Goal: Information Seeking & Learning: Learn about a topic

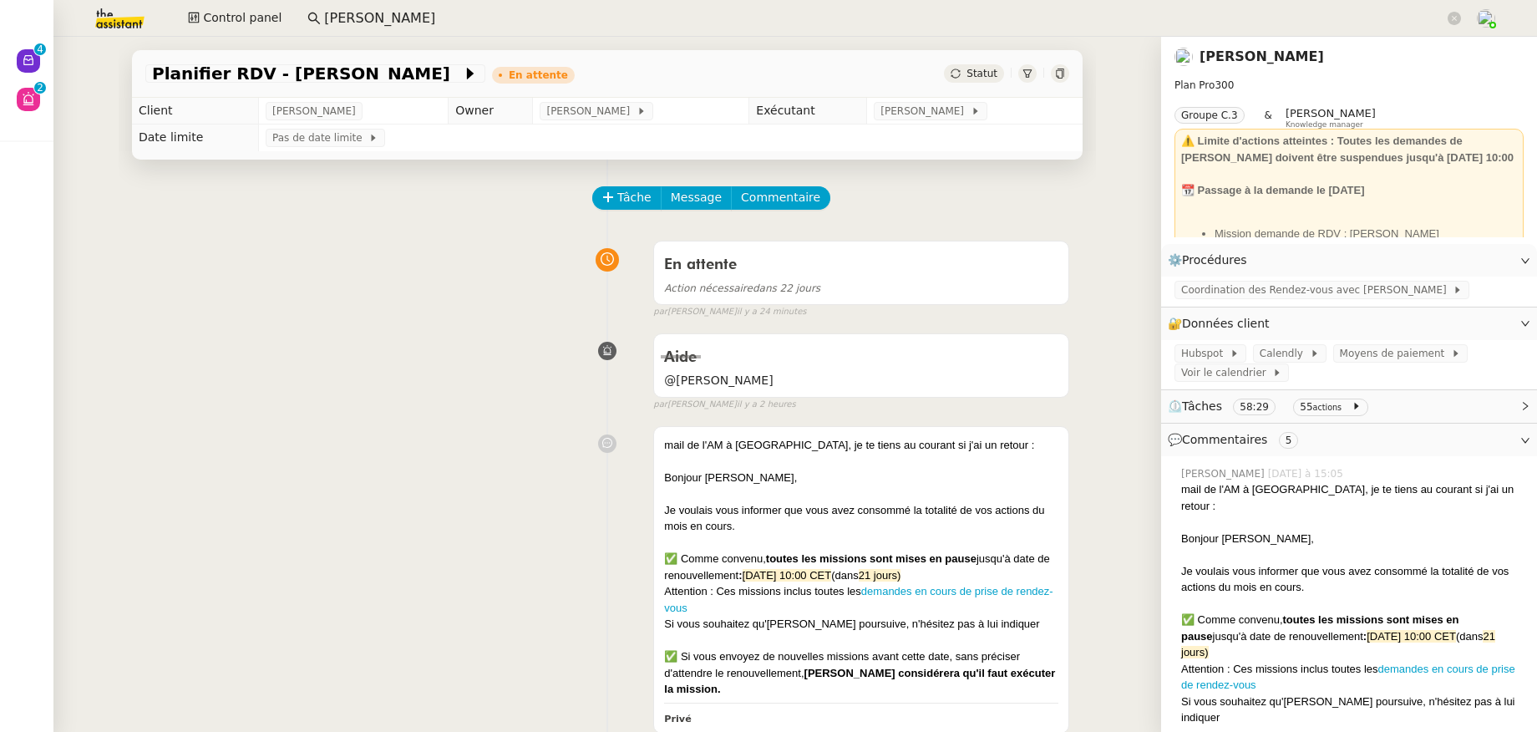
click at [425, 14] on input "MAURICE N" at bounding box center [884, 19] width 1120 height 23
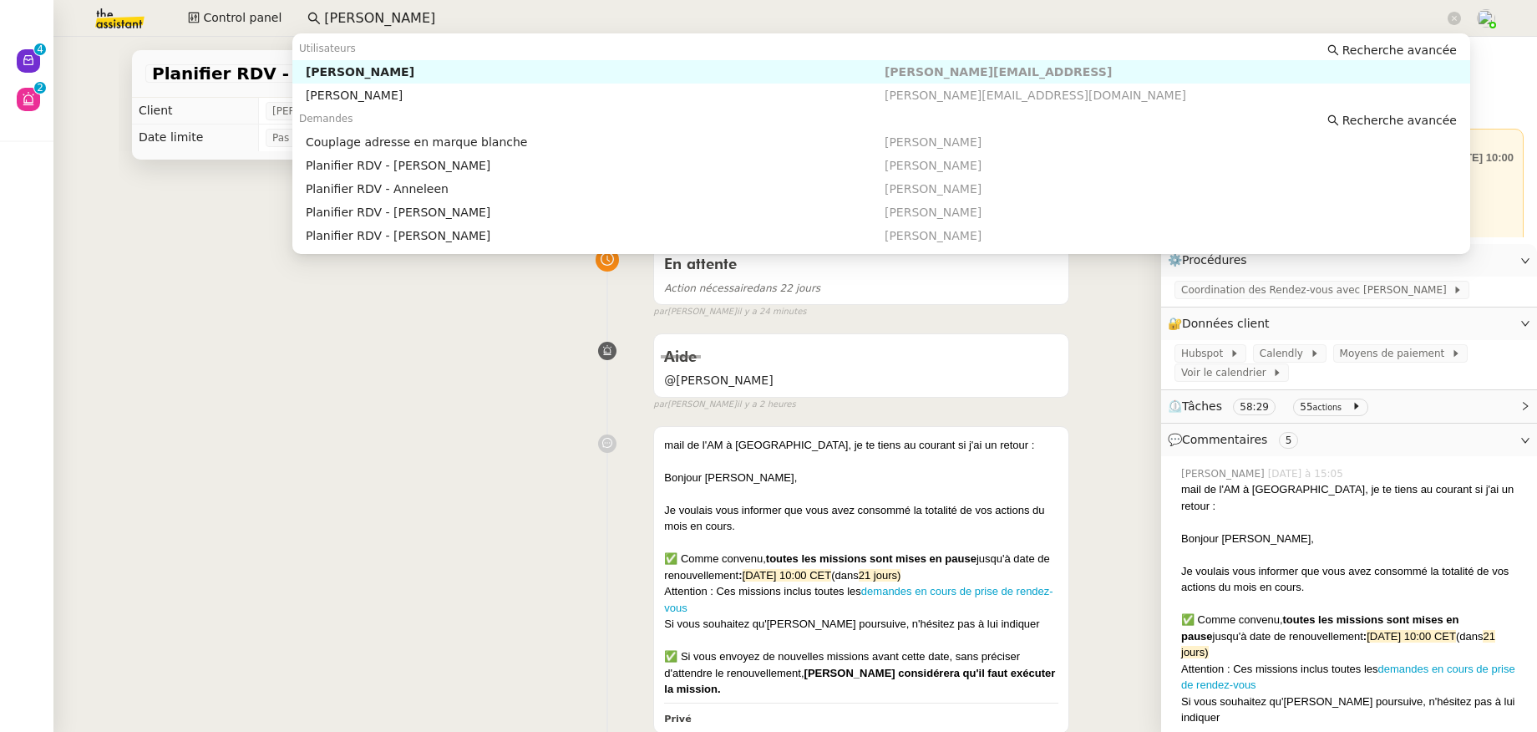
click at [425, 14] on input "MAURICE N" at bounding box center [884, 19] width 1120 height 23
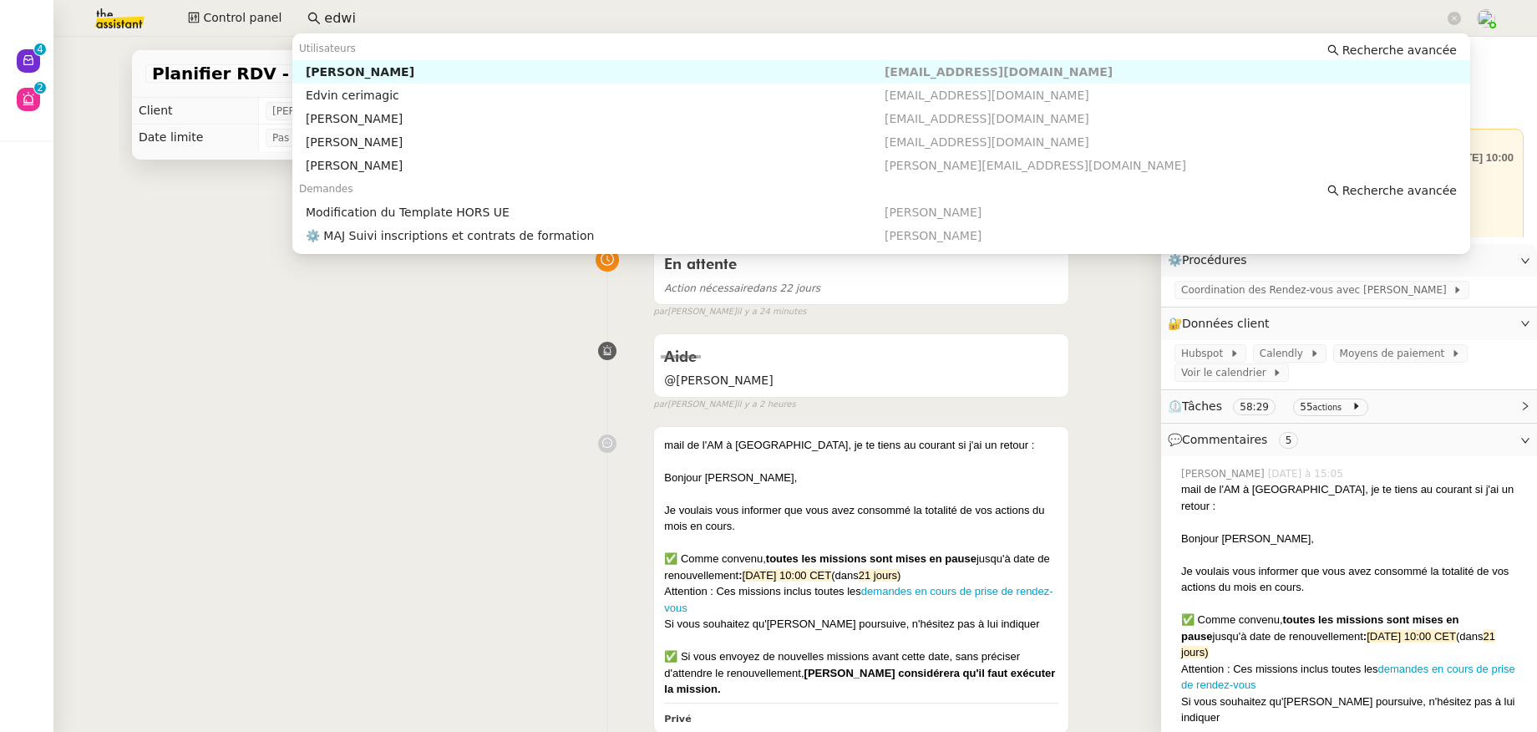
click at [424, 63] on nz-auto-option "Edwige Giron-Fleckinger edwige@solucoach.com" at bounding box center [880, 71] width 1177 height 23
type input "edwi"
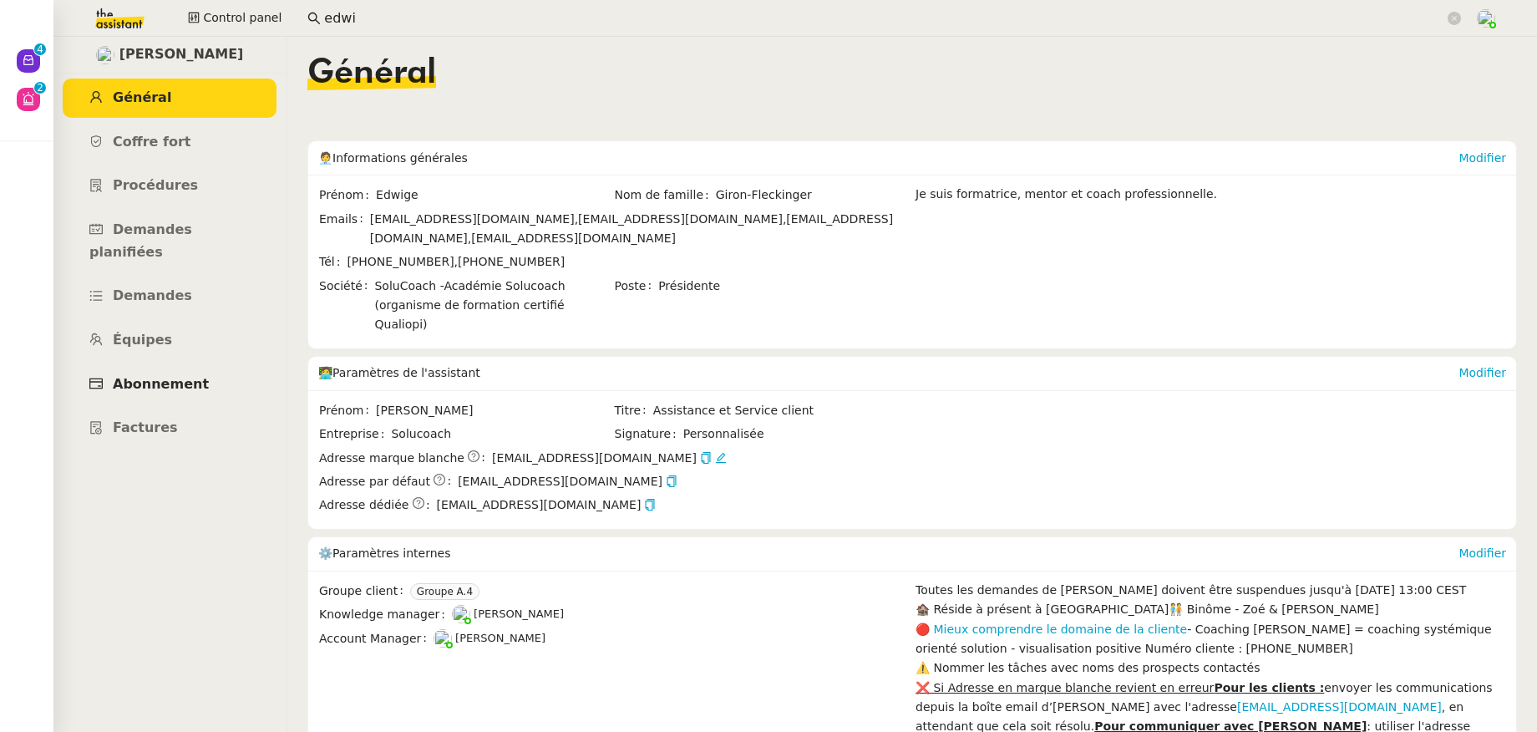
click at [163, 376] on span "Abonnement" at bounding box center [161, 384] width 96 height 16
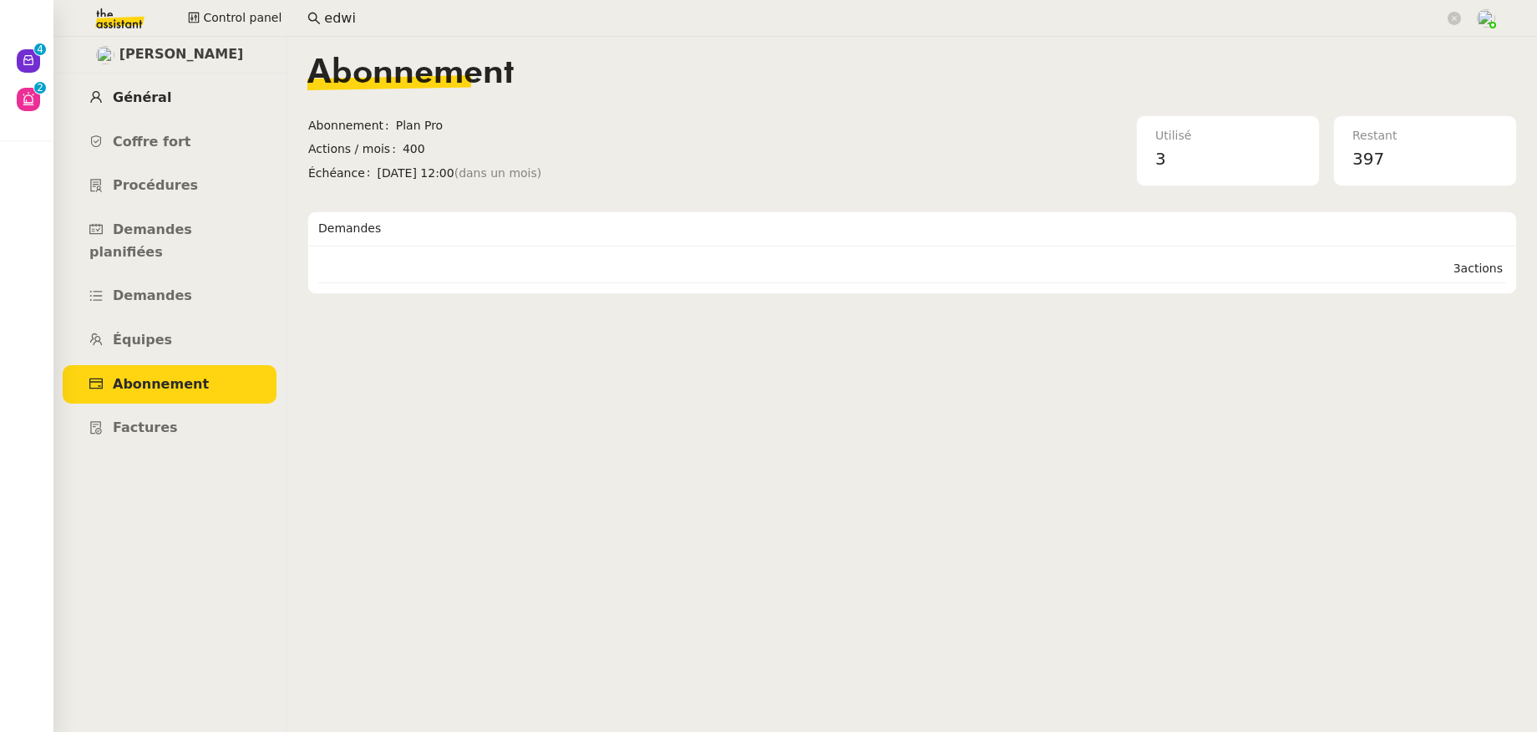
click at [165, 101] on link "Général" at bounding box center [170, 97] width 214 height 39
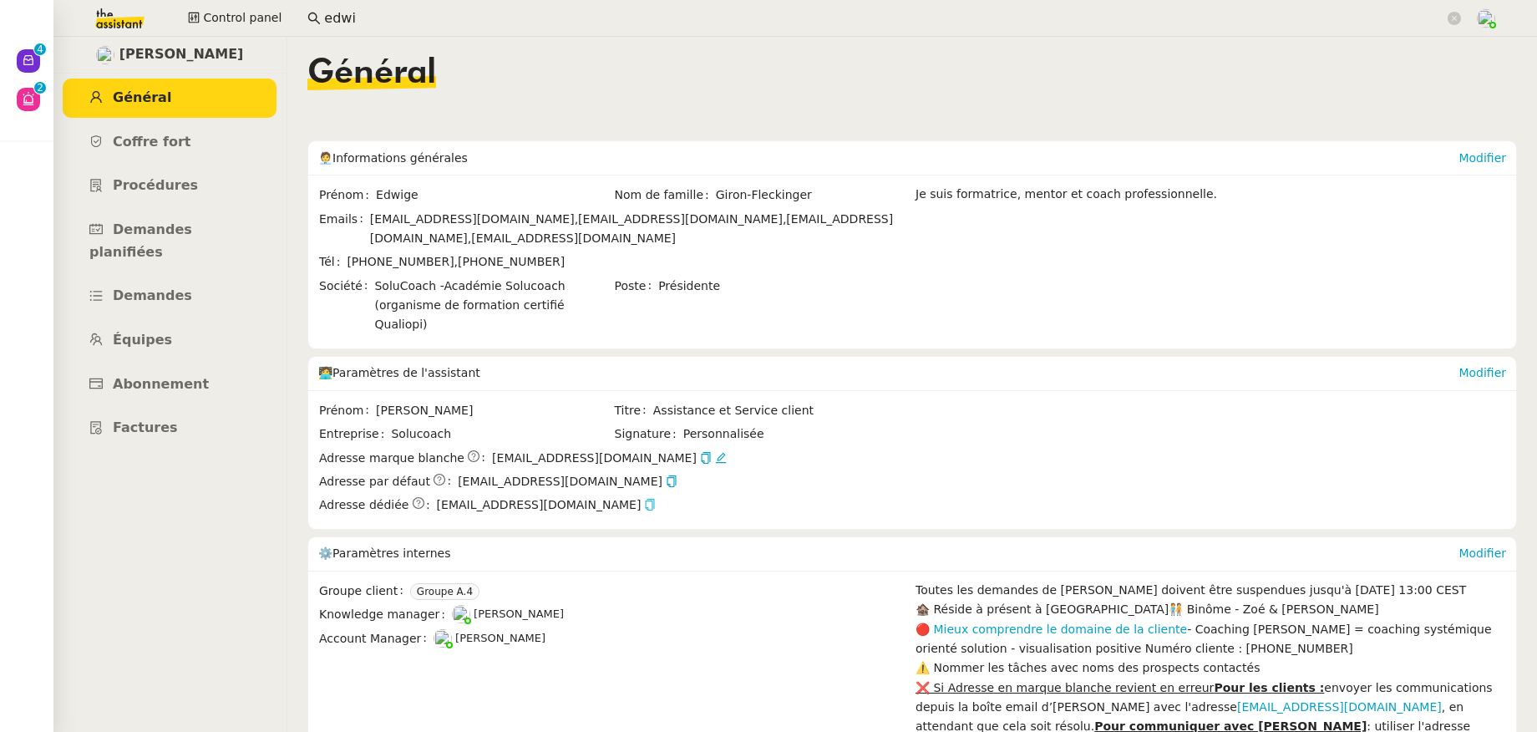
click at [644, 499] on icon "button" at bounding box center [650, 505] width 12 height 12
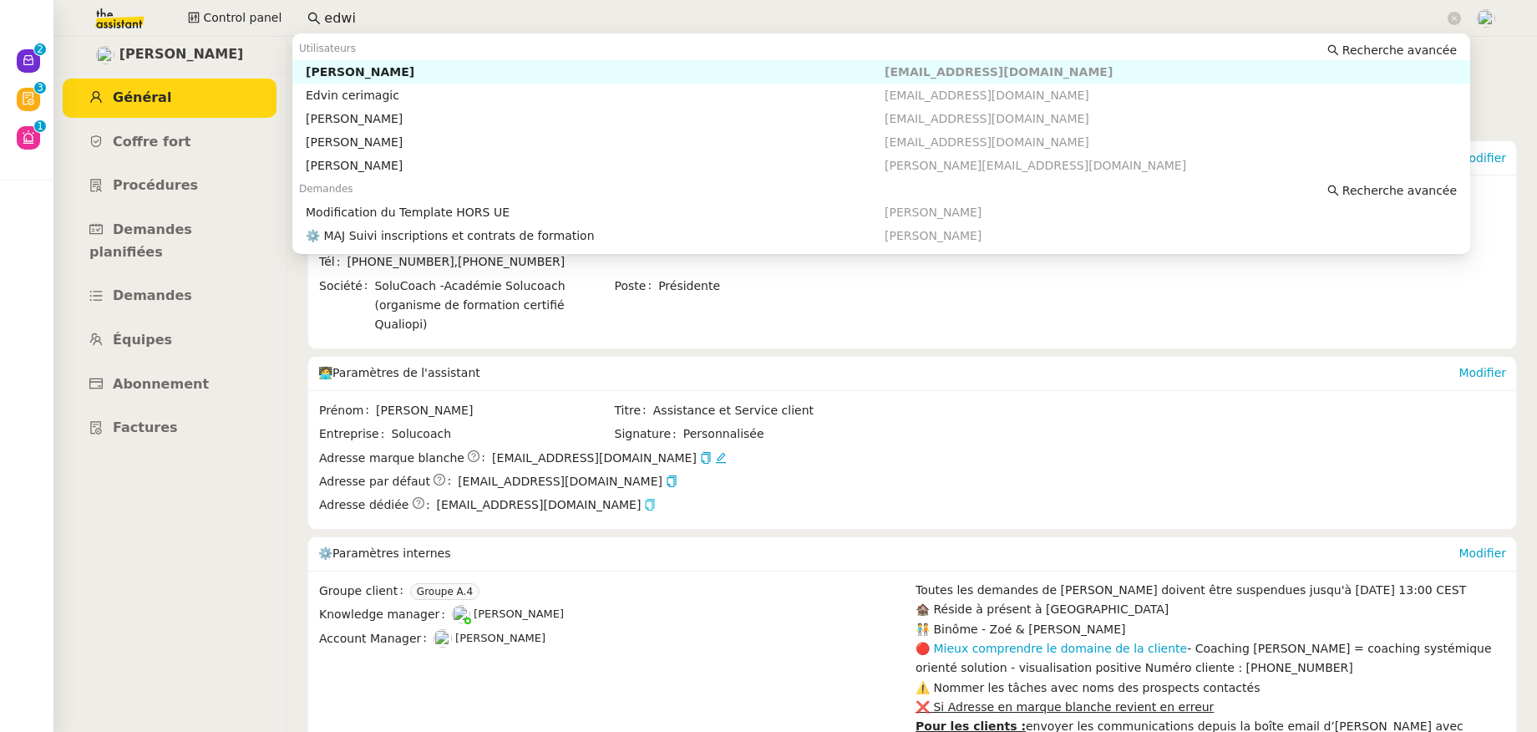
click at [418, 13] on input "edwi" at bounding box center [884, 19] width 1120 height 23
click at [398, 66] on div "Edwige Giron-Fleckinger" at bounding box center [595, 71] width 579 height 15
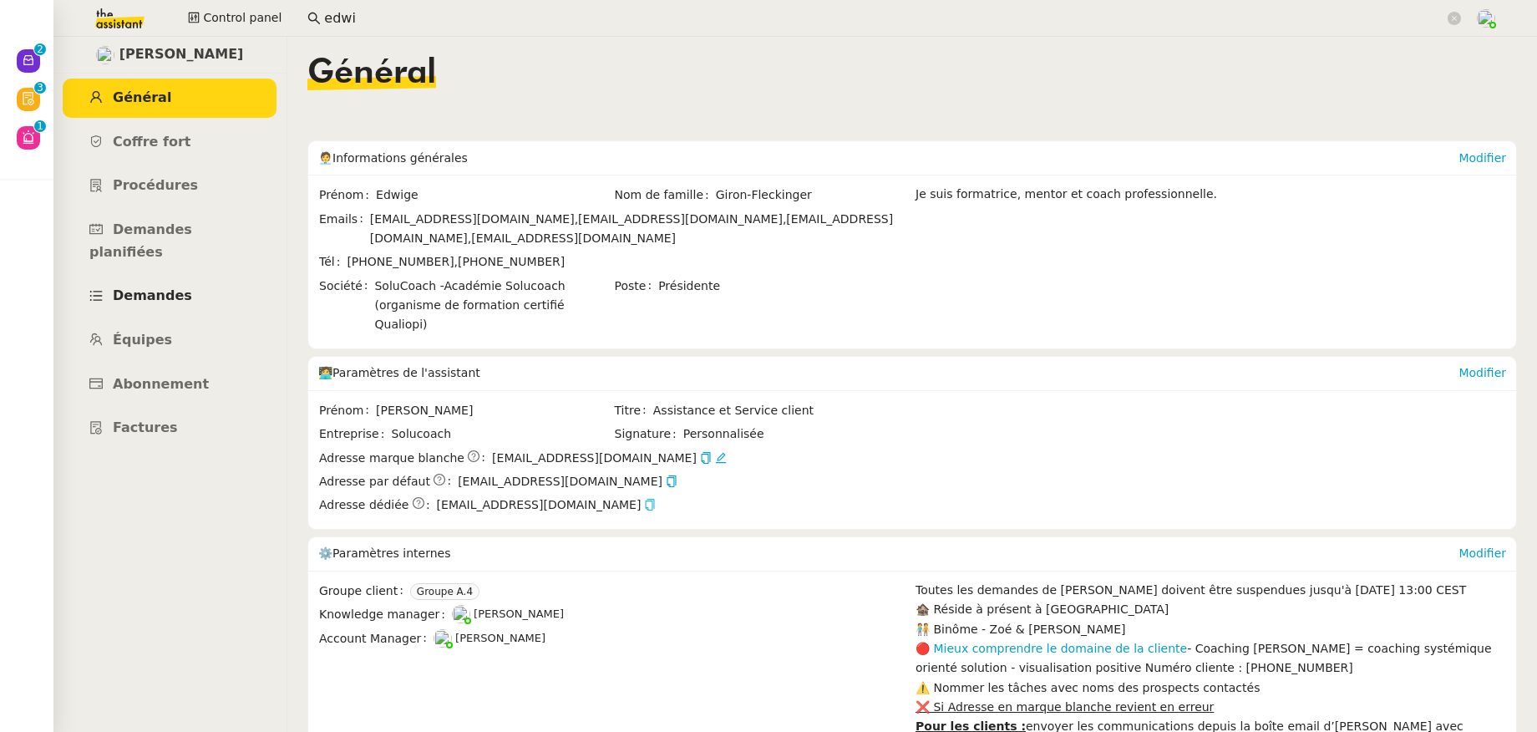
click at [165, 287] on span "Demandes" at bounding box center [152, 295] width 79 height 16
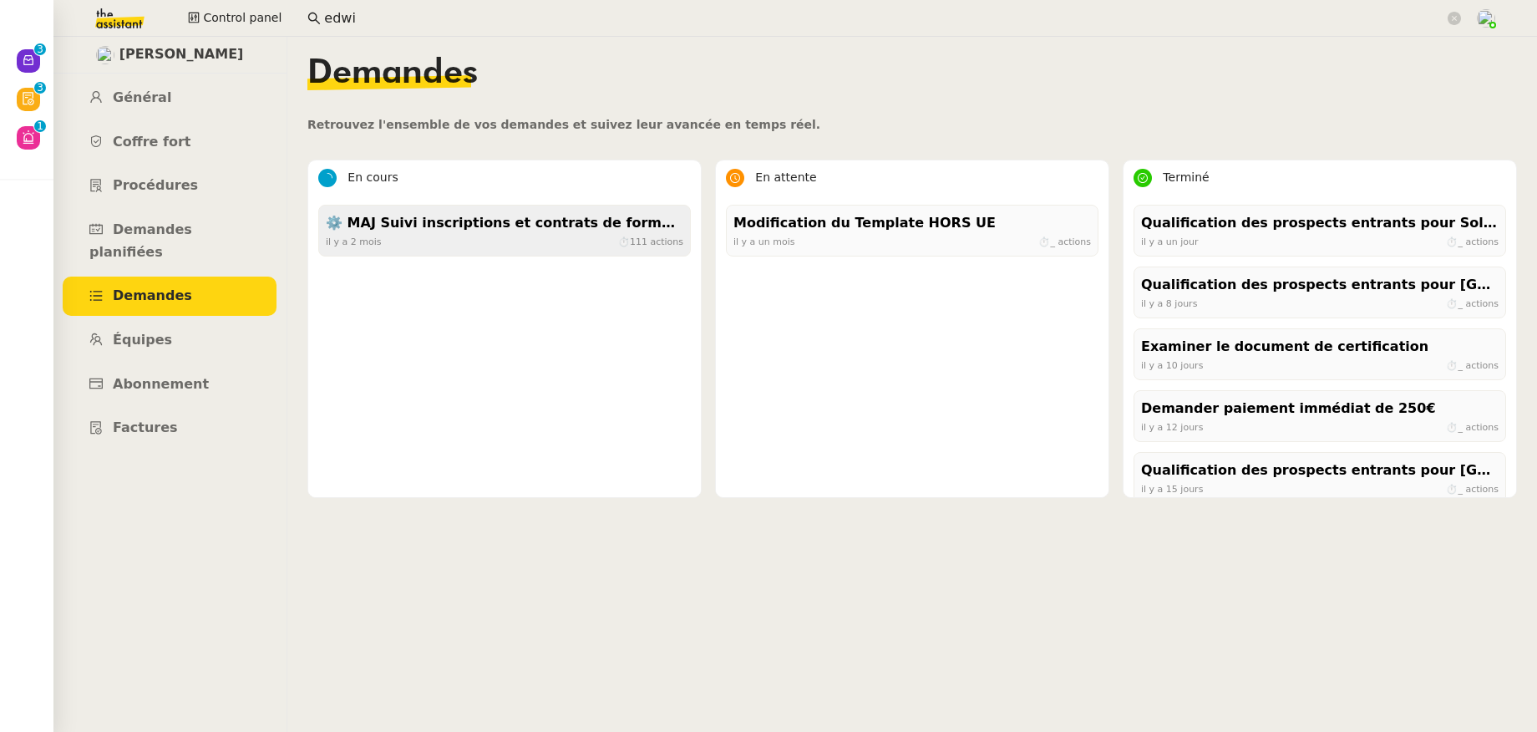
click at [440, 236] on div "il y a 2 mois ⏱ 111 actions" at bounding box center [504, 241] width 357 height 15
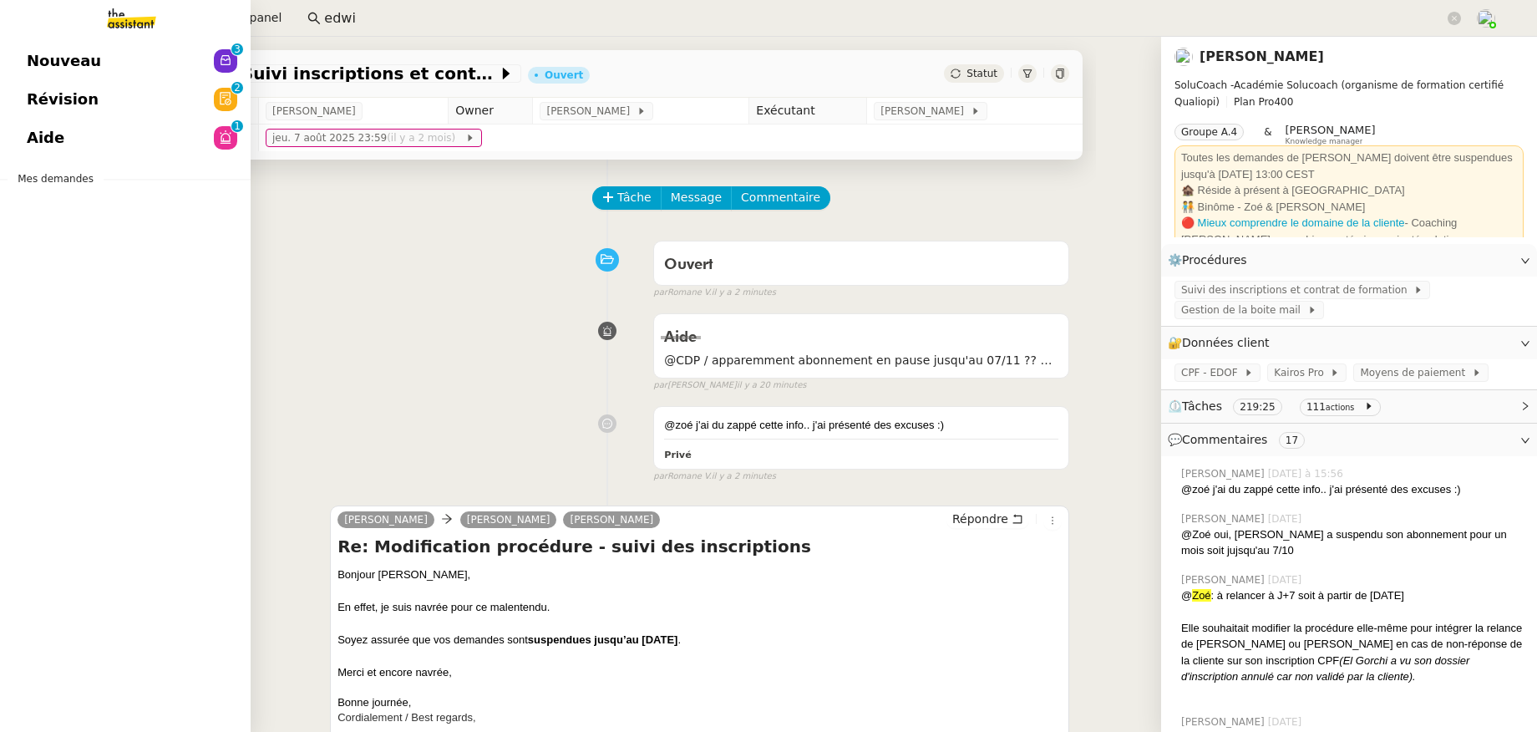
click at [36, 58] on span "Nouveau" at bounding box center [64, 60] width 74 height 25
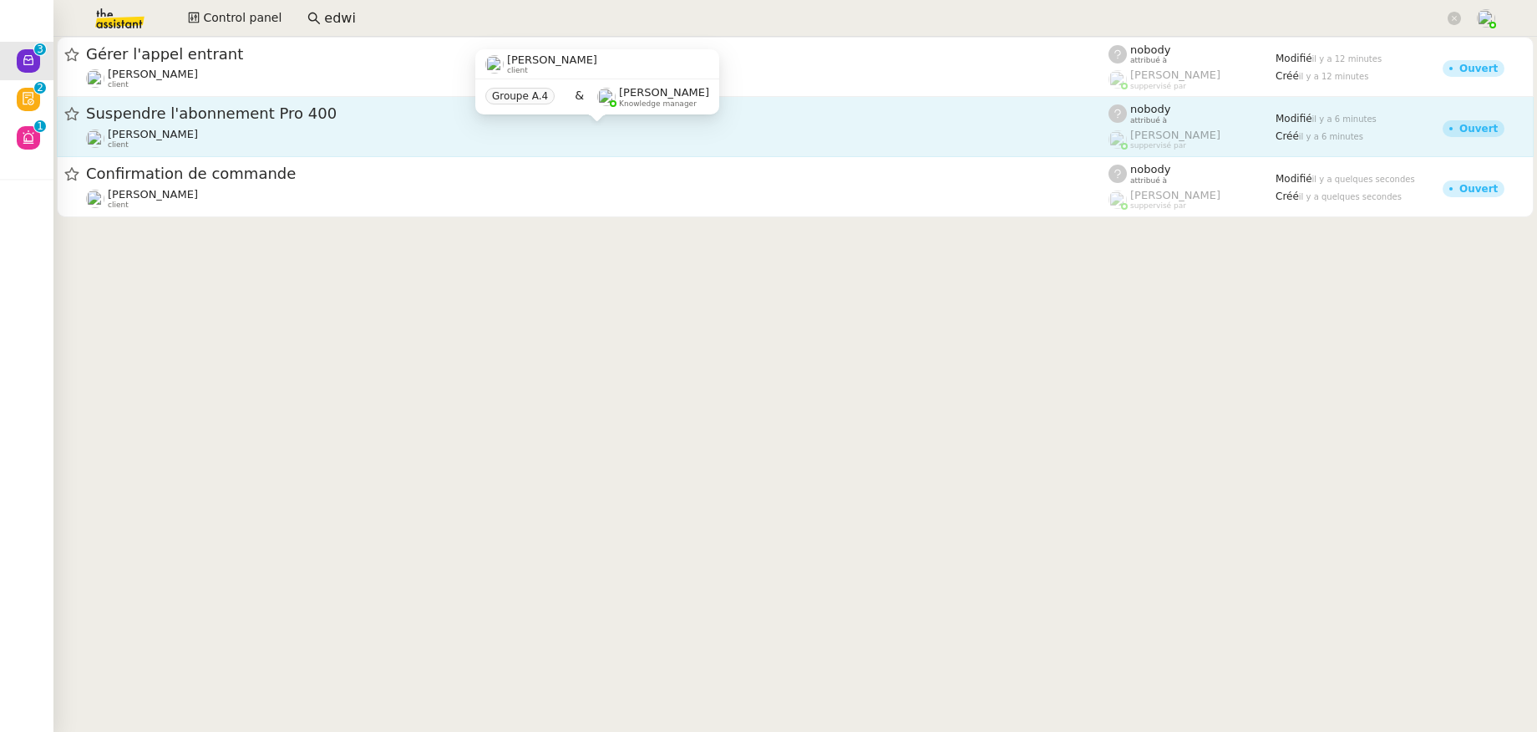
click at [339, 138] on div "Edwige Giron-Fleckinger client" at bounding box center [597, 139] width 1022 height 22
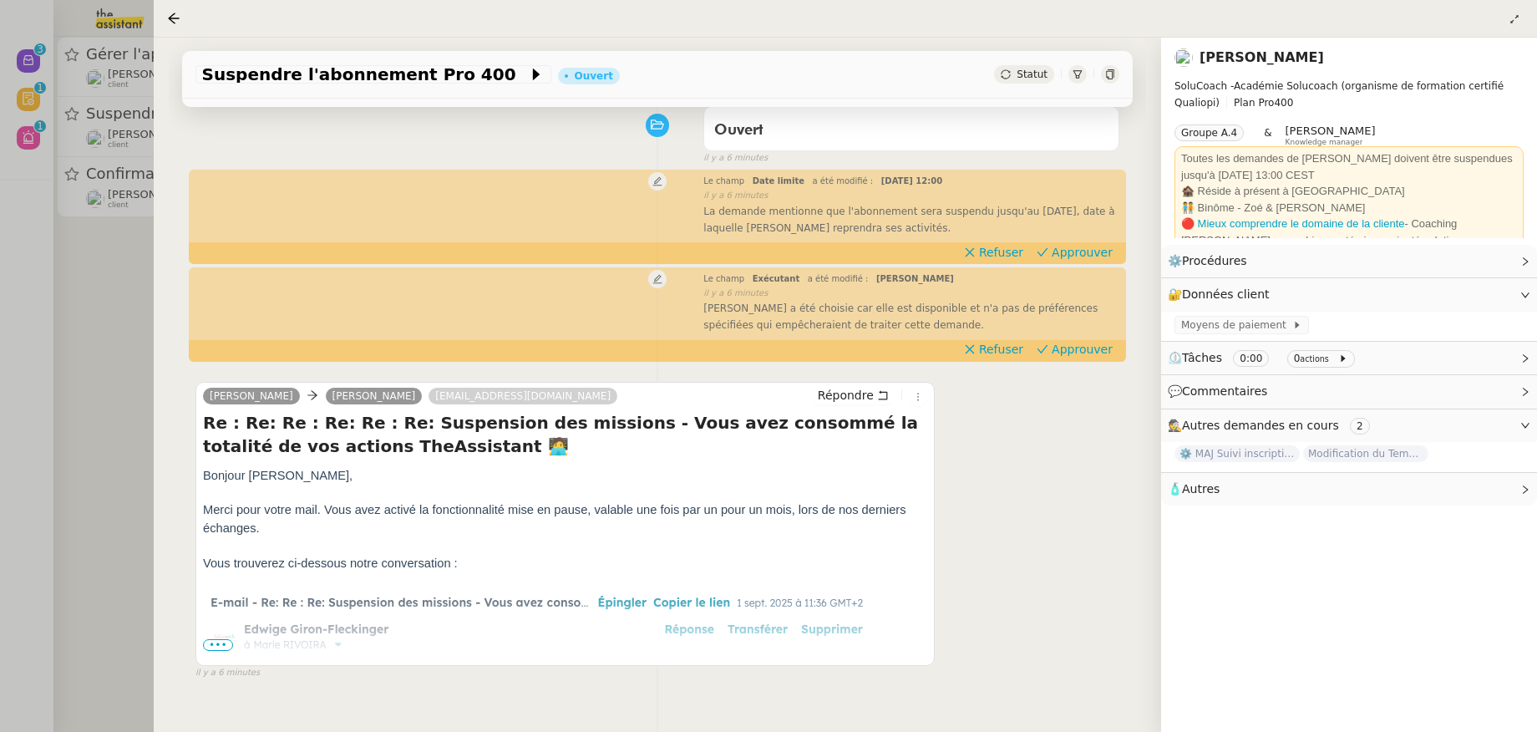
scroll to position [139, 0]
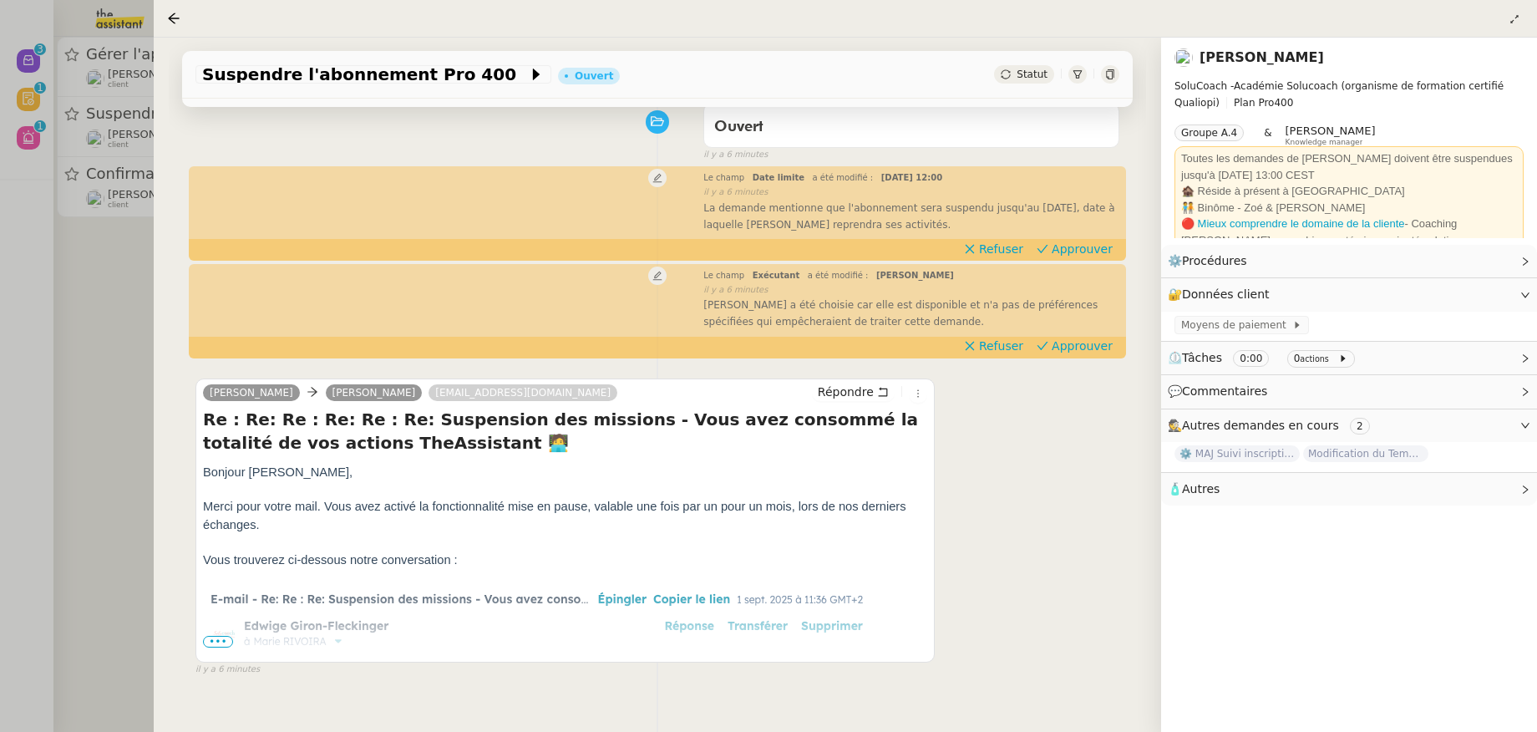
click at [225, 646] on span "•••" at bounding box center [218, 642] width 30 height 12
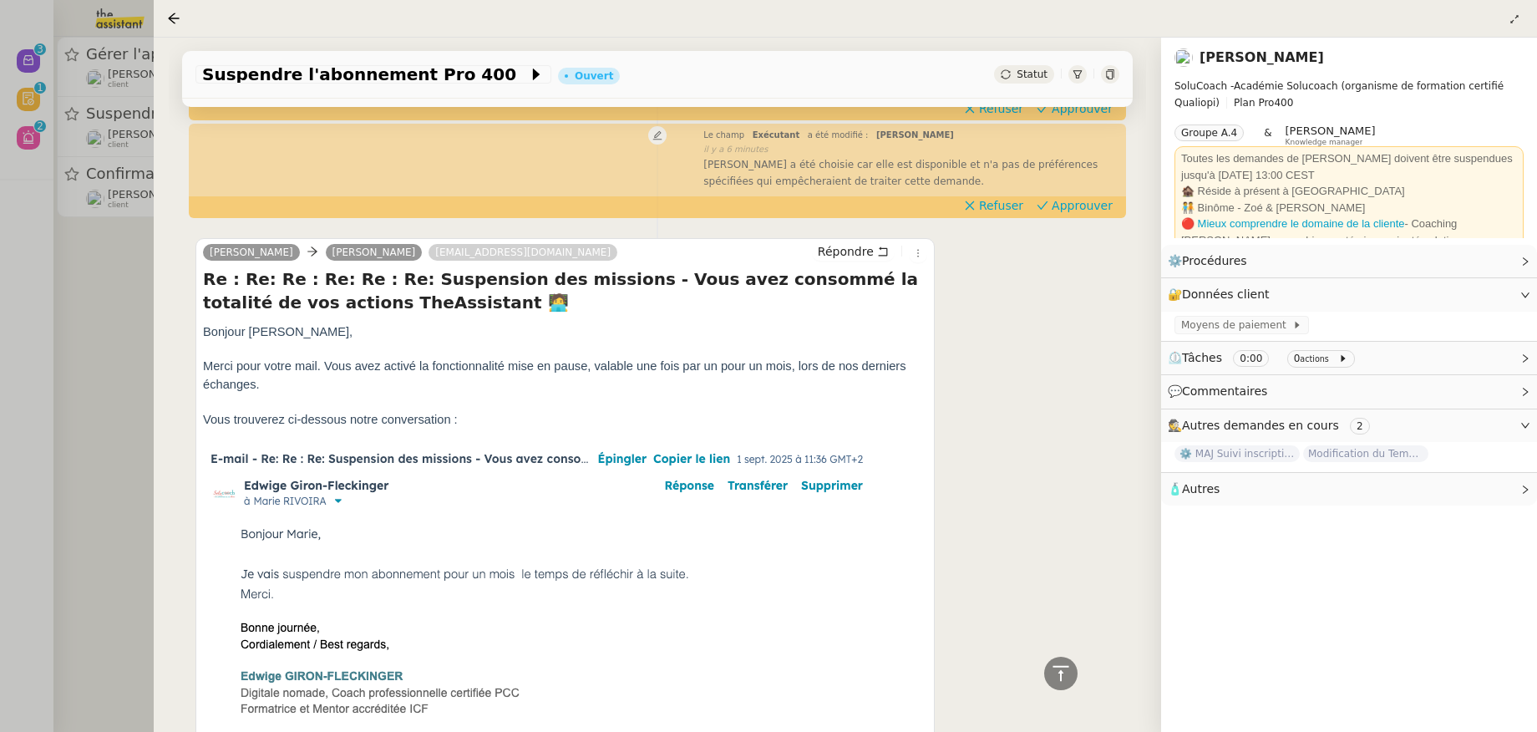
scroll to position [0, 0]
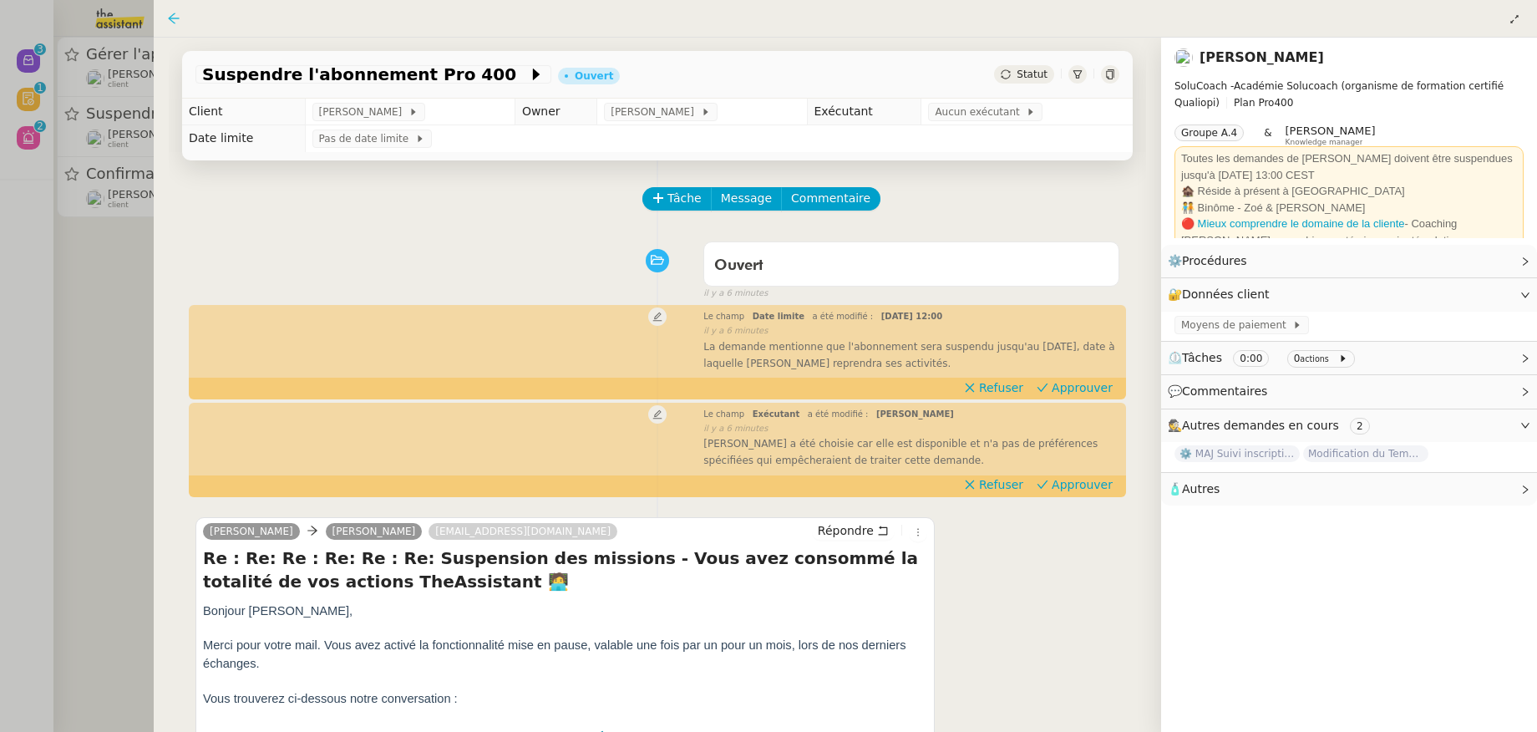
click at [174, 18] on icon at bounding box center [173, 18] width 11 height 11
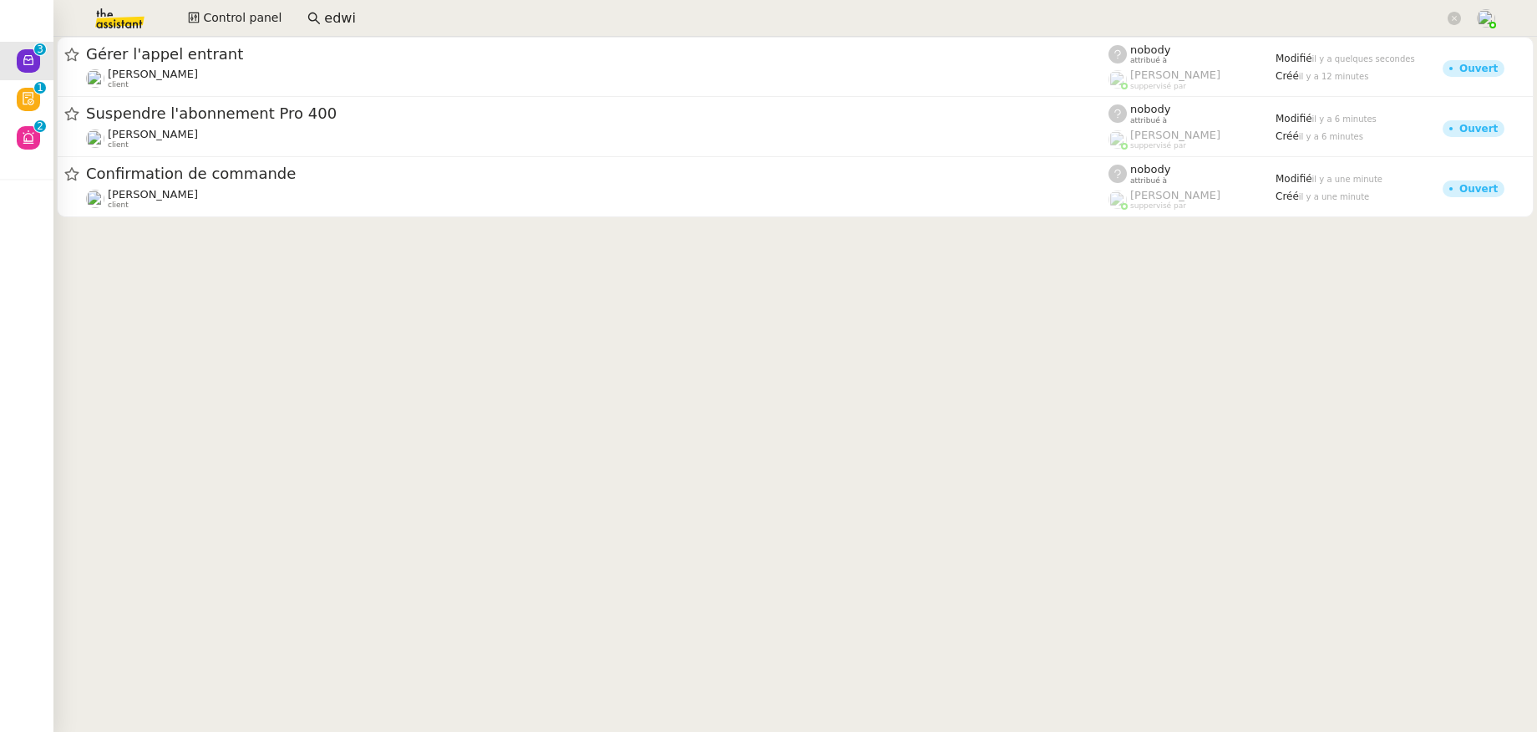
click at [382, 18] on input "edwi" at bounding box center [884, 19] width 1120 height 23
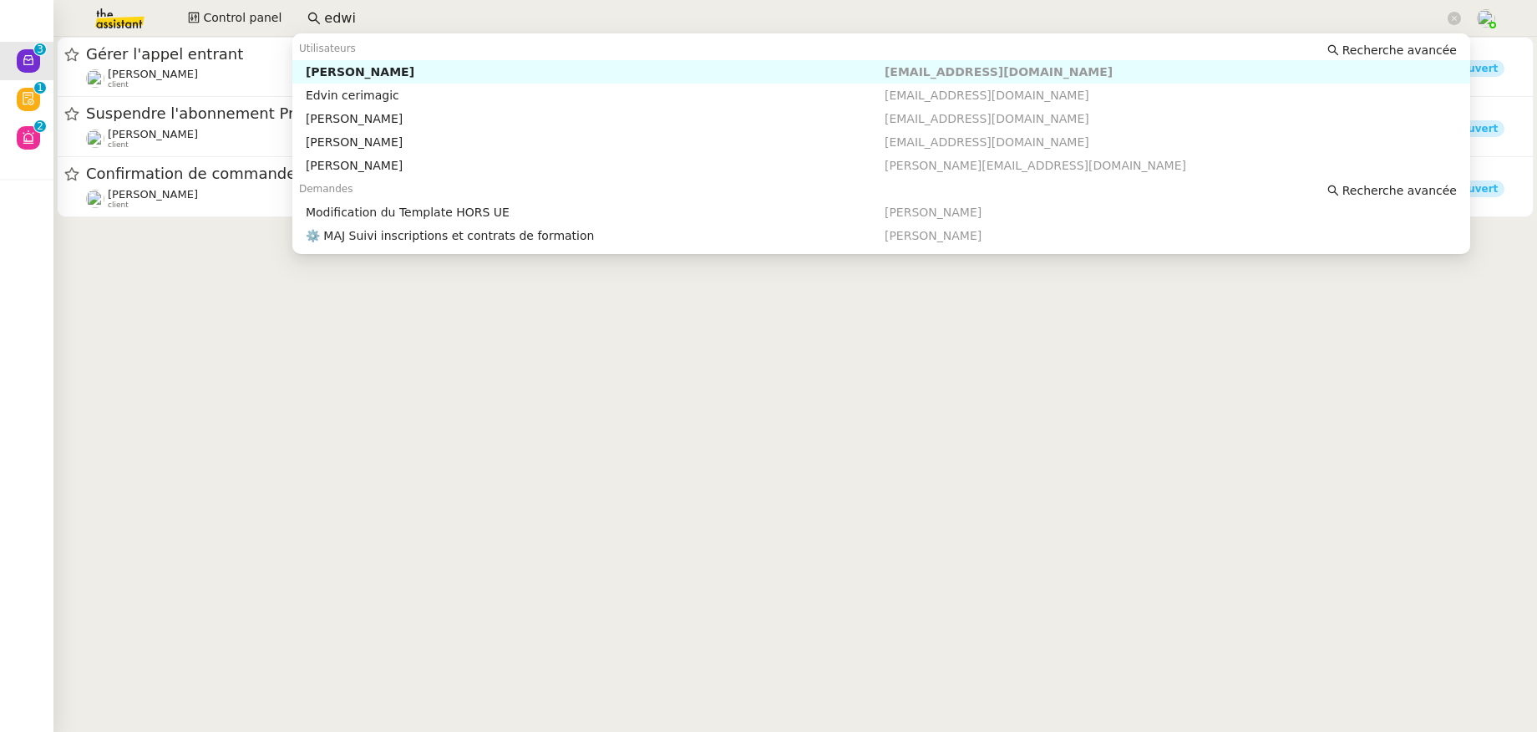
click at [379, 67] on div "Edwige Giron-Fleckinger" at bounding box center [595, 71] width 579 height 15
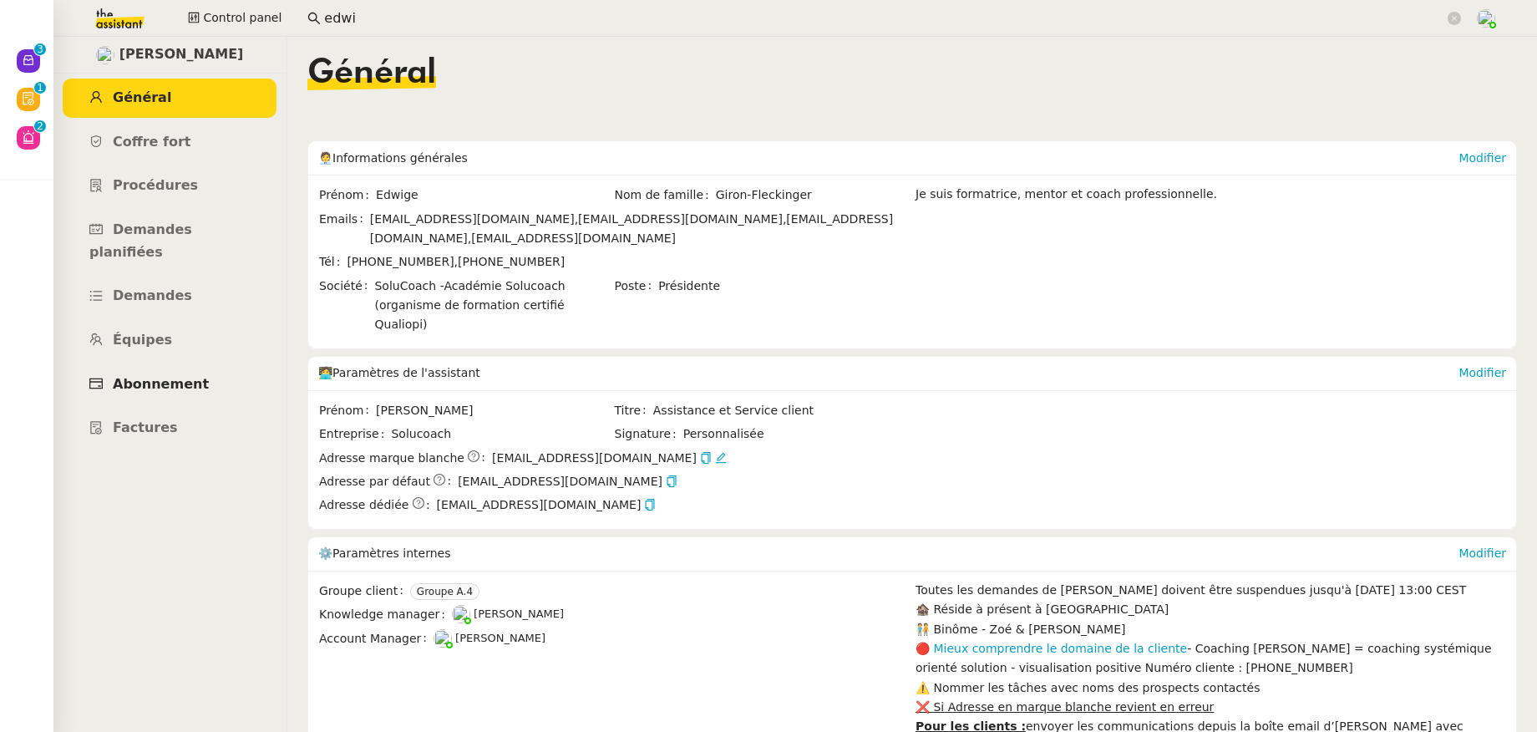
click at [169, 376] on span "Abonnement" at bounding box center [161, 384] width 96 height 16
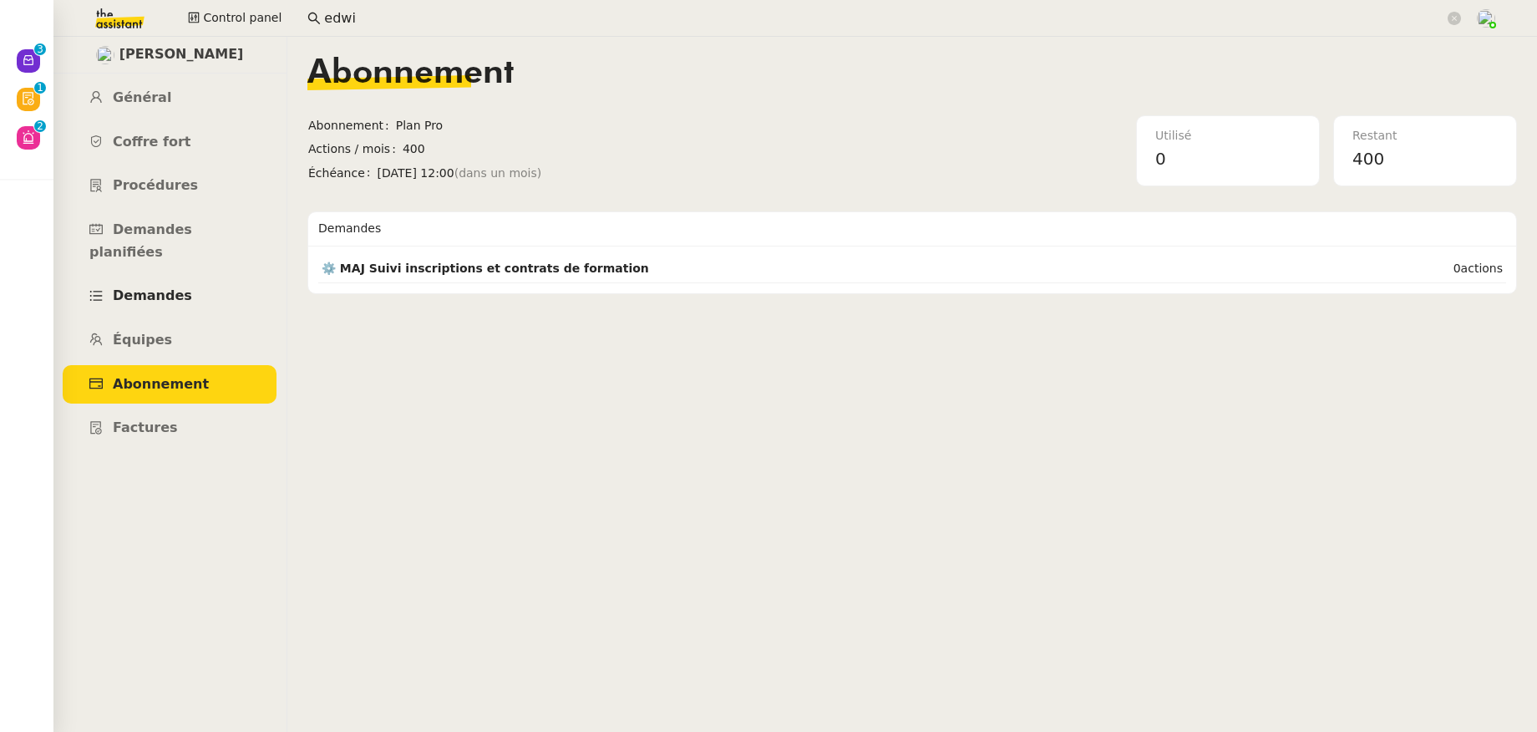
click at [189, 276] on link "Demandes" at bounding box center [170, 295] width 214 height 39
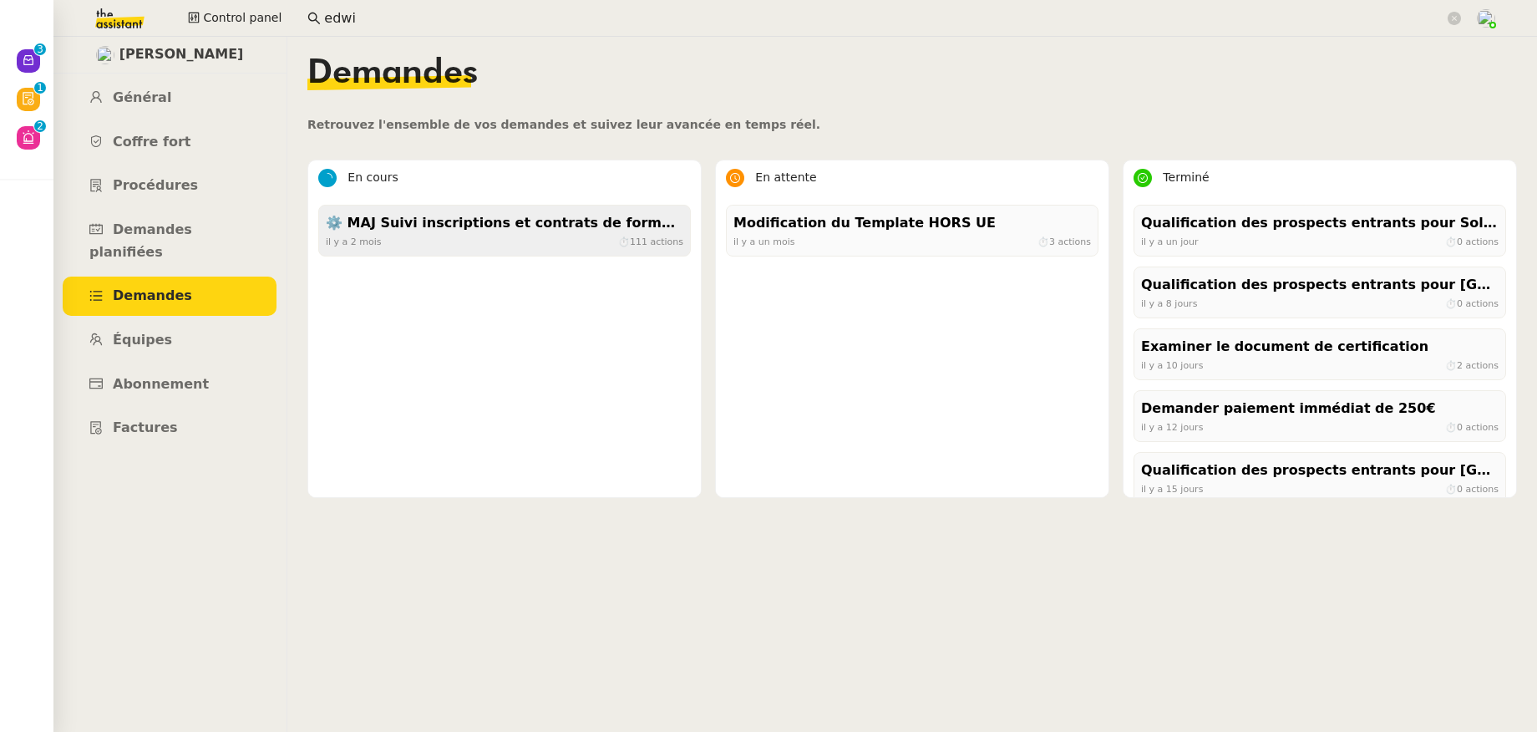
click at [484, 246] on div "il y a 2 mois ⏱ 111 actions" at bounding box center [504, 241] width 357 height 15
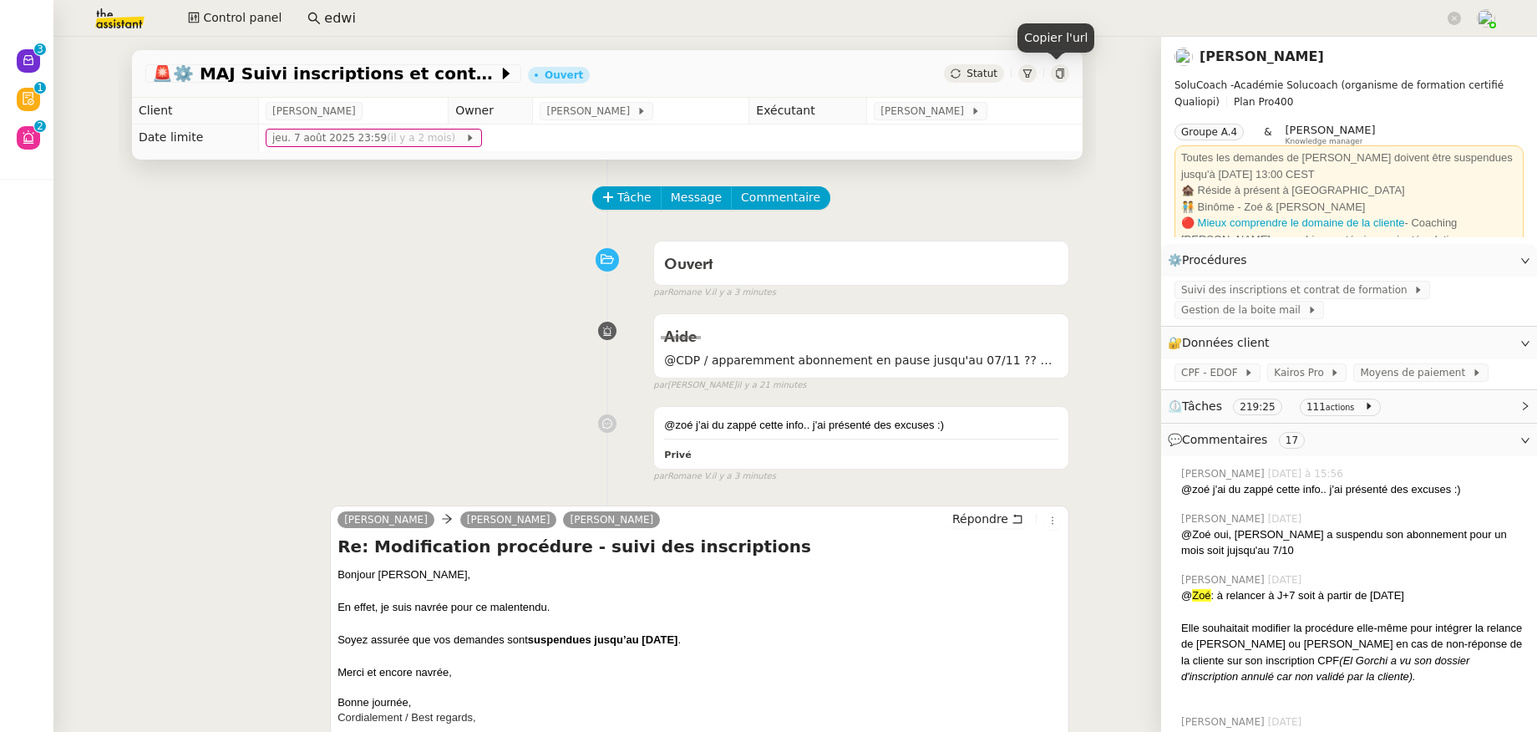
click at [1056, 77] on icon at bounding box center [1060, 73] width 8 height 10
click at [1234, 57] on link "Edwige Giron-Fleckinger" at bounding box center [1261, 56] width 124 height 16
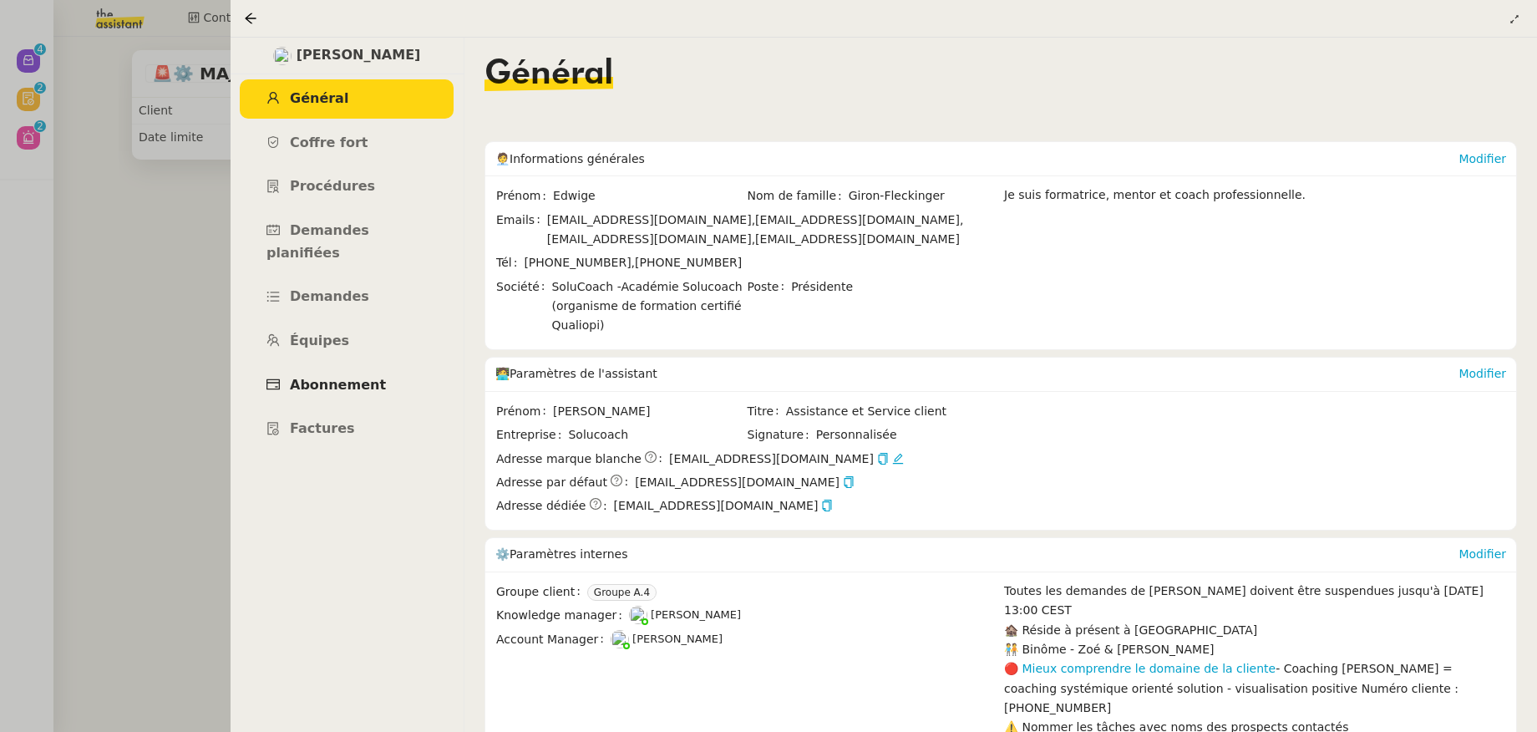
click at [334, 377] on span "Abonnement" at bounding box center [338, 385] width 96 height 16
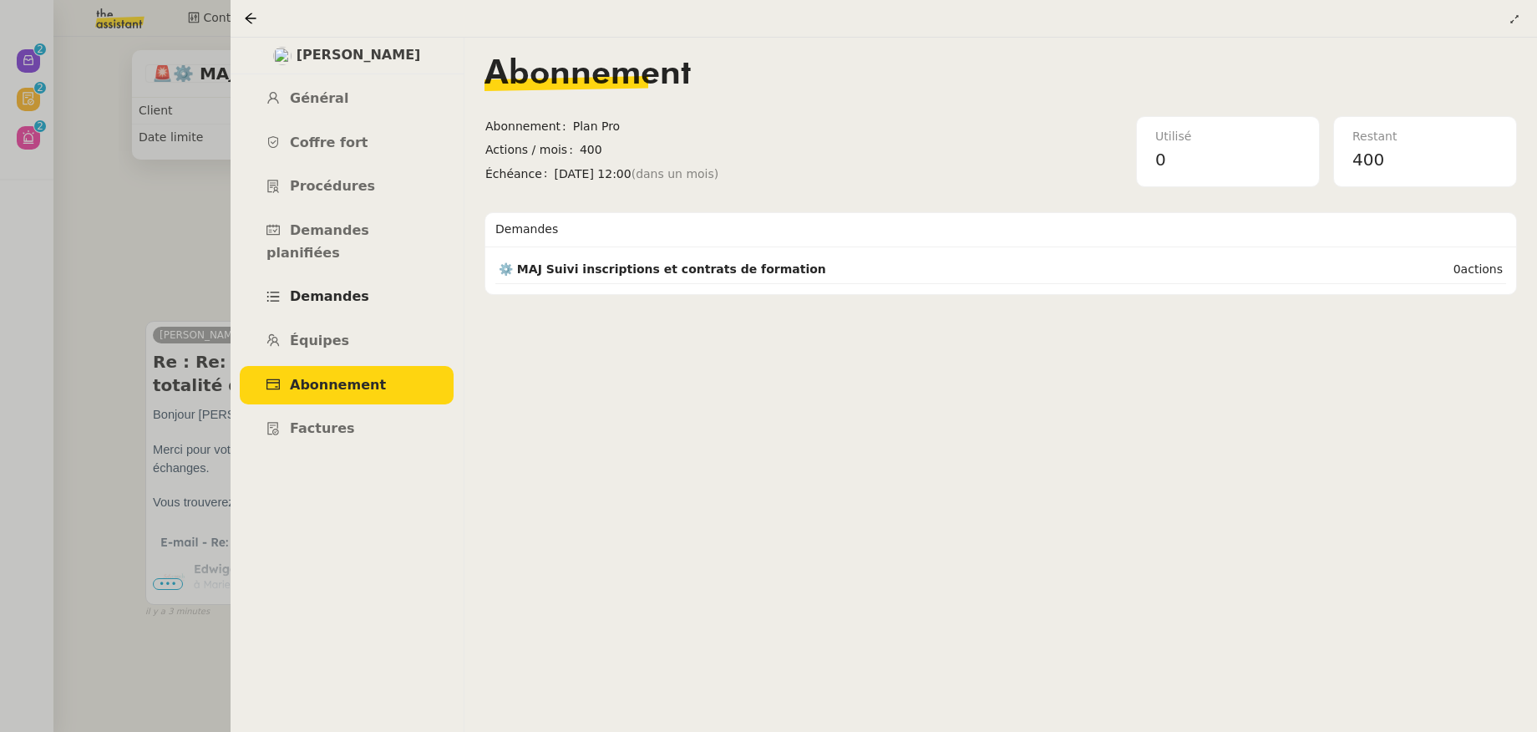
click at [337, 288] on span "Demandes" at bounding box center [329, 296] width 79 height 16
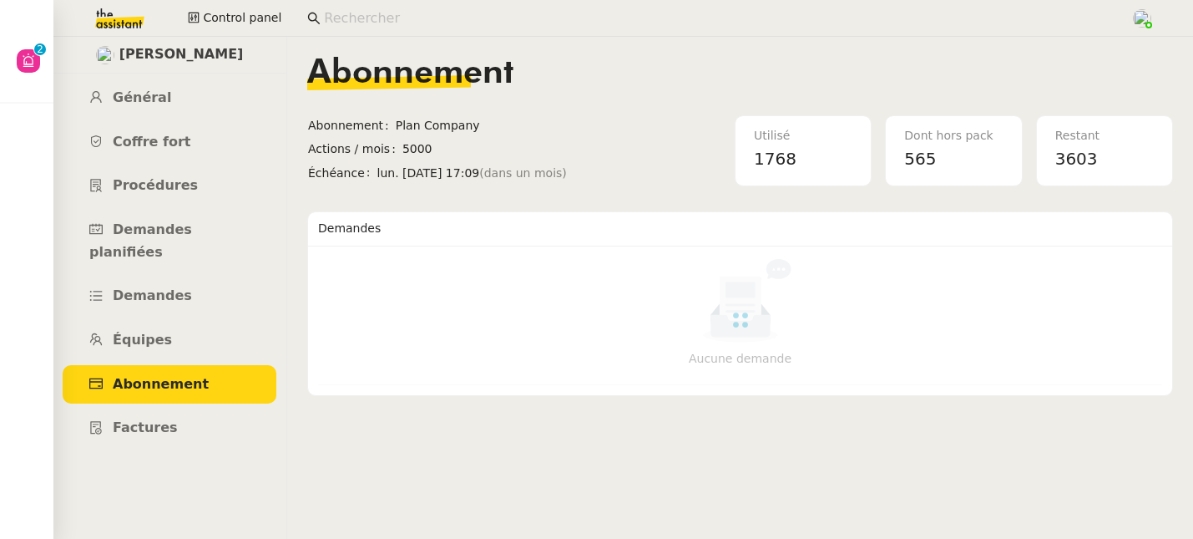
click at [351, 18] on input at bounding box center [719, 19] width 790 height 23
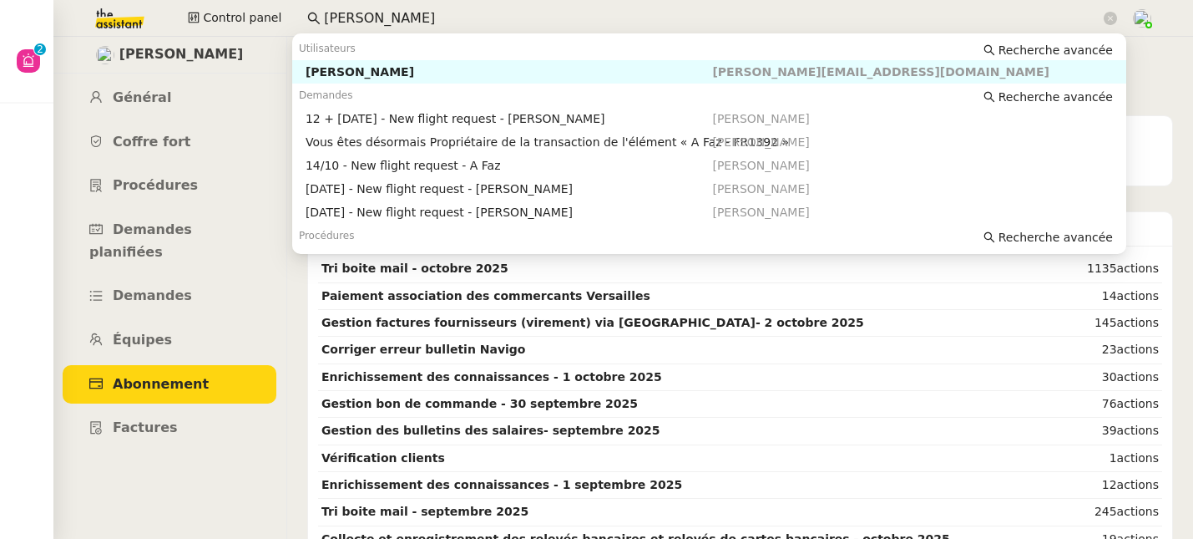
click at [334, 67] on div "Louis Frei" at bounding box center [510, 71] width 408 height 15
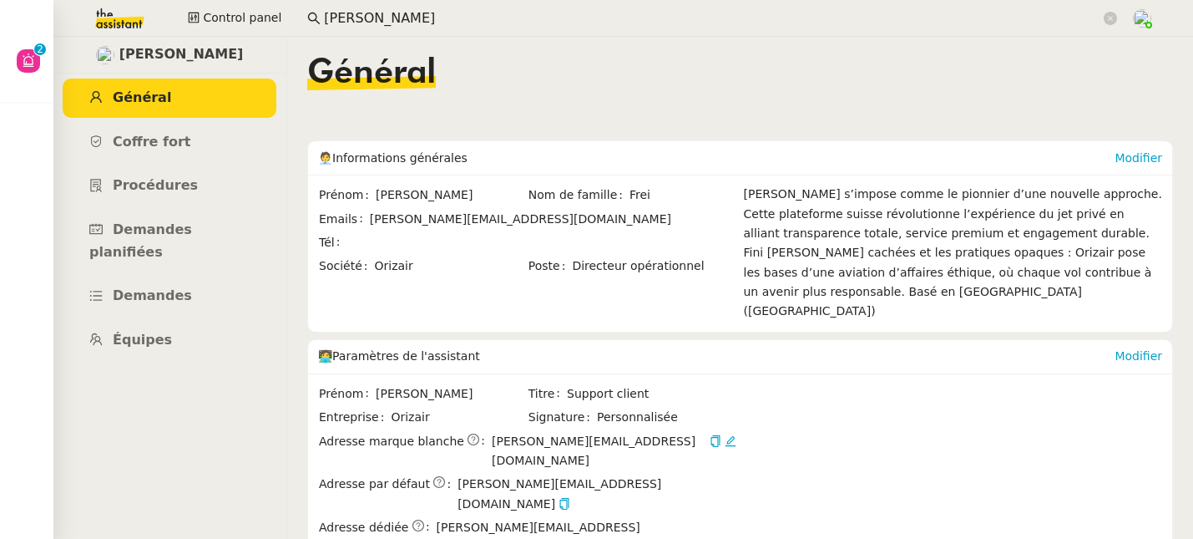
click at [184, 367] on div "Louis Frei Général Coffre fort Procédures Demandes planifiées Demandes Équipes" at bounding box center [170, 288] width 234 height 502
click at [338, 10] on app-search-bar "louis frei" at bounding box center [712, 18] width 828 height 37
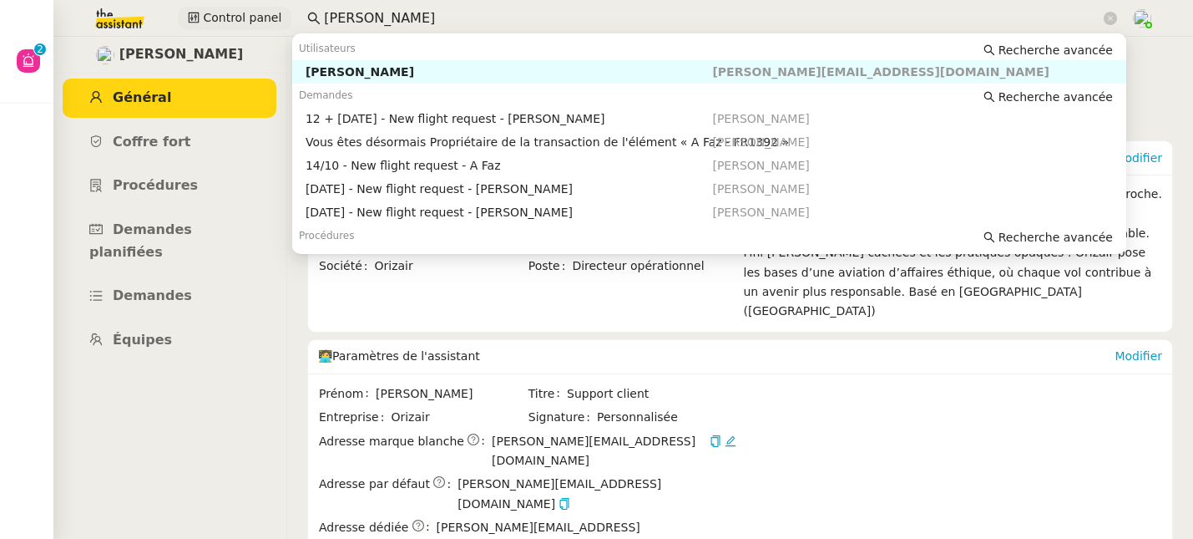
drag, startPoint x: 386, startPoint y: 18, endPoint x: 234, endPoint y: 22, distance: 152.0
click at [234, 22] on div "Control panel louis frei" at bounding box center [597, 18] width 1110 height 37
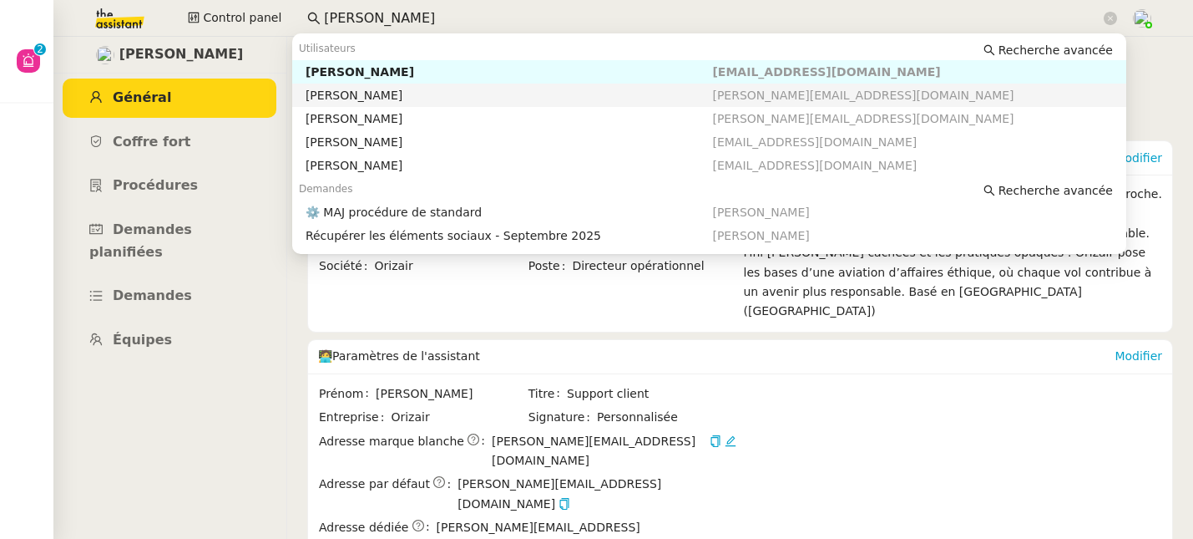
click at [321, 98] on div "Maria-Daniele Killy" at bounding box center [510, 95] width 408 height 15
type input "maria"
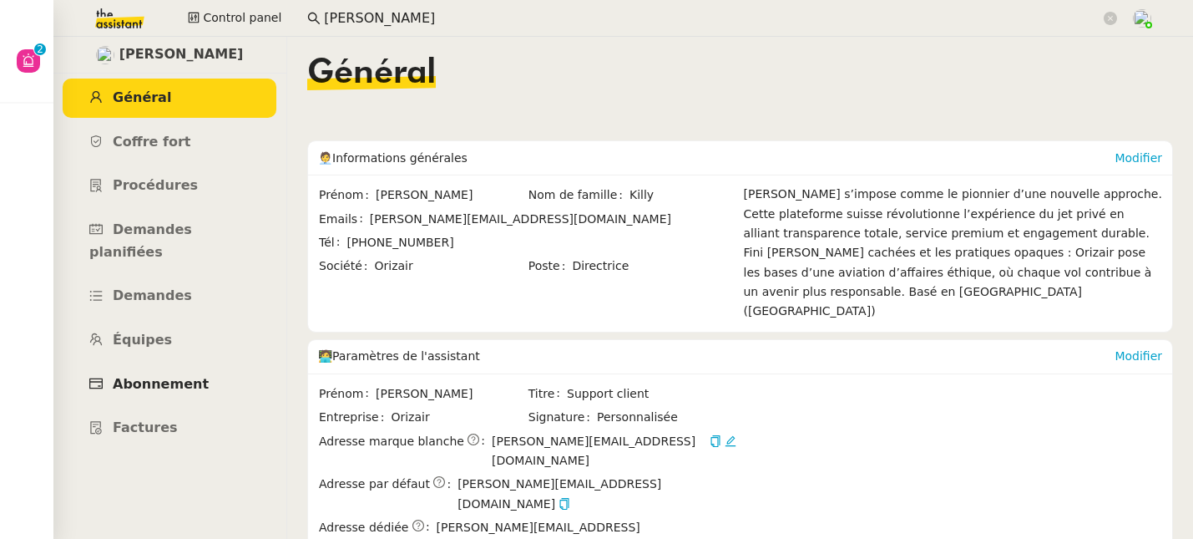
click at [165, 365] on link "Abonnement" at bounding box center [170, 384] width 214 height 39
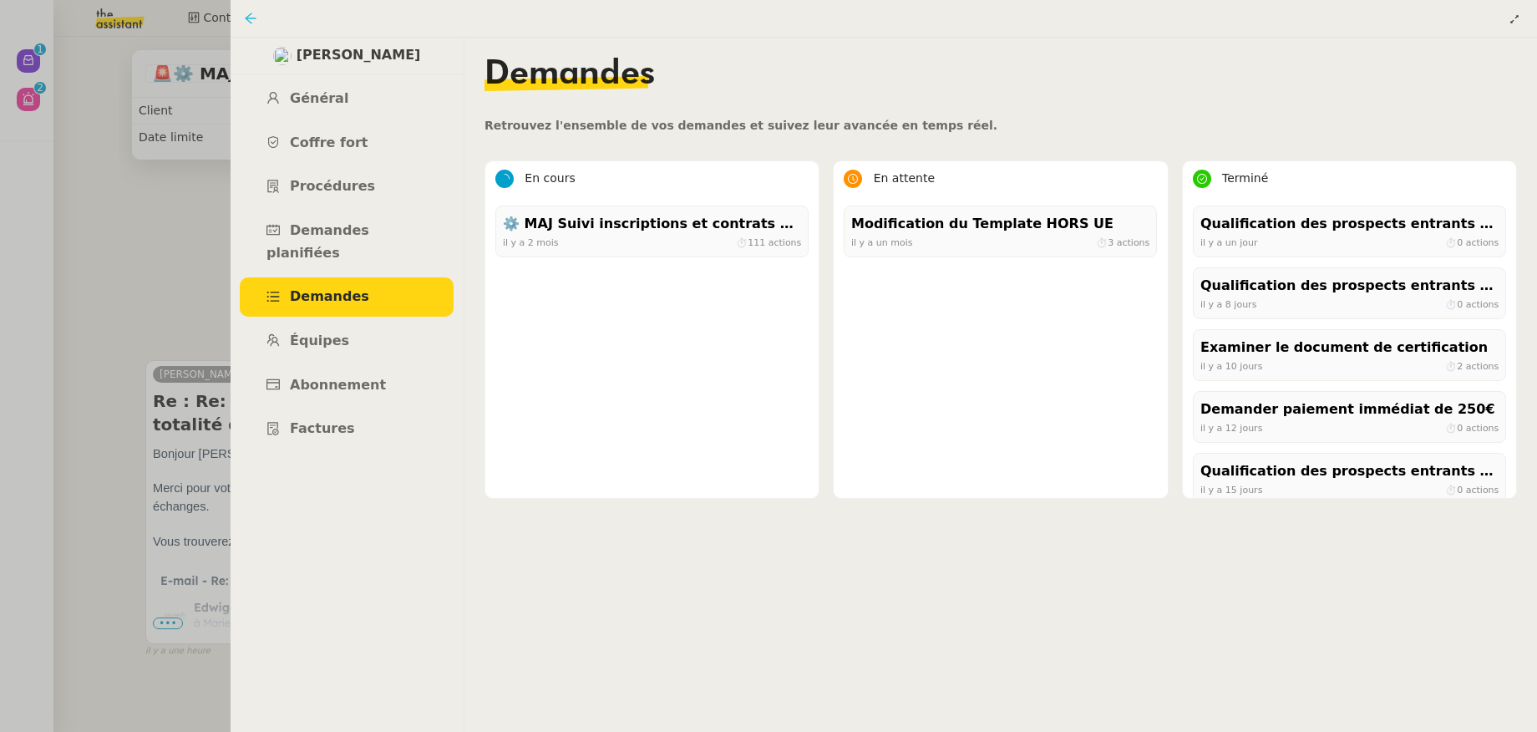
click at [255, 23] on icon at bounding box center [250, 18] width 13 height 13
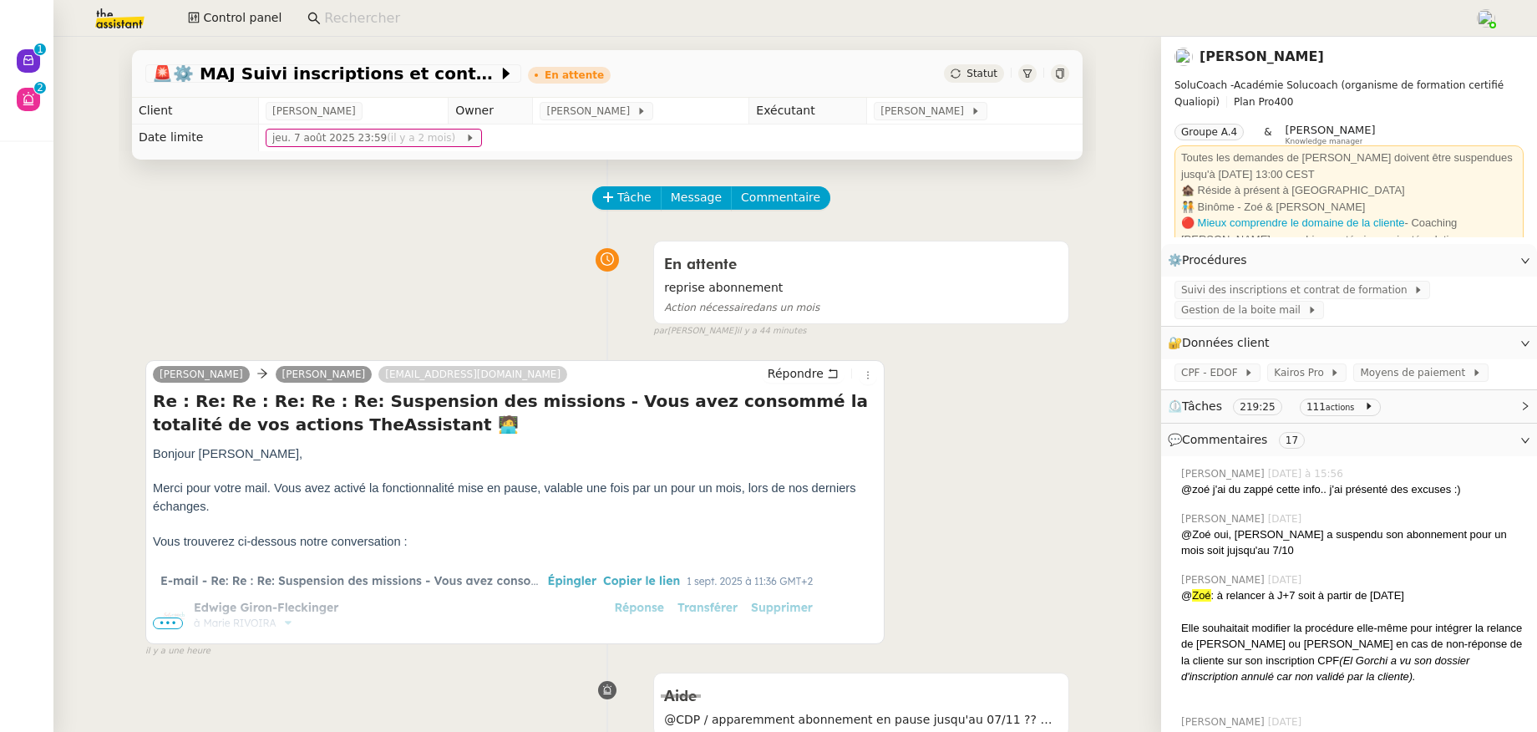
click at [356, 17] on input at bounding box center [890, 19] width 1133 height 23
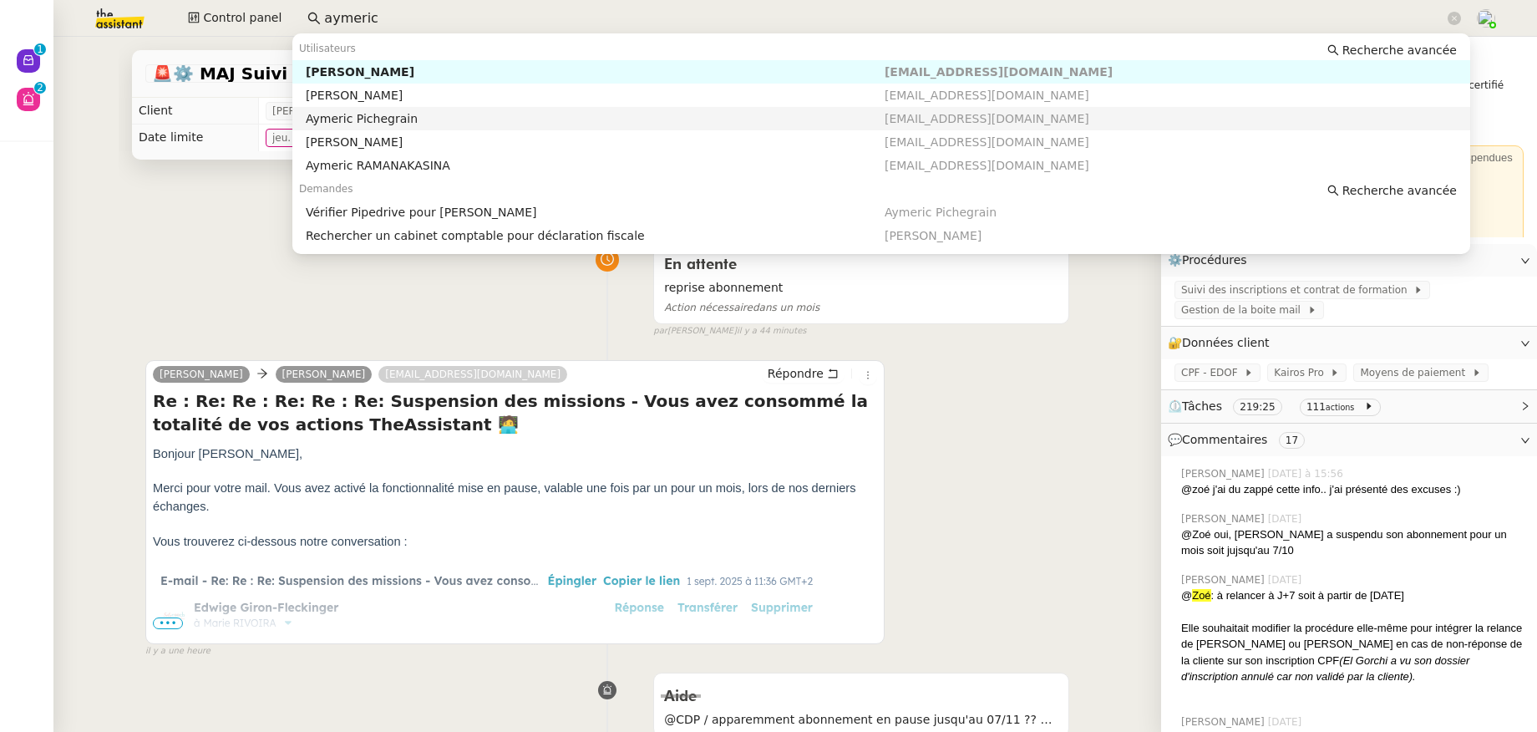
click at [361, 113] on div "Aymeric Pichegrain" at bounding box center [595, 118] width 579 height 15
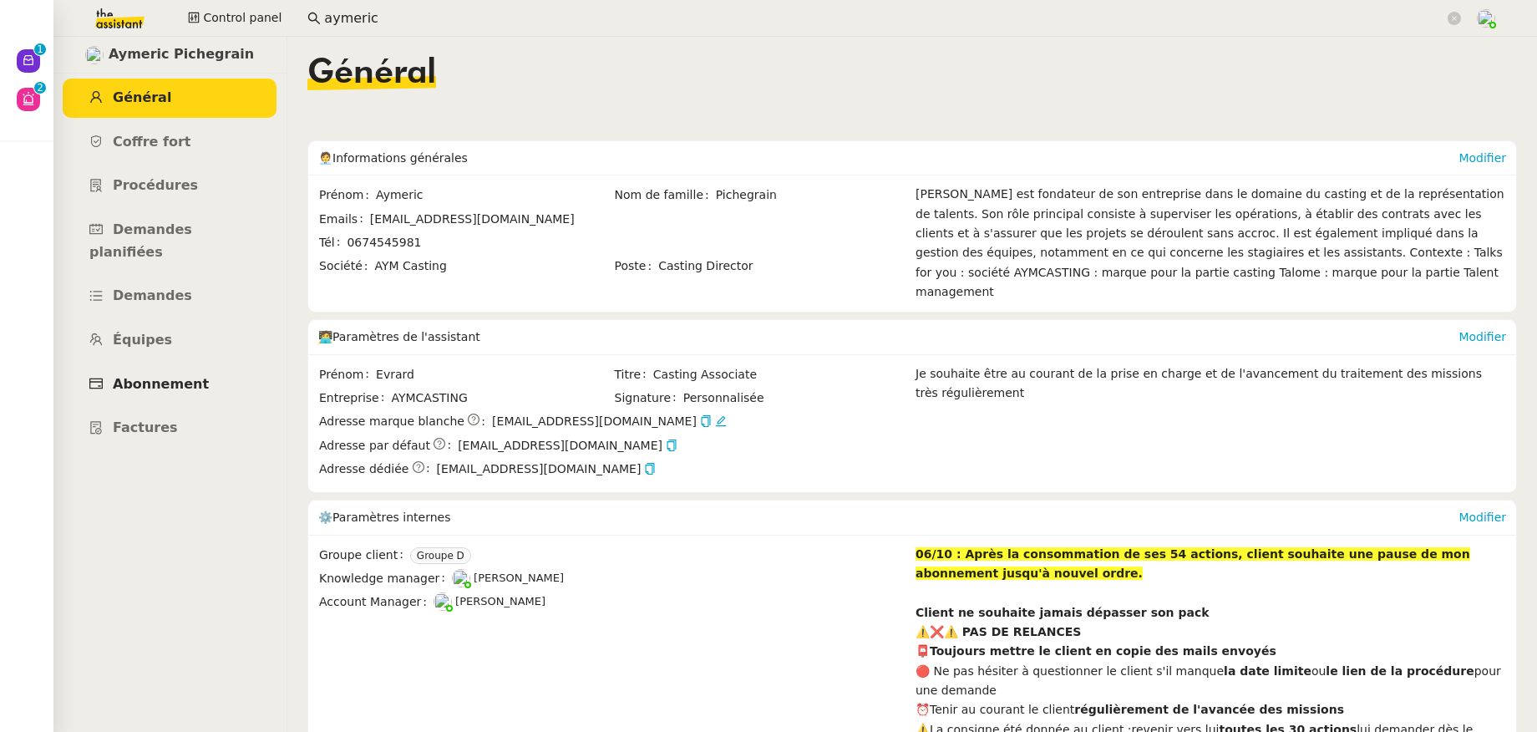
click at [158, 371] on link "Abonnement" at bounding box center [170, 384] width 214 height 39
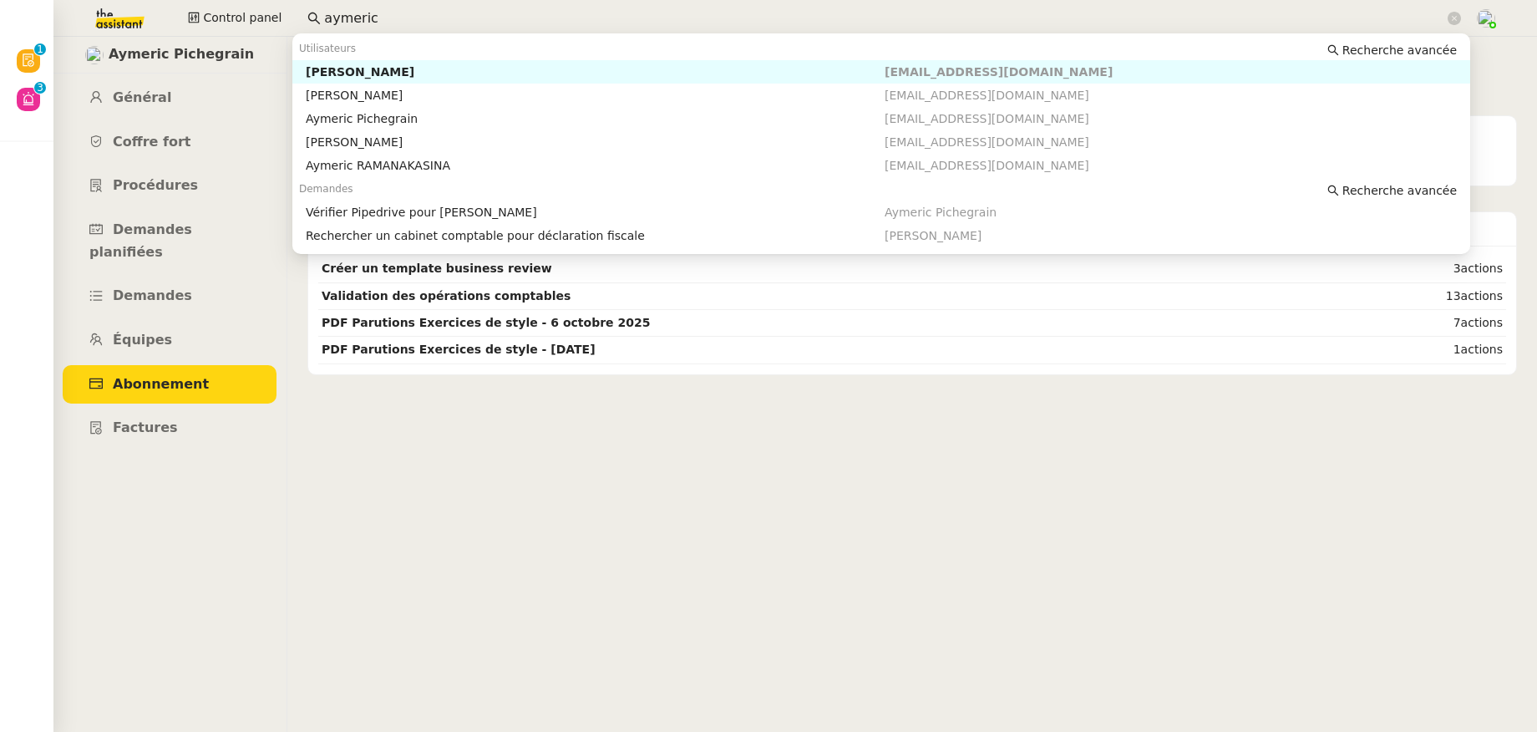
click at [324, 23] on input "aymeric" at bounding box center [884, 19] width 1120 height 23
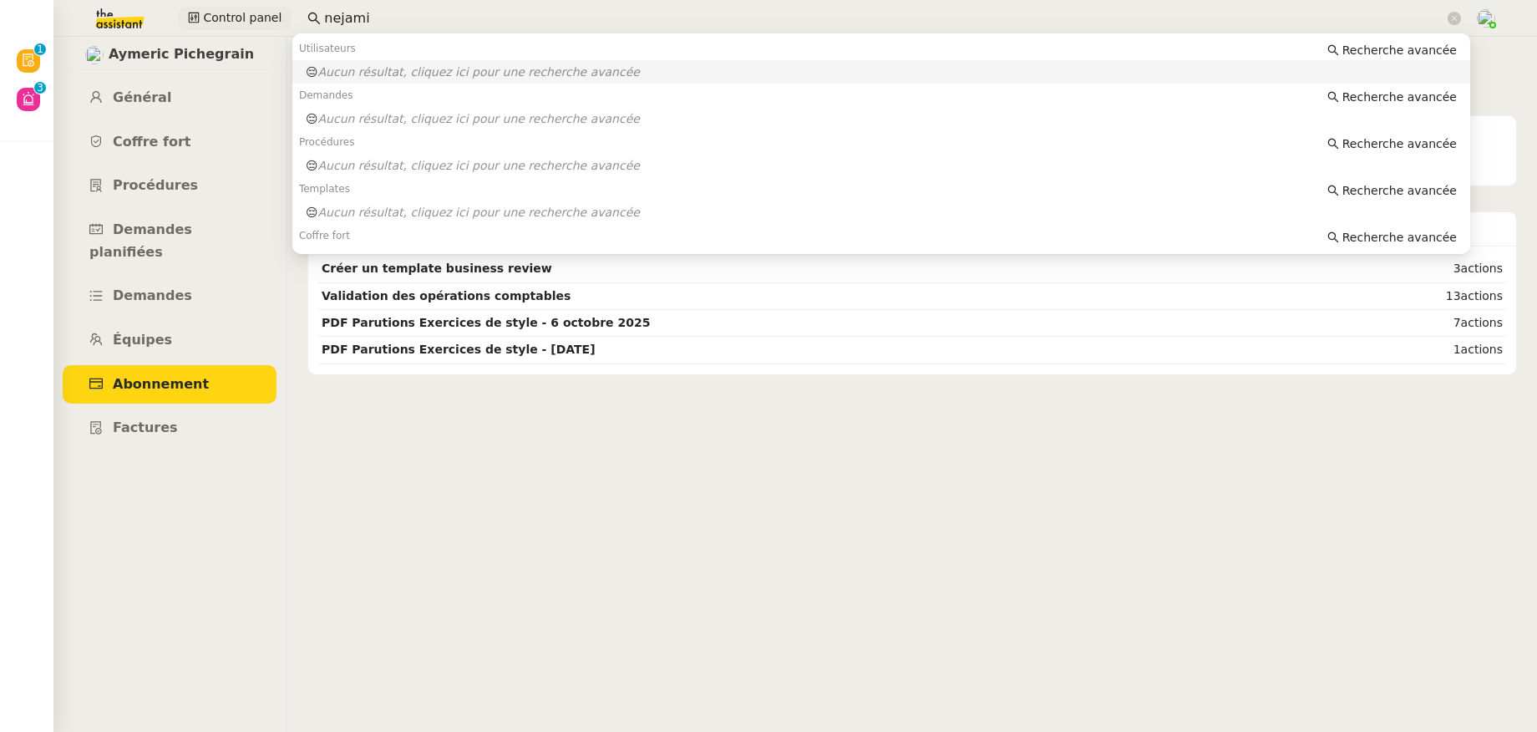
drag, startPoint x: 317, startPoint y: 11, endPoint x: 274, endPoint y: 14, distance: 43.6
click at [274, 14] on div "Control panel nejami" at bounding box center [768, 18] width 1453 height 37
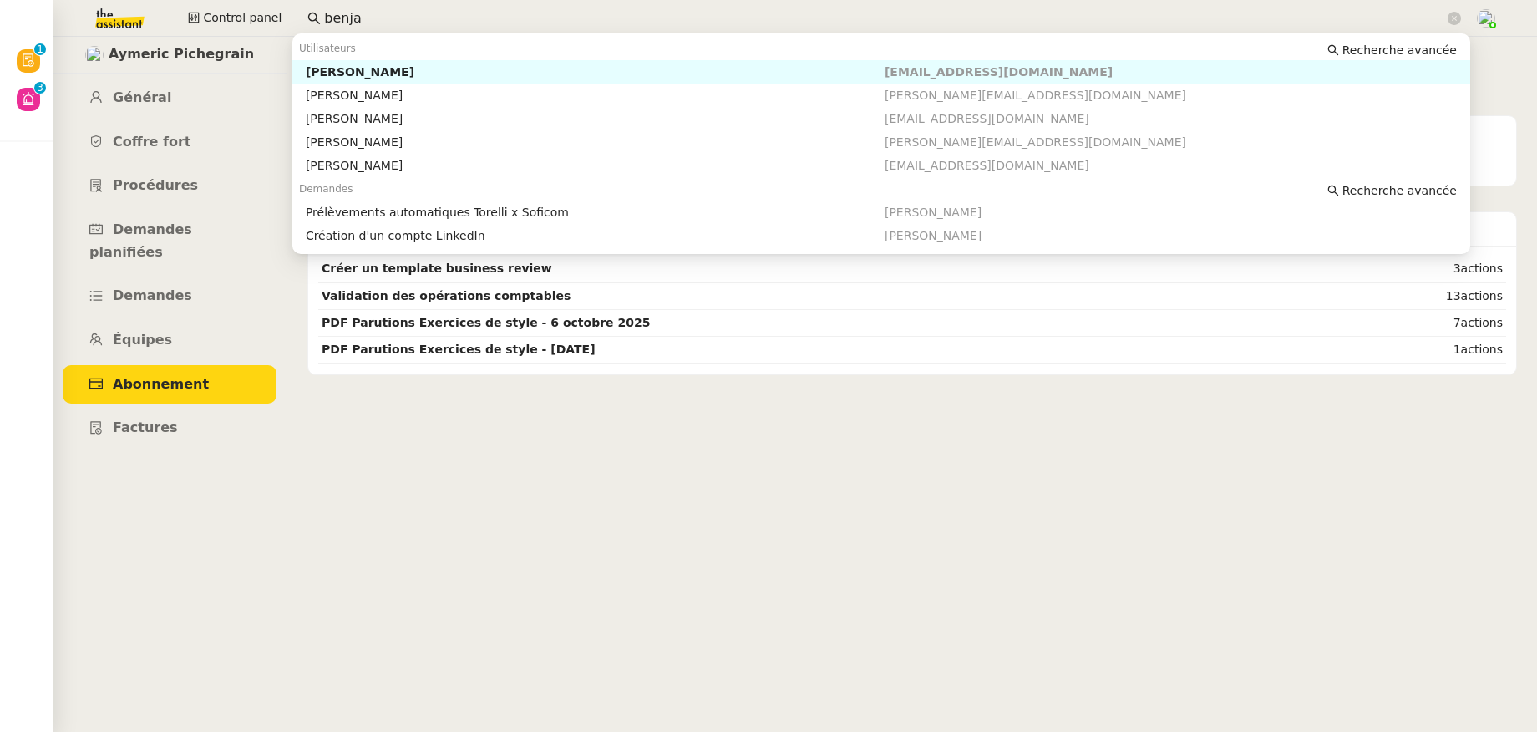
click at [327, 73] on div "Benjamin Delahaye" at bounding box center [595, 71] width 579 height 15
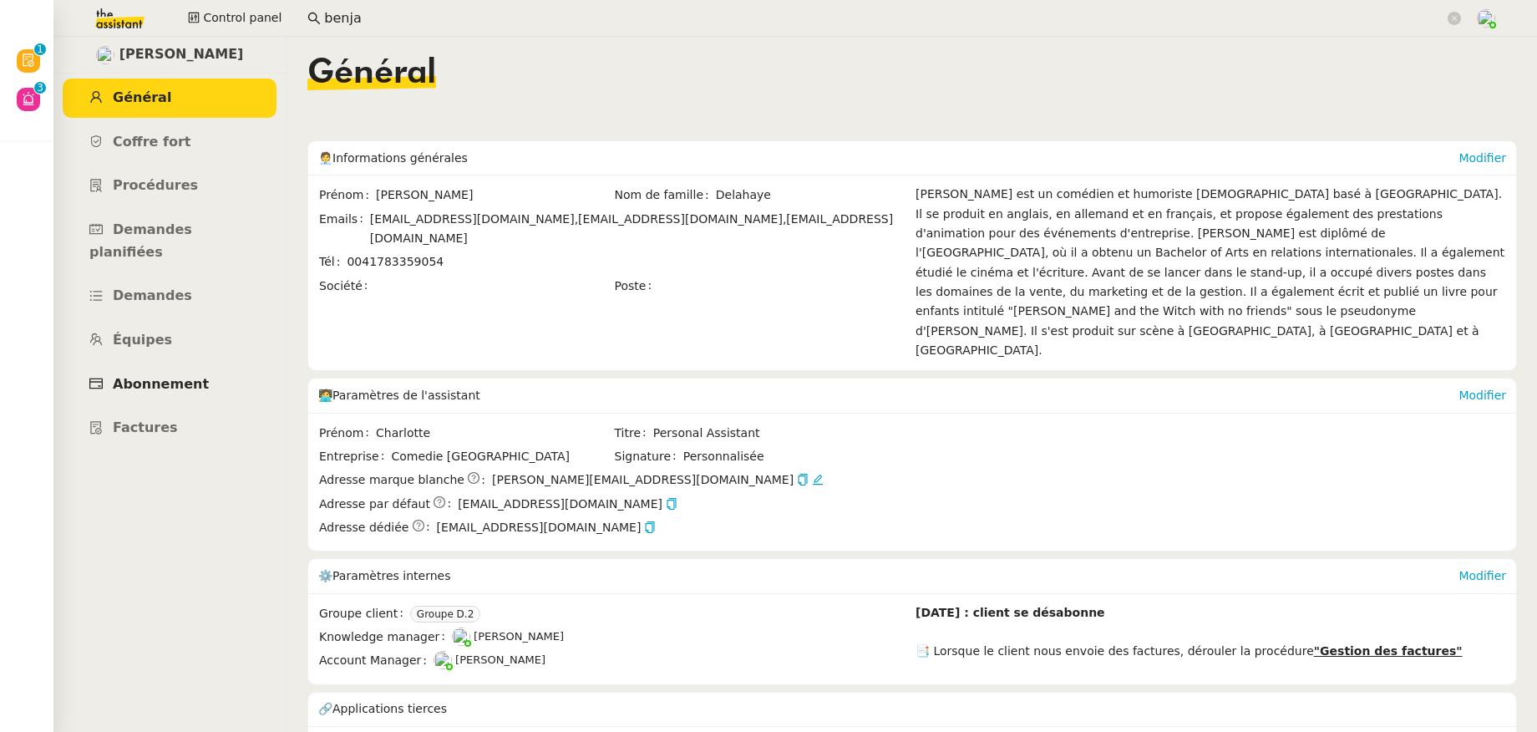
click at [192, 376] on span "Abonnement" at bounding box center [161, 384] width 96 height 16
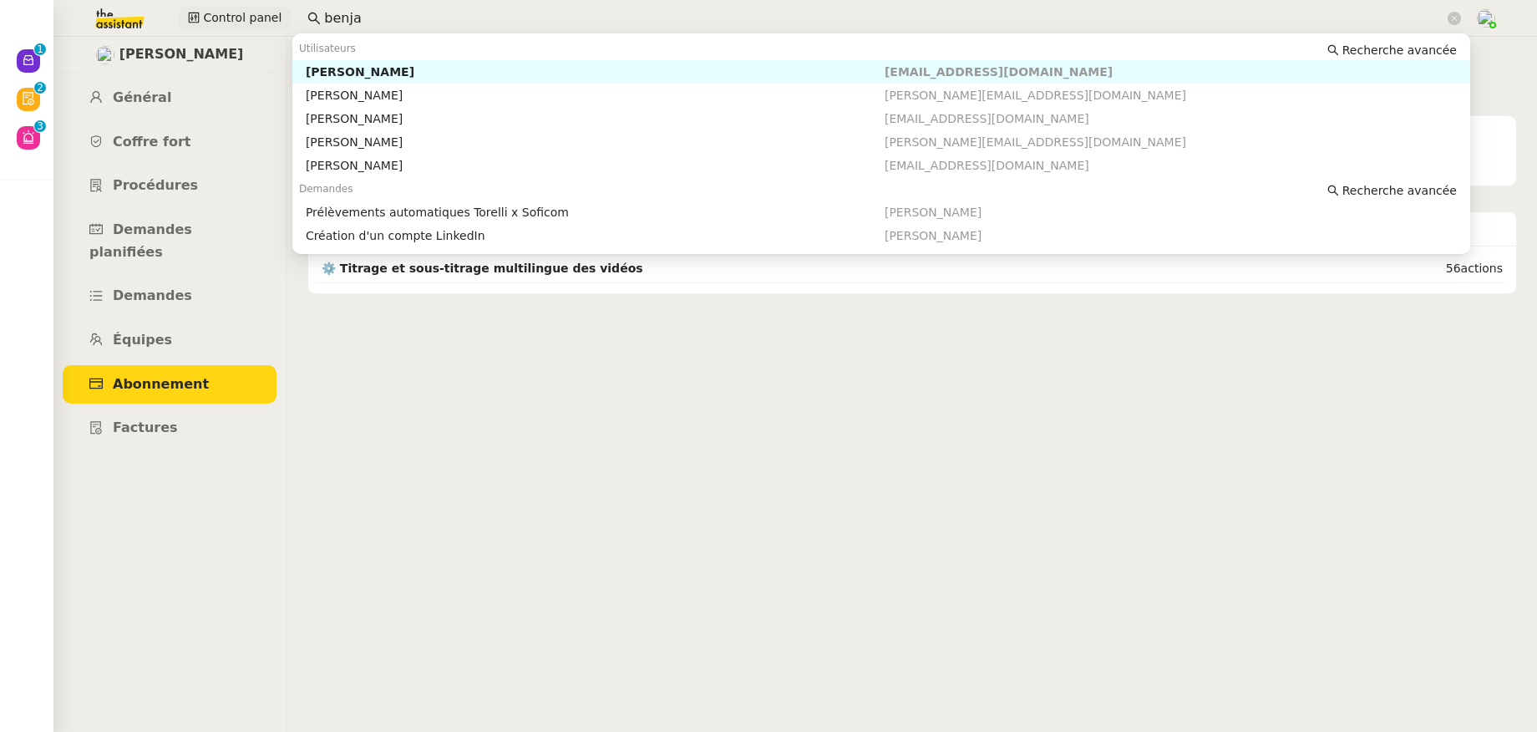
drag, startPoint x: 368, startPoint y: 14, endPoint x: 276, endPoint y: 7, distance: 93.0
click at [276, 7] on div "Control panel benja" at bounding box center [768, 18] width 1453 height 37
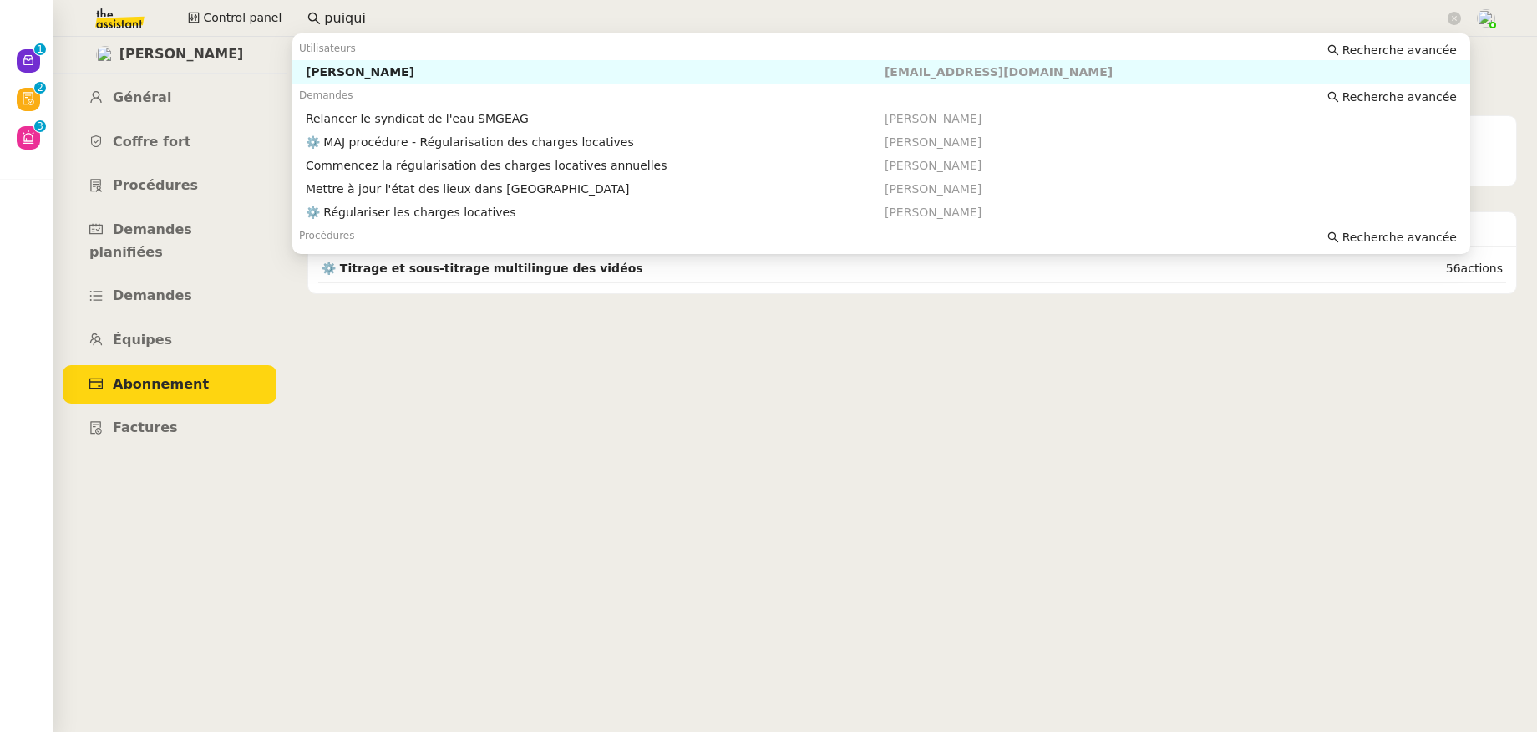
click at [349, 72] on div "Pascal PIQUIONNE" at bounding box center [595, 71] width 579 height 15
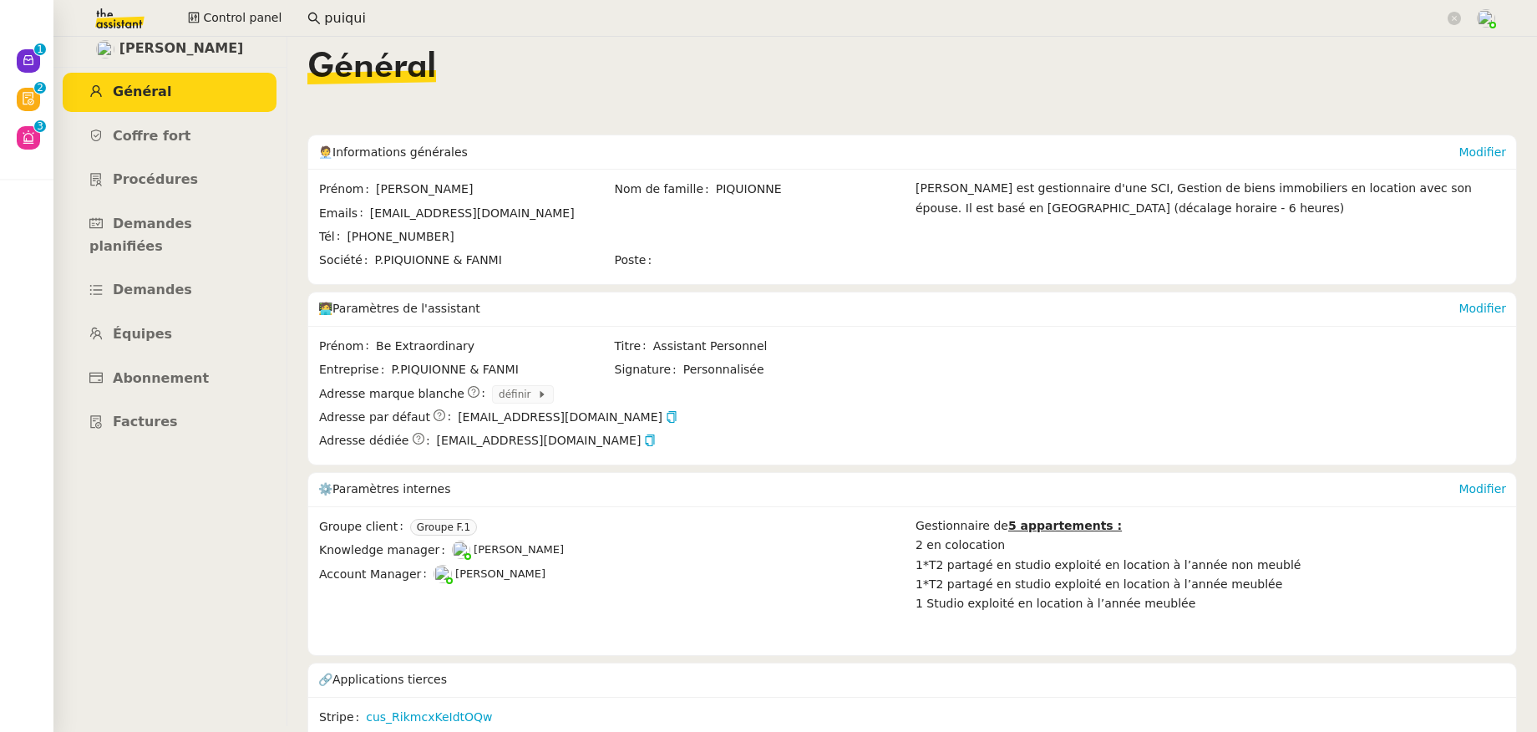
scroll to position [26, 0]
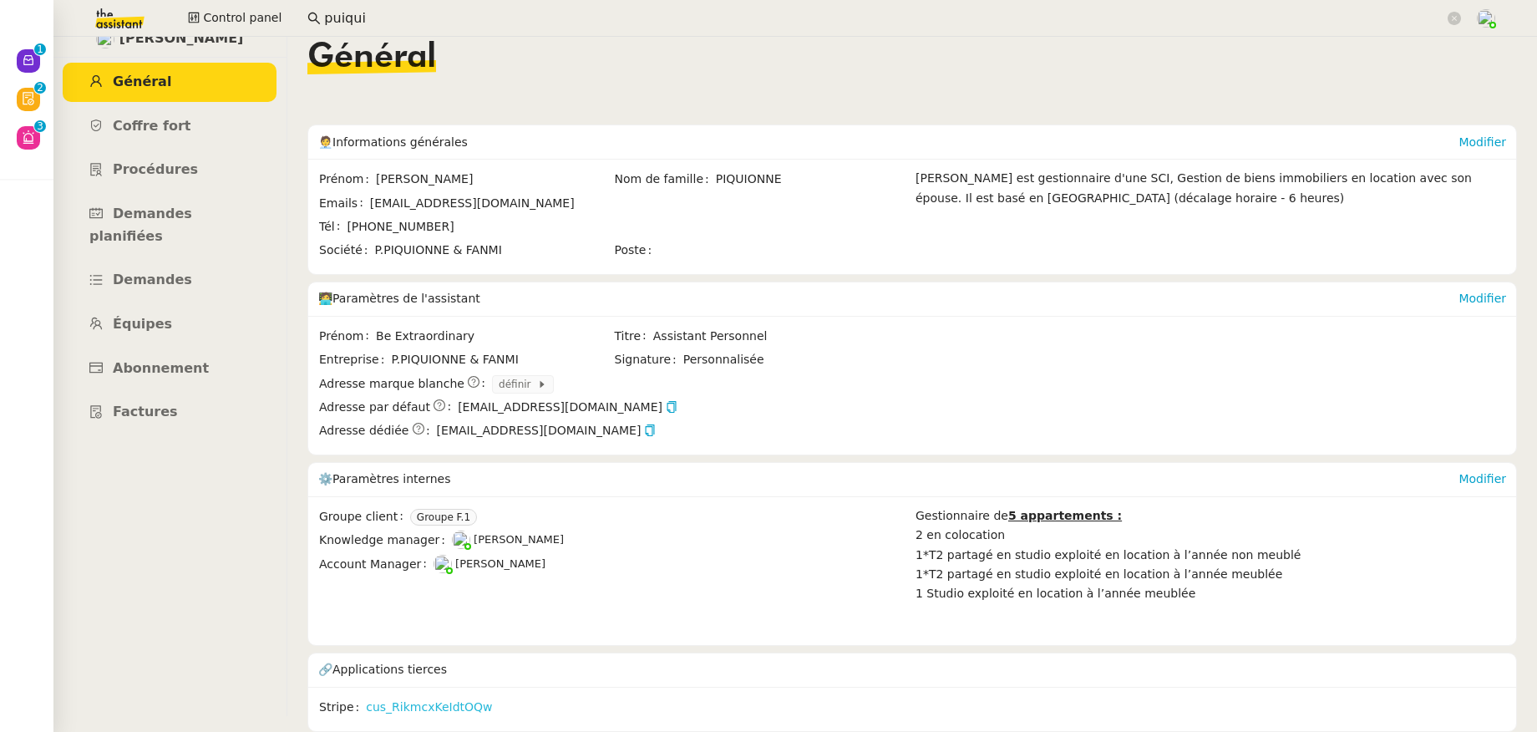
click at [408, 700] on link "cus_RikmcxKeIdtOQw" at bounding box center [429, 706] width 126 height 19
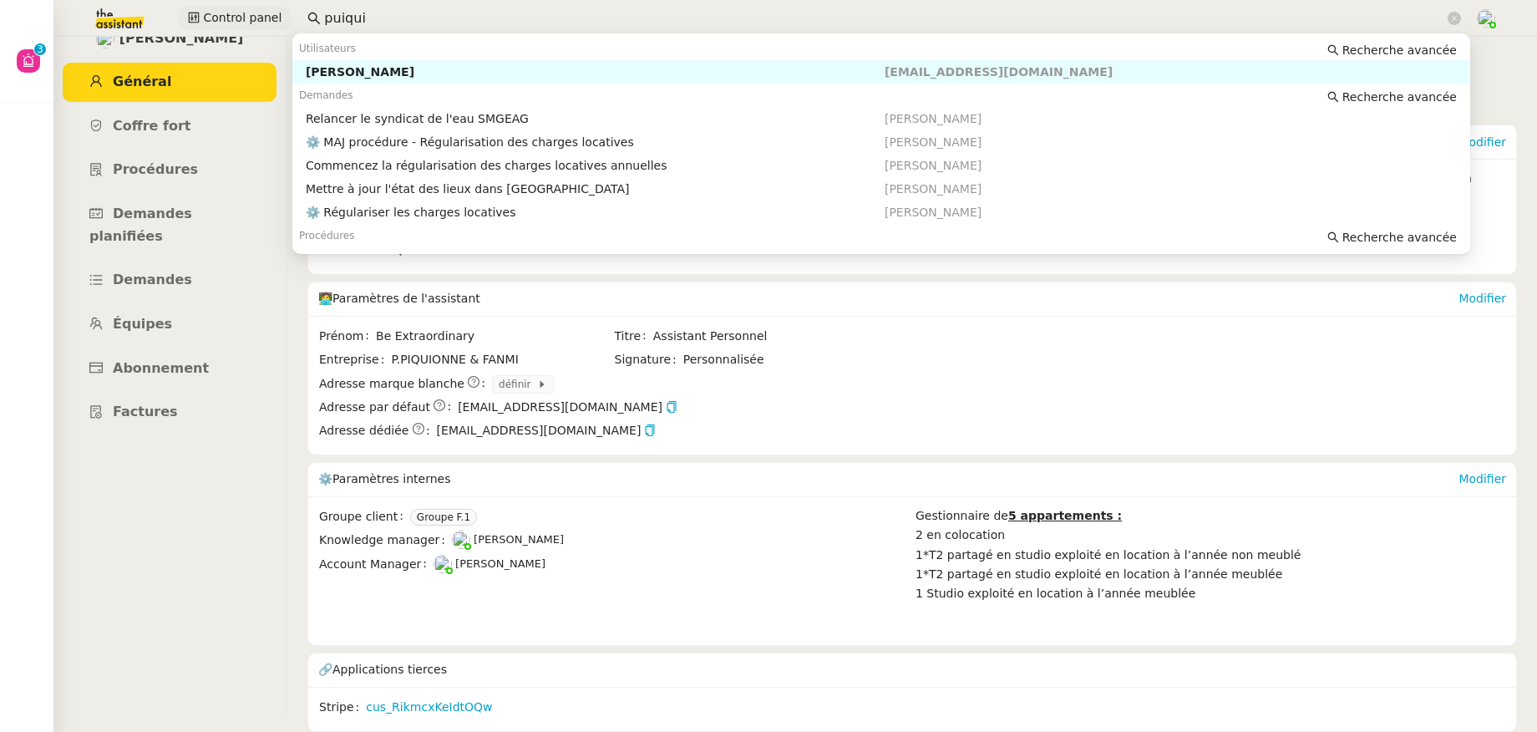
drag, startPoint x: 425, startPoint y: 23, endPoint x: 271, endPoint y: 15, distance: 154.7
click at [271, 15] on div "Control panel puiqui" at bounding box center [768, 18] width 1453 height 37
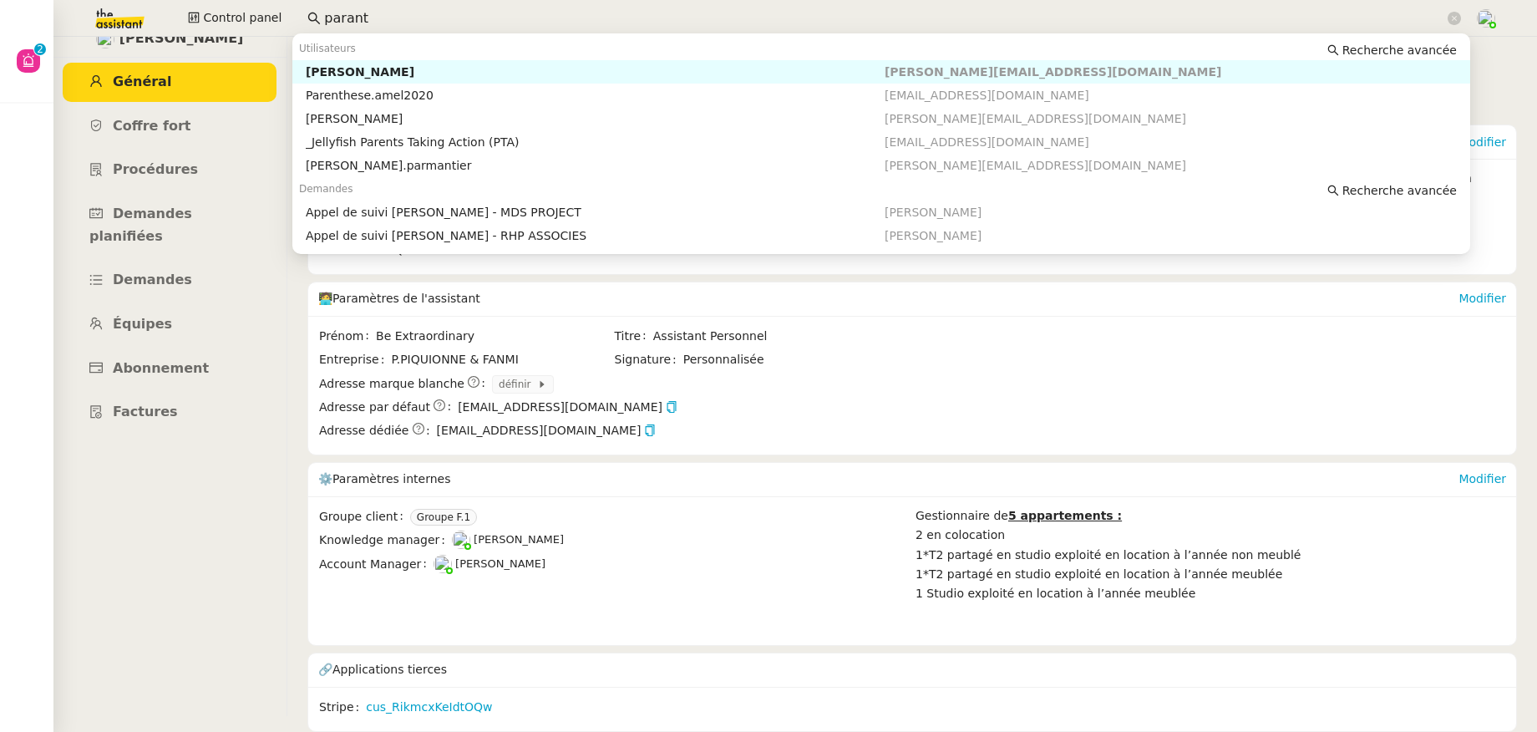
click at [337, 69] on div "Florian Parant" at bounding box center [595, 71] width 579 height 15
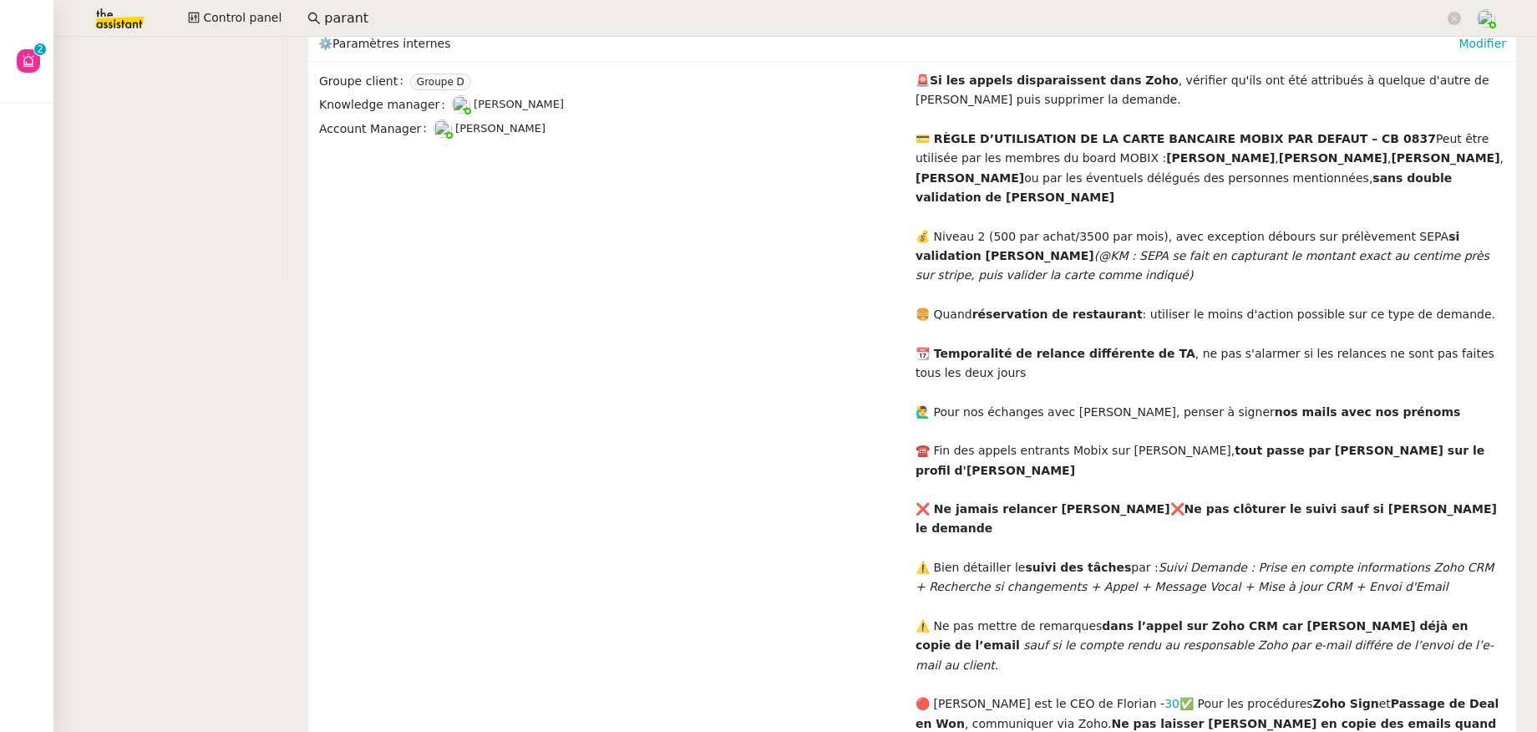
scroll to position [578, 0]
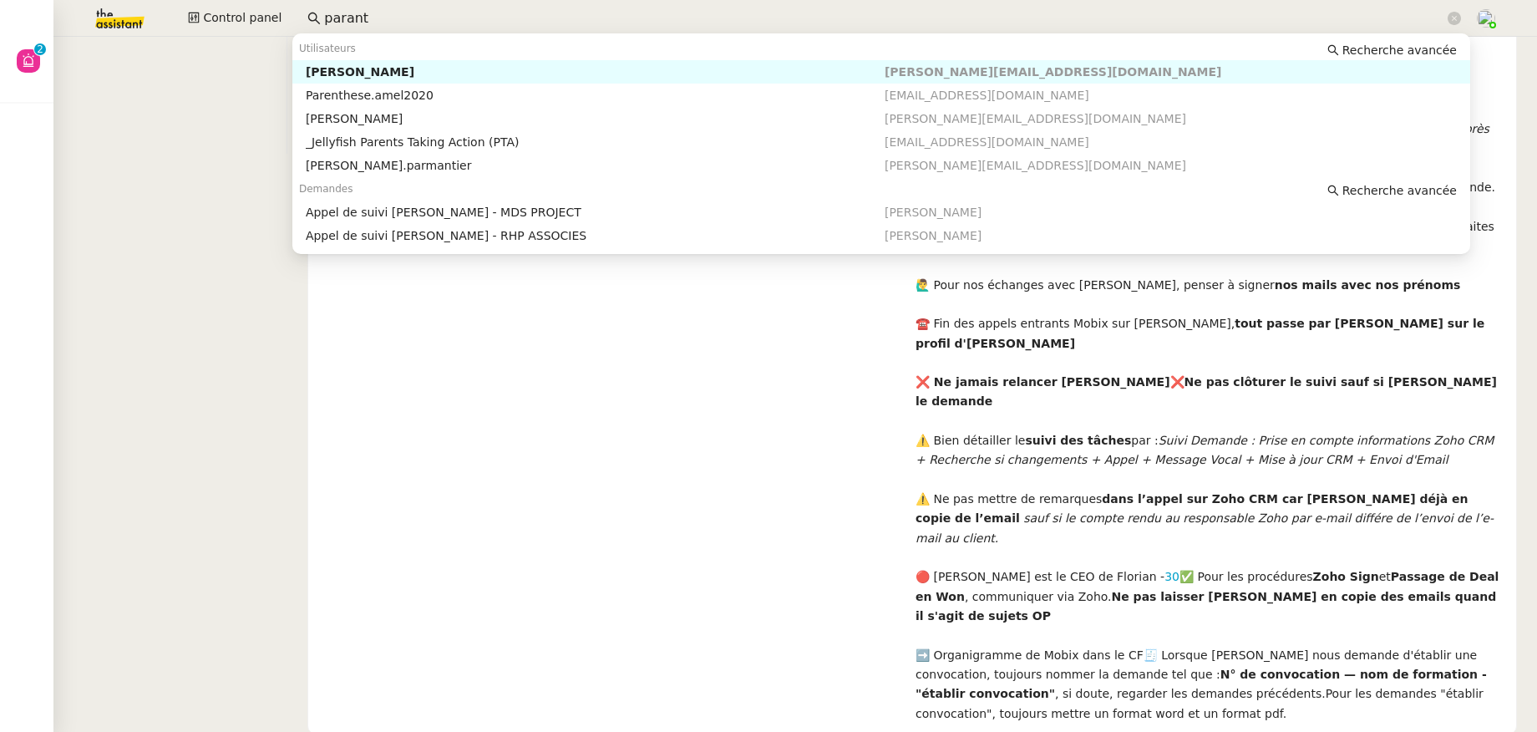
drag, startPoint x: 389, startPoint y: 18, endPoint x: 298, endPoint y: 18, distance: 91.0
click at [298, 18] on nz-input-group "parant" at bounding box center [884, 18] width 1172 height 25
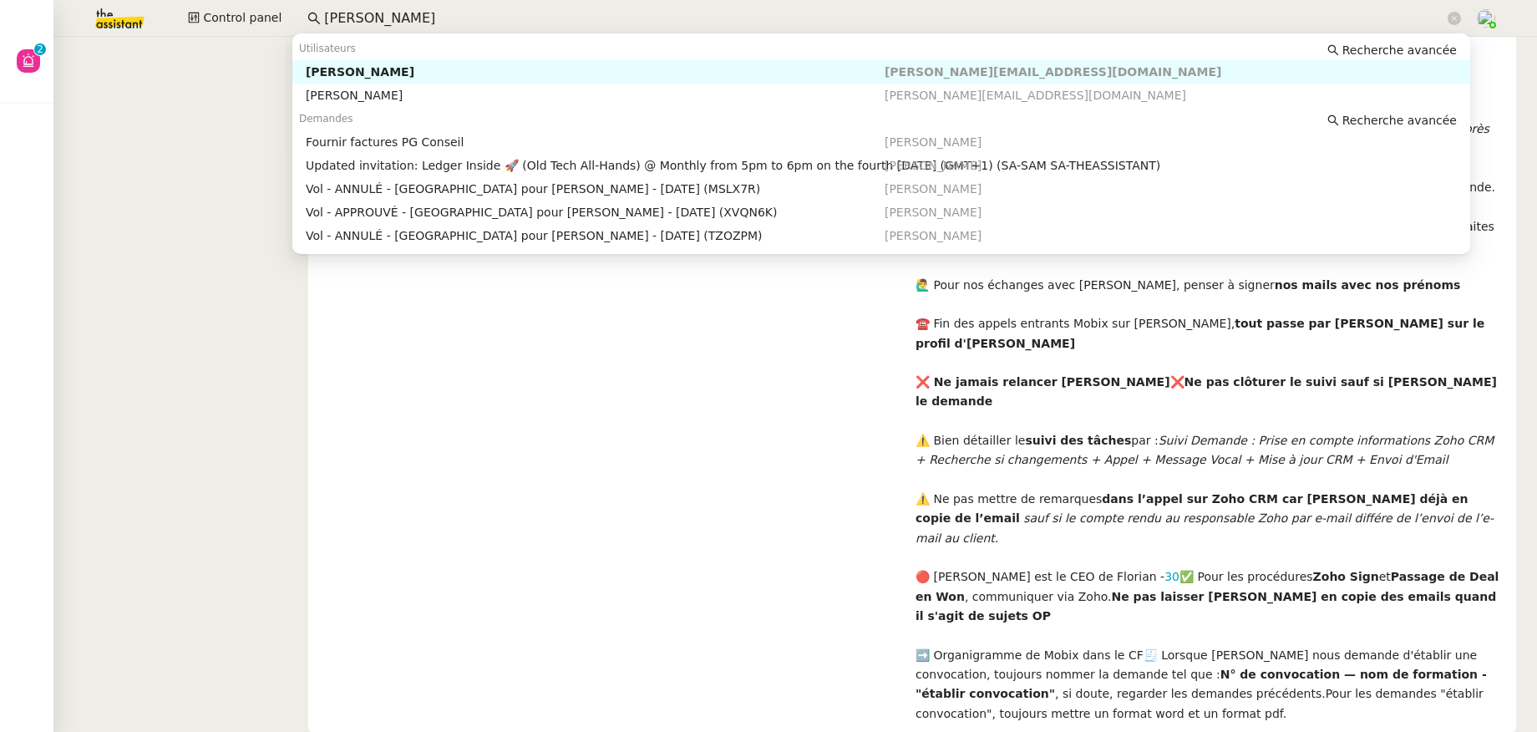
click at [371, 18] on input "charles led" at bounding box center [884, 19] width 1120 height 23
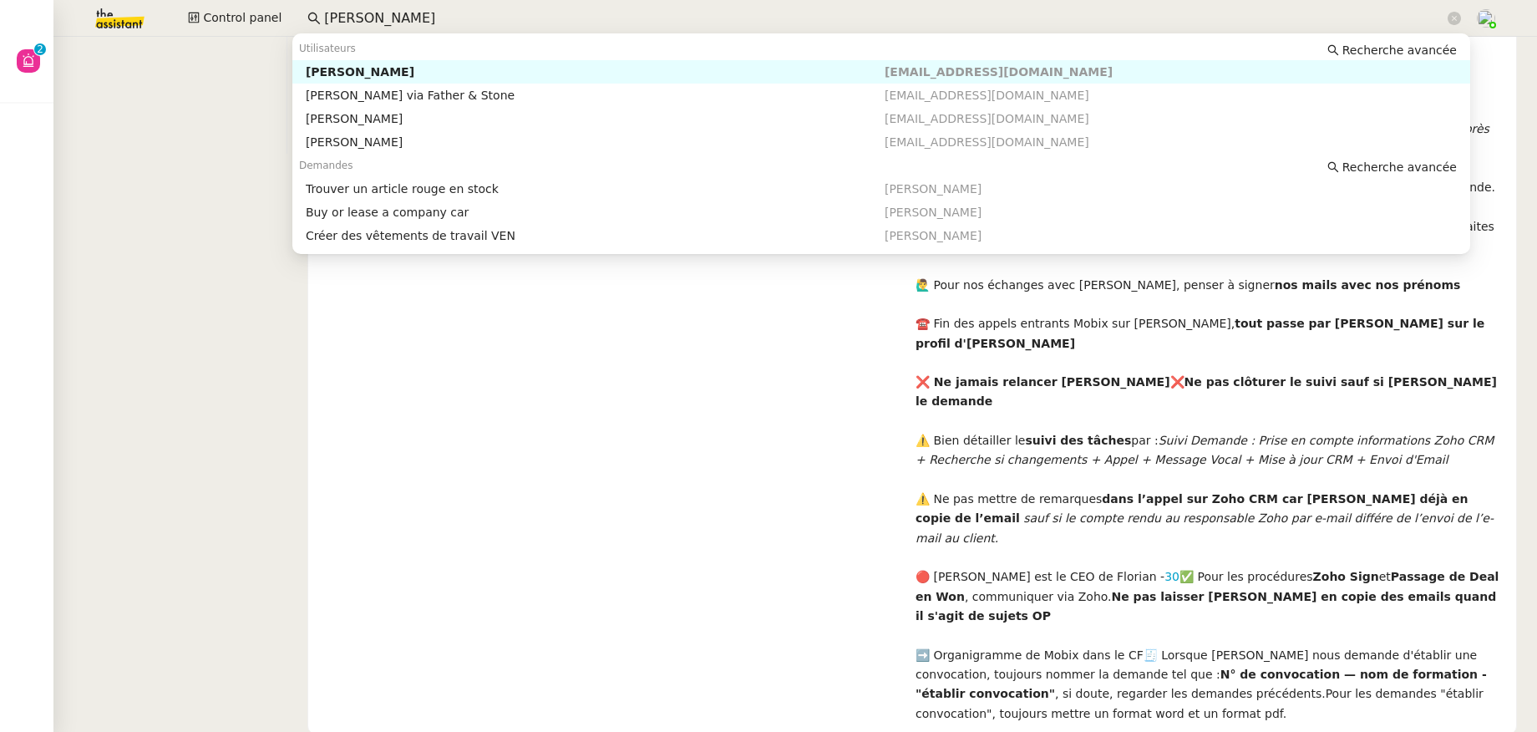
click at [396, 71] on div "[PERSON_NAME]" at bounding box center [595, 71] width 579 height 15
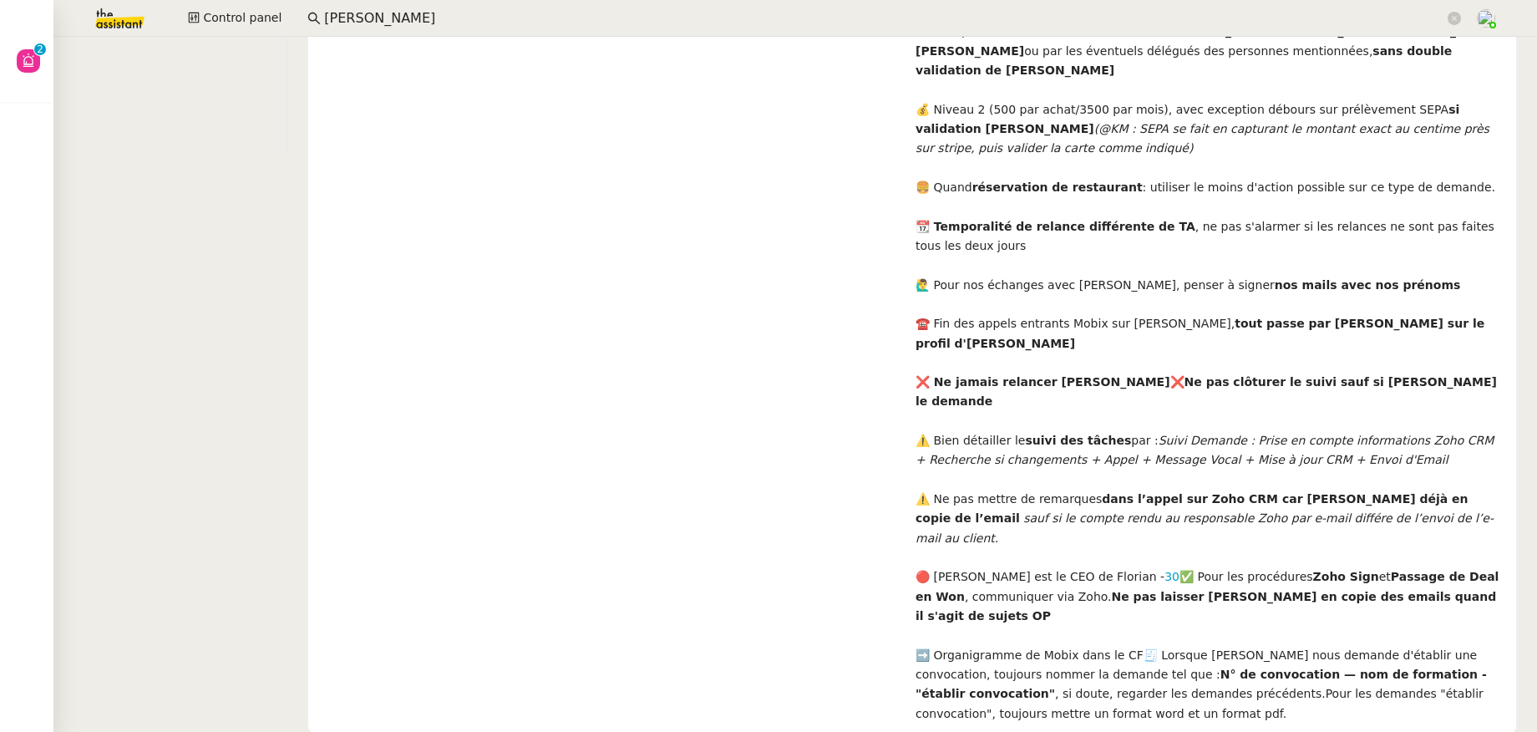
scroll to position [92, 0]
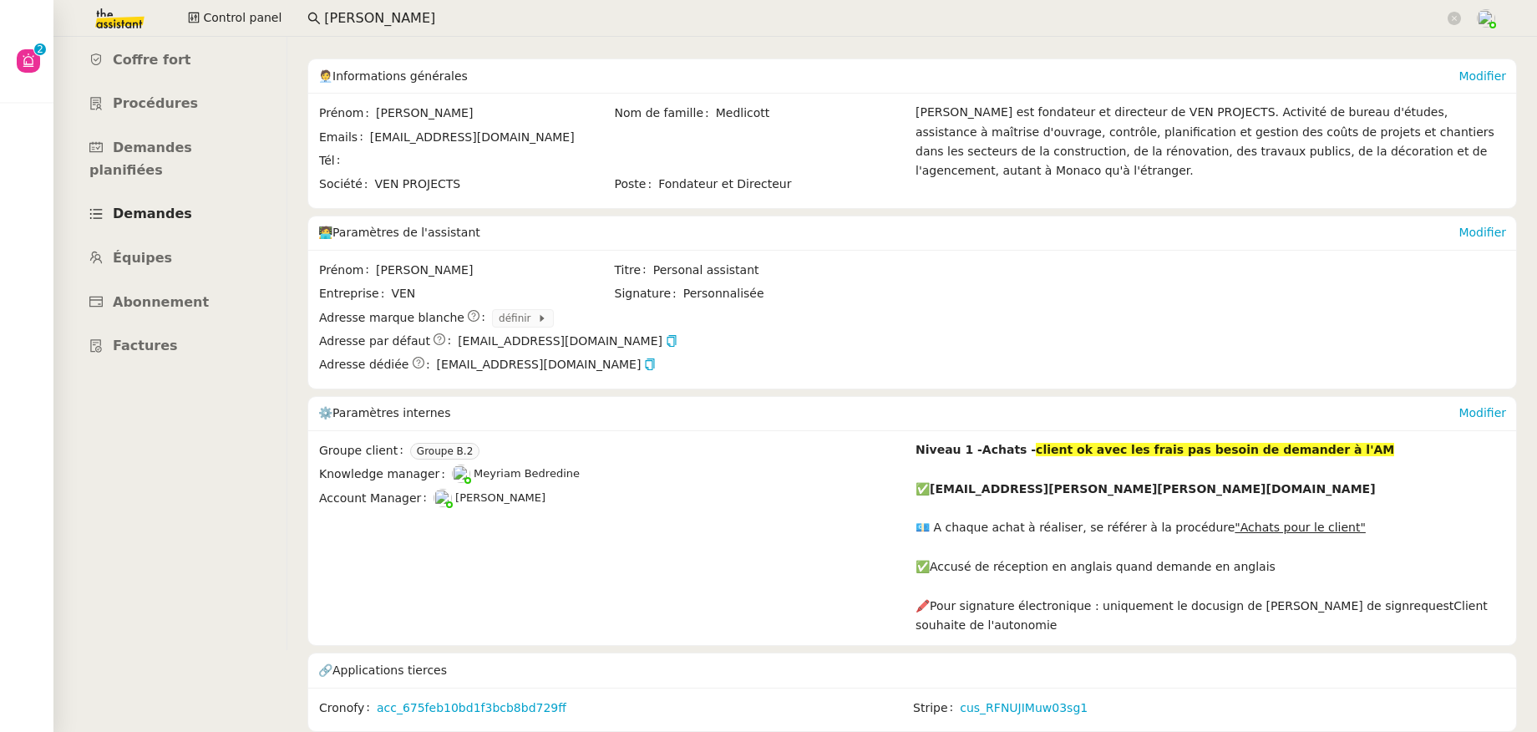
click at [149, 205] on span "Demandes" at bounding box center [152, 213] width 79 height 16
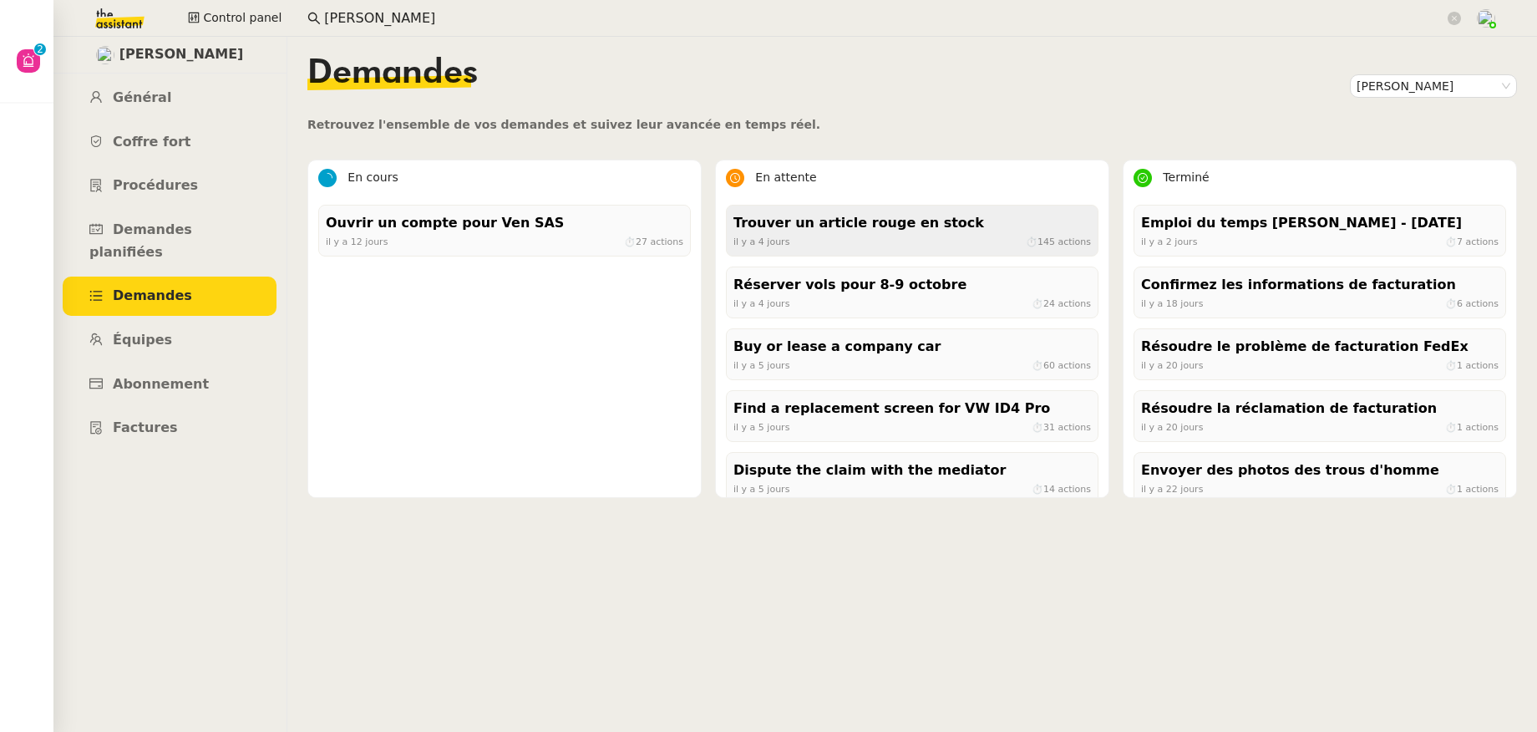
click at [782, 246] on div "il y a 4 jours ⏱ 145 actions" at bounding box center [911, 241] width 357 height 15
click at [807, 230] on div "Trouver un article rouge en stock" at bounding box center [911, 223] width 357 height 23
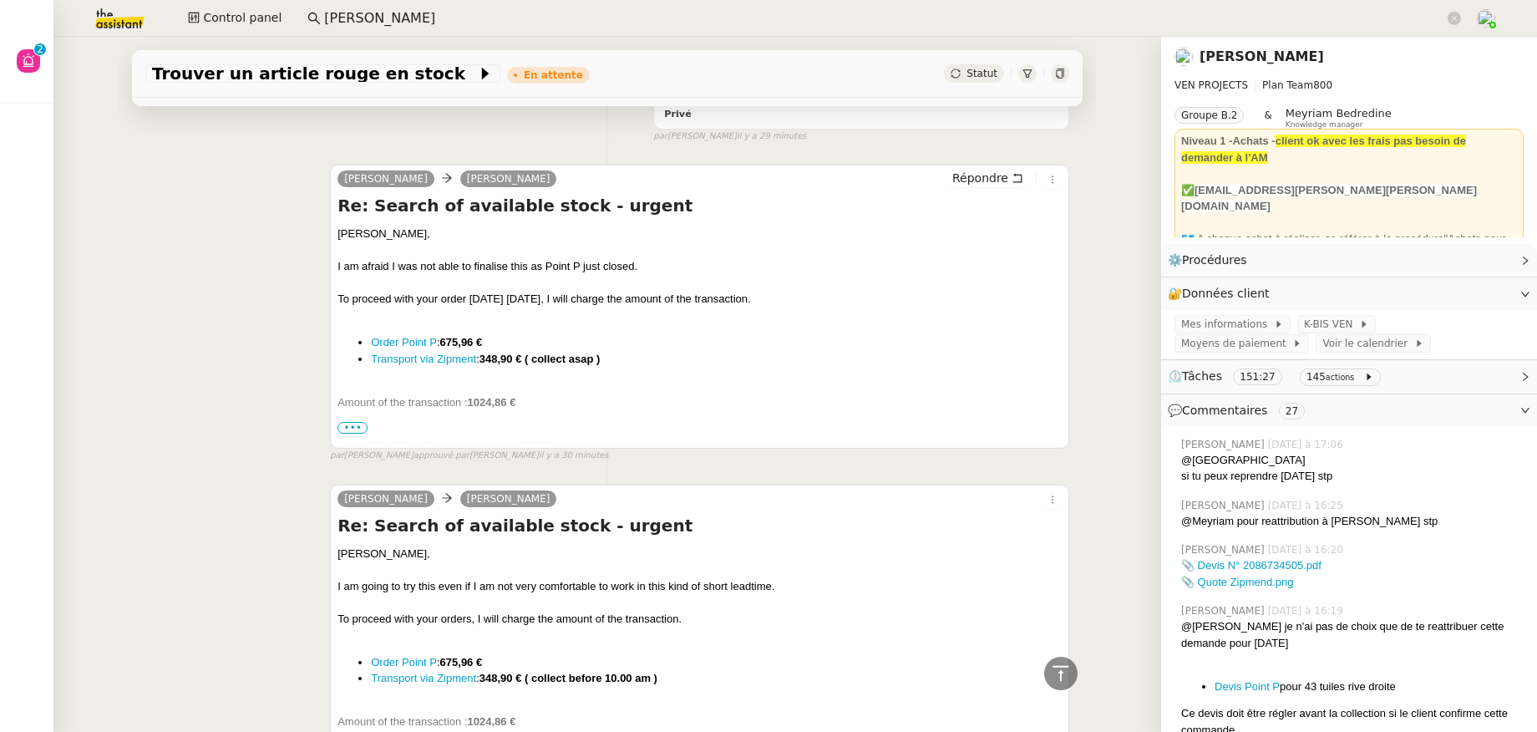
scroll to position [396, 0]
click at [352, 428] on span "•••" at bounding box center [352, 429] width 30 height 12
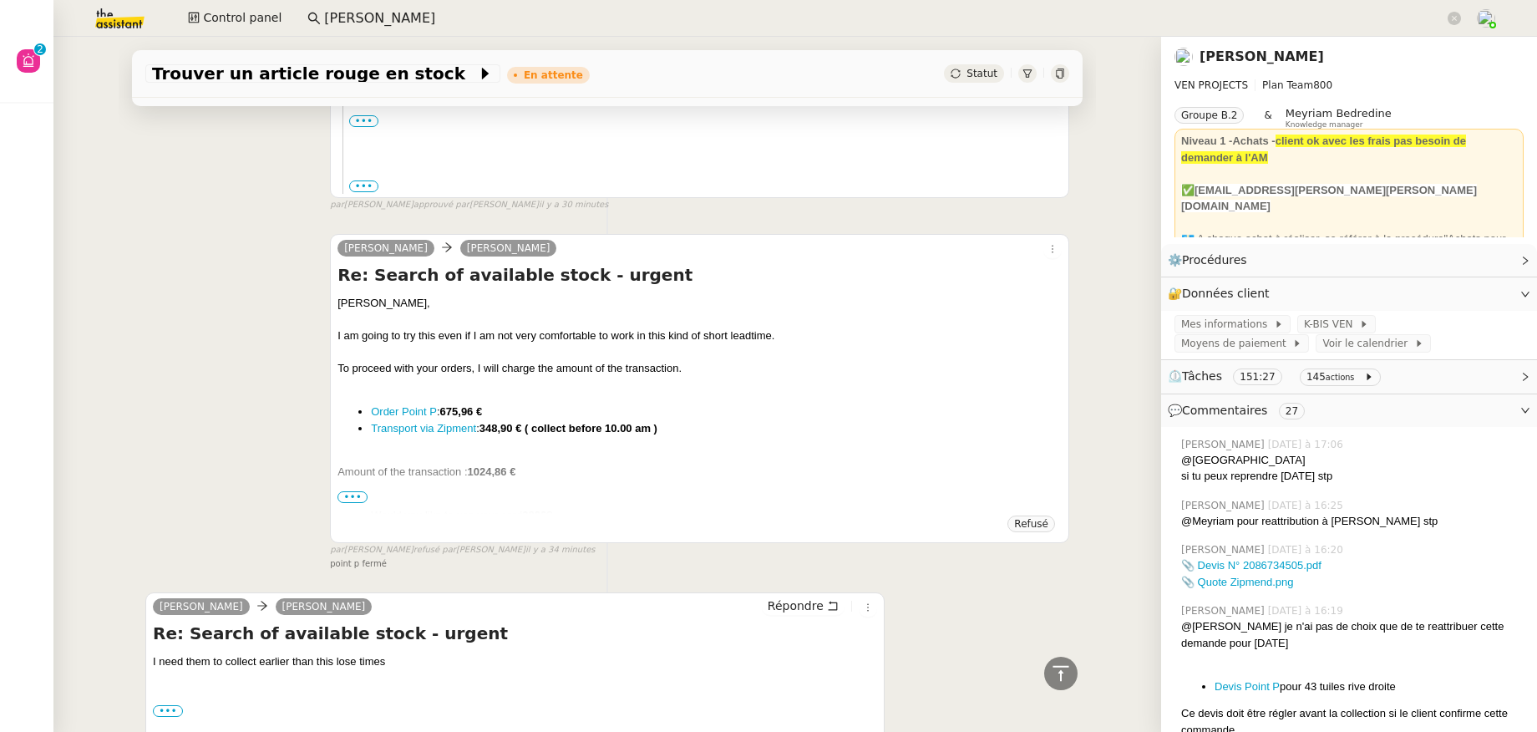
scroll to position [813, 0]
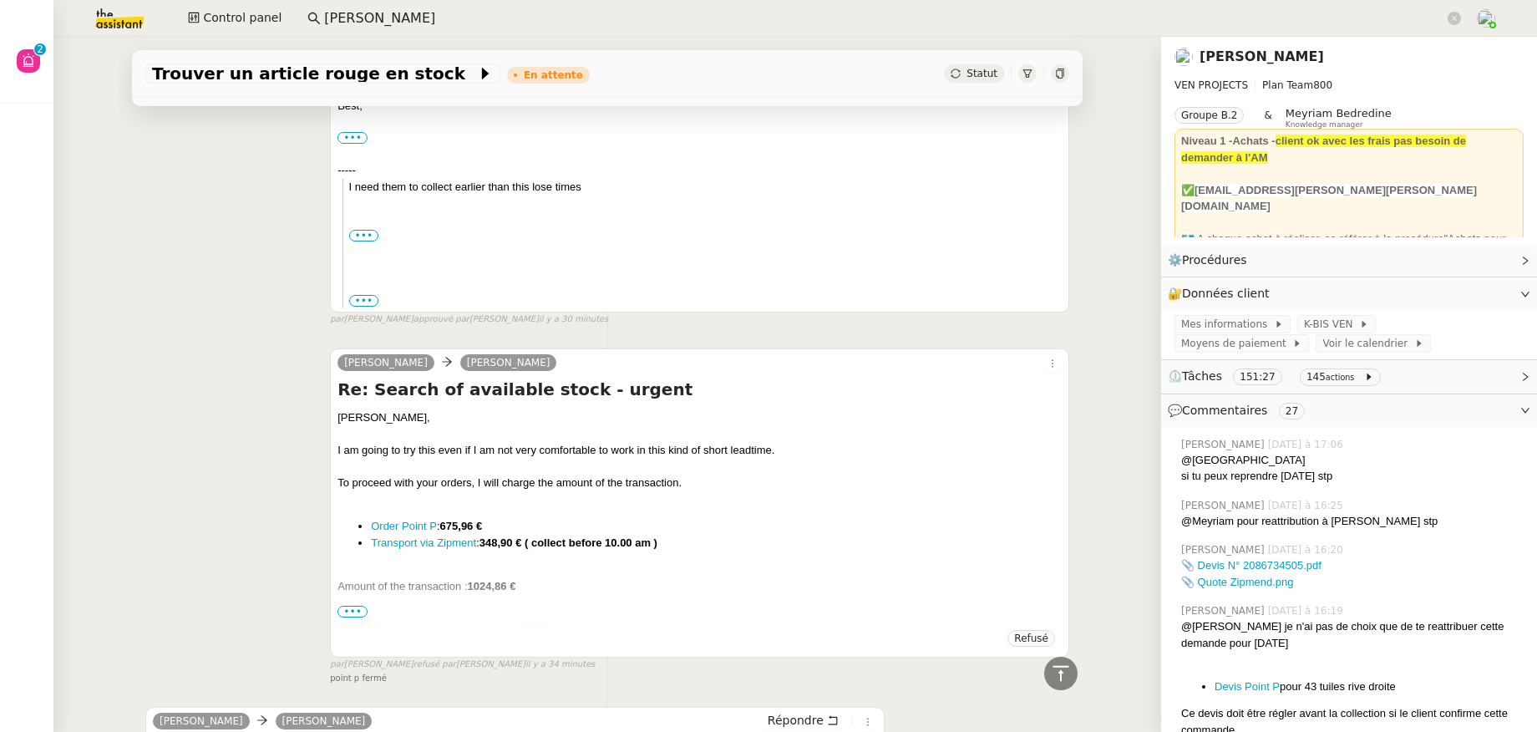
click at [352, 614] on span "•••" at bounding box center [352, 611] width 30 height 12
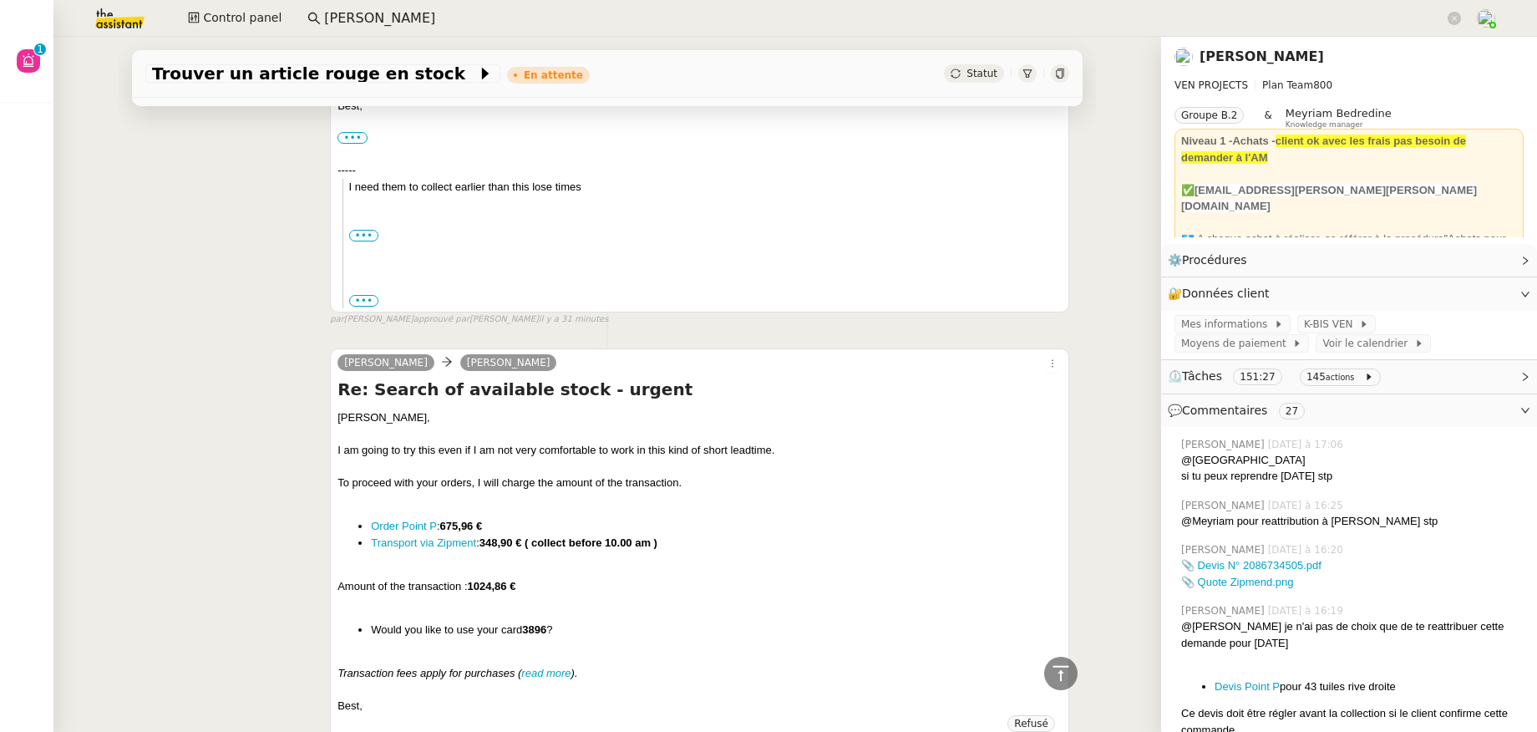
click at [1212, 57] on link "[PERSON_NAME]" at bounding box center [1261, 56] width 124 height 16
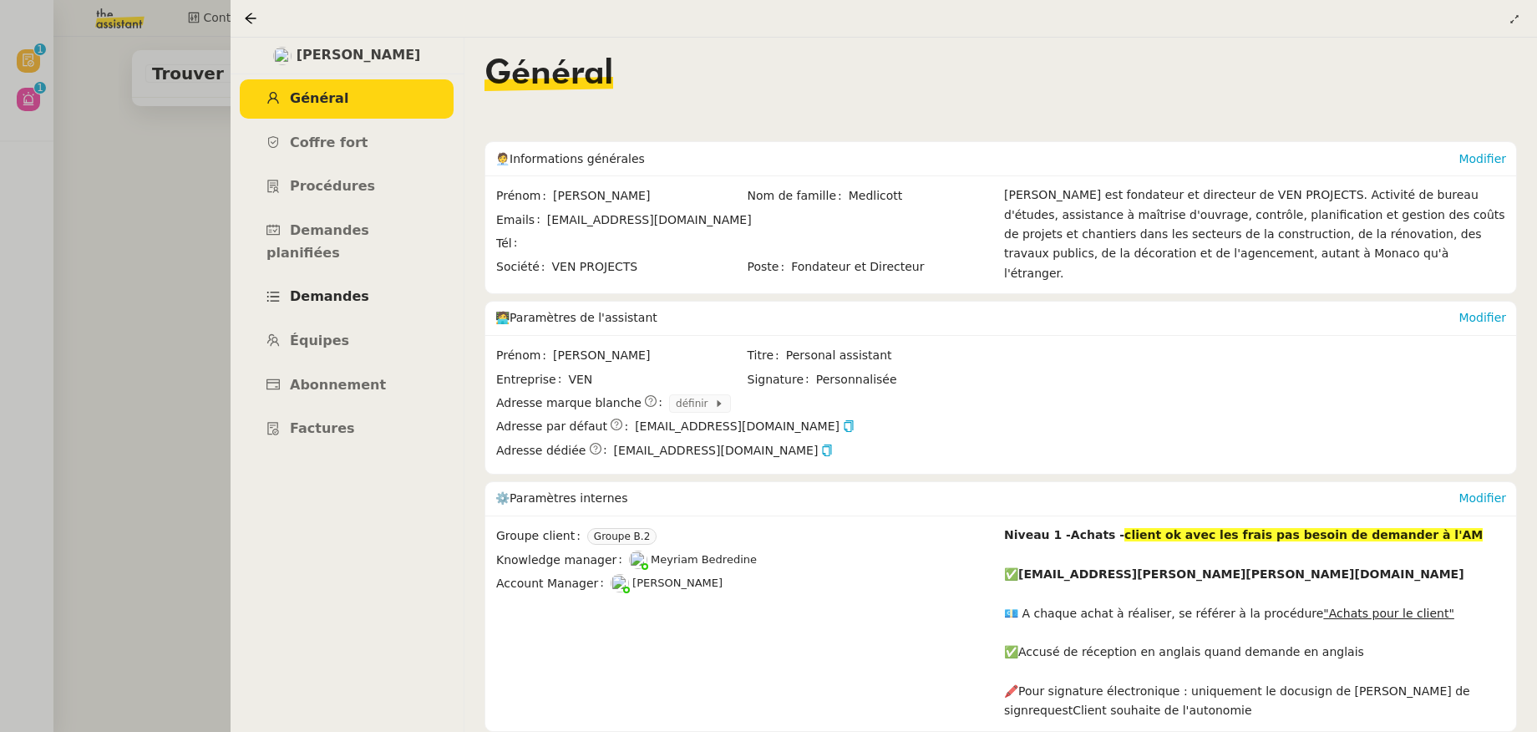
click at [336, 284] on link "Demandes" at bounding box center [347, 296] width 214 height 39
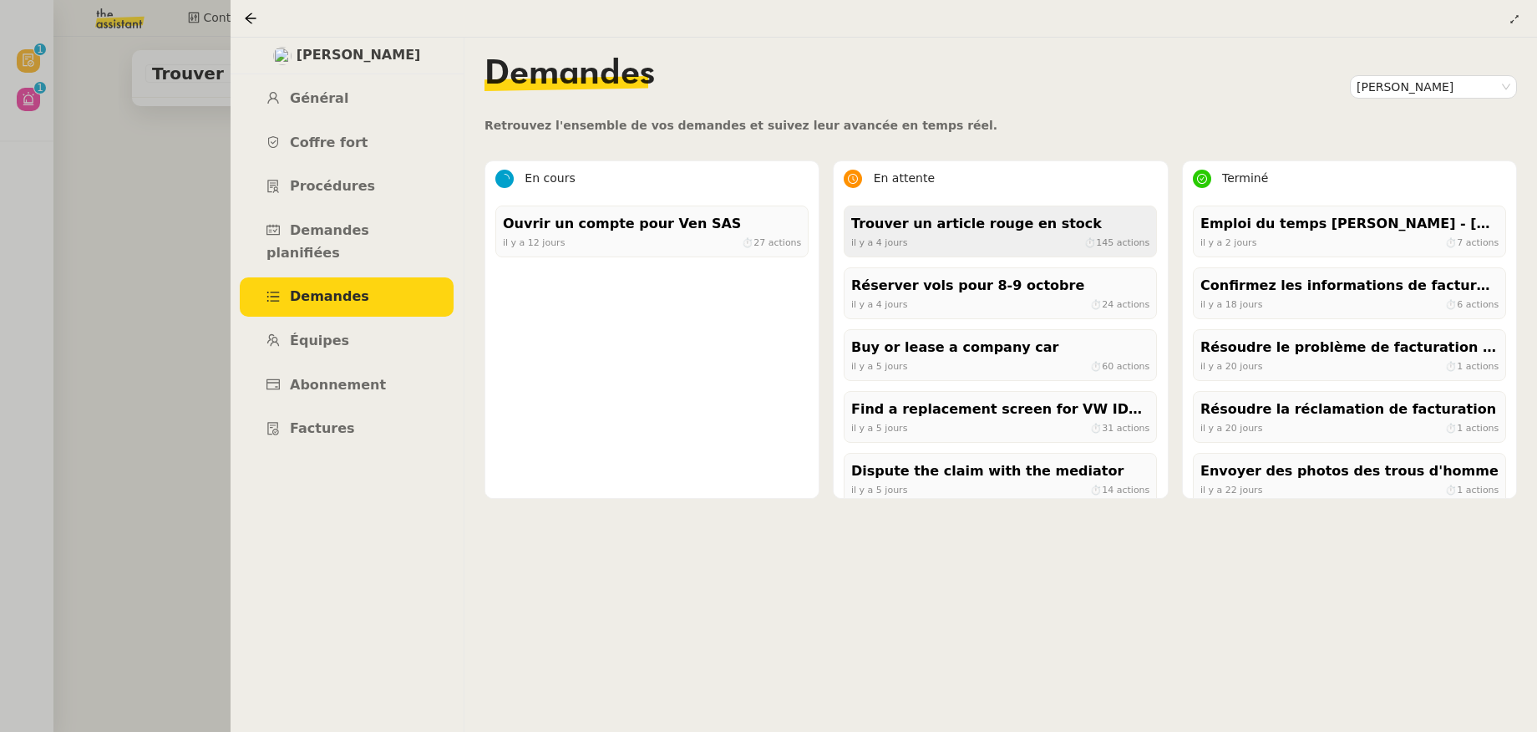
click at [965, 246] on div "il y a 4 jours ⏱ 145 actions" at bounding box center [1000, 242] width 298 height 15
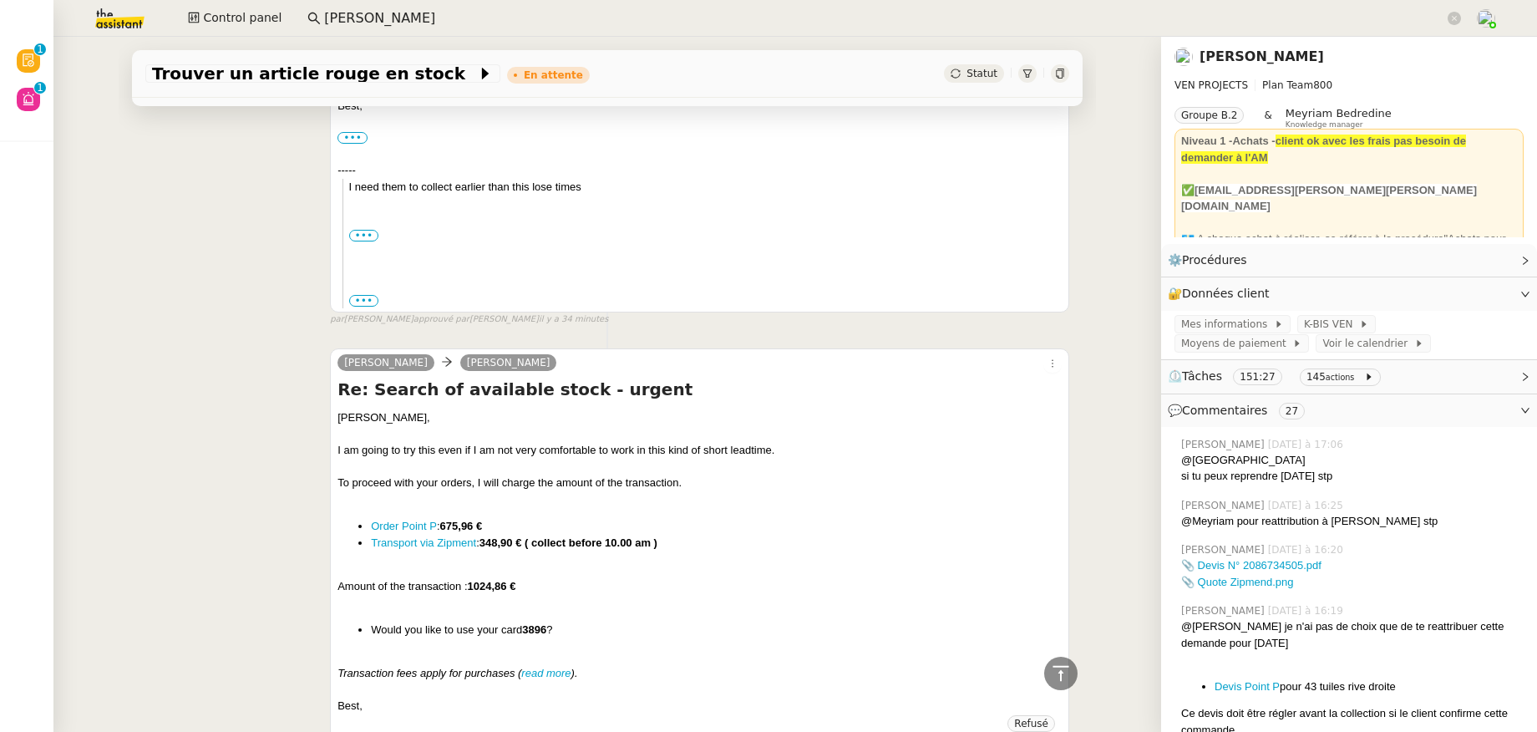
click at [1056, 71] on icon at bounding box center [1060, 73] width 8 height 10
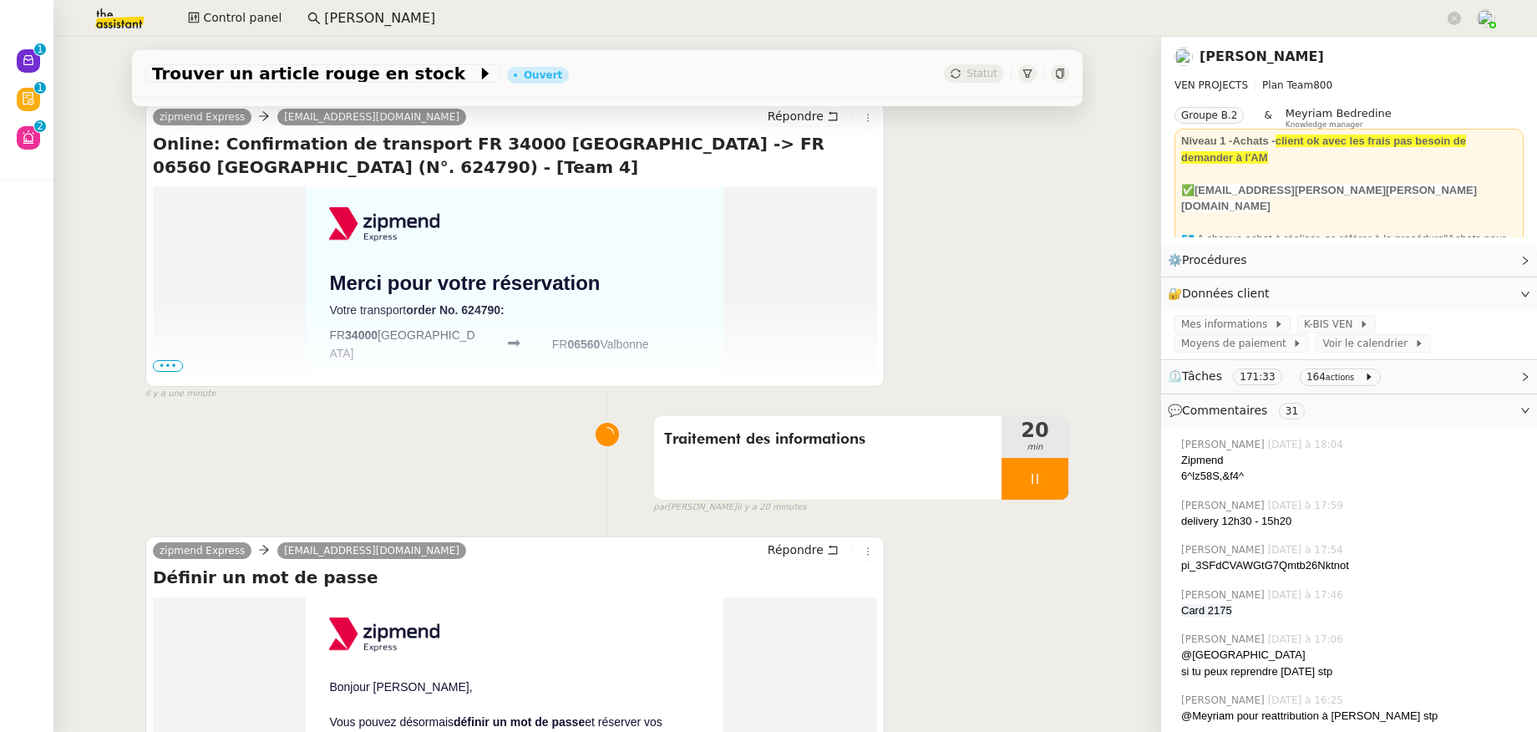
scroll to position [1422, 0]
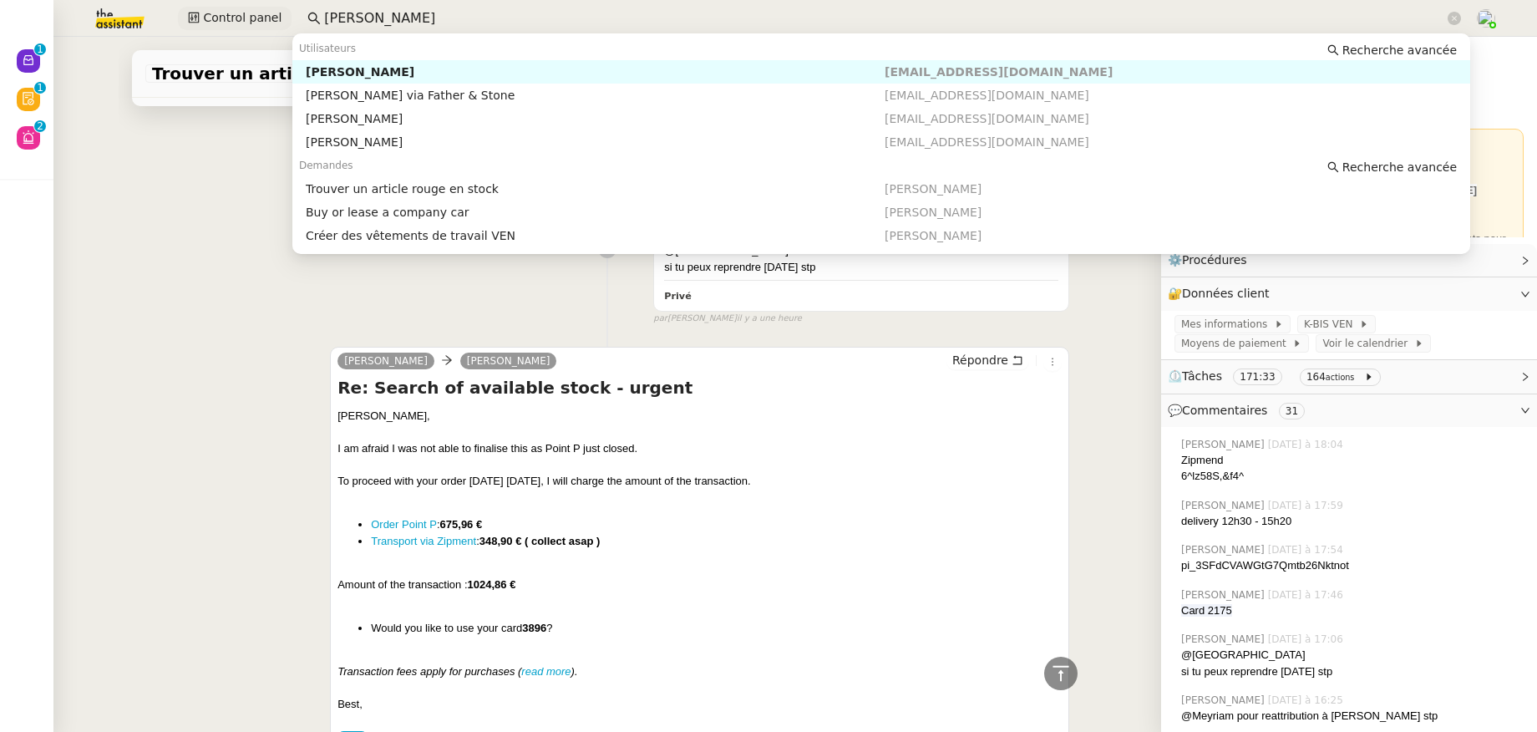
drag, startPoint x: 399, startPoint y: 18, endPoint x: 249, endPoint y: 20, distance: 150.3
click at [249, 20] on div "Control panel charles med" at bounding box center [768, 18] width 1453 height 37
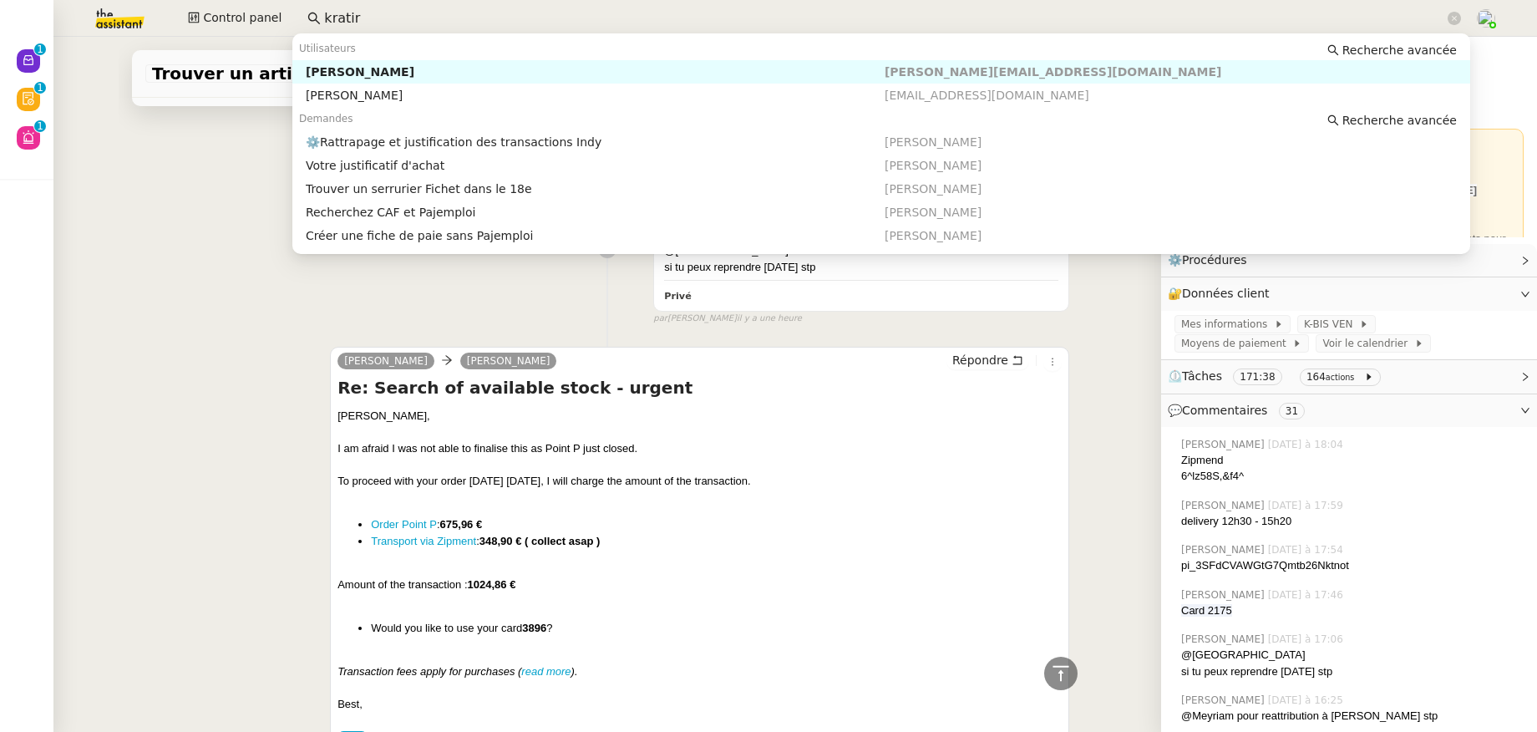
click at [310, 69] on div "Emile Kratiroff" at bounding box center [595, 71] width 579 height 15
type input "kratir"
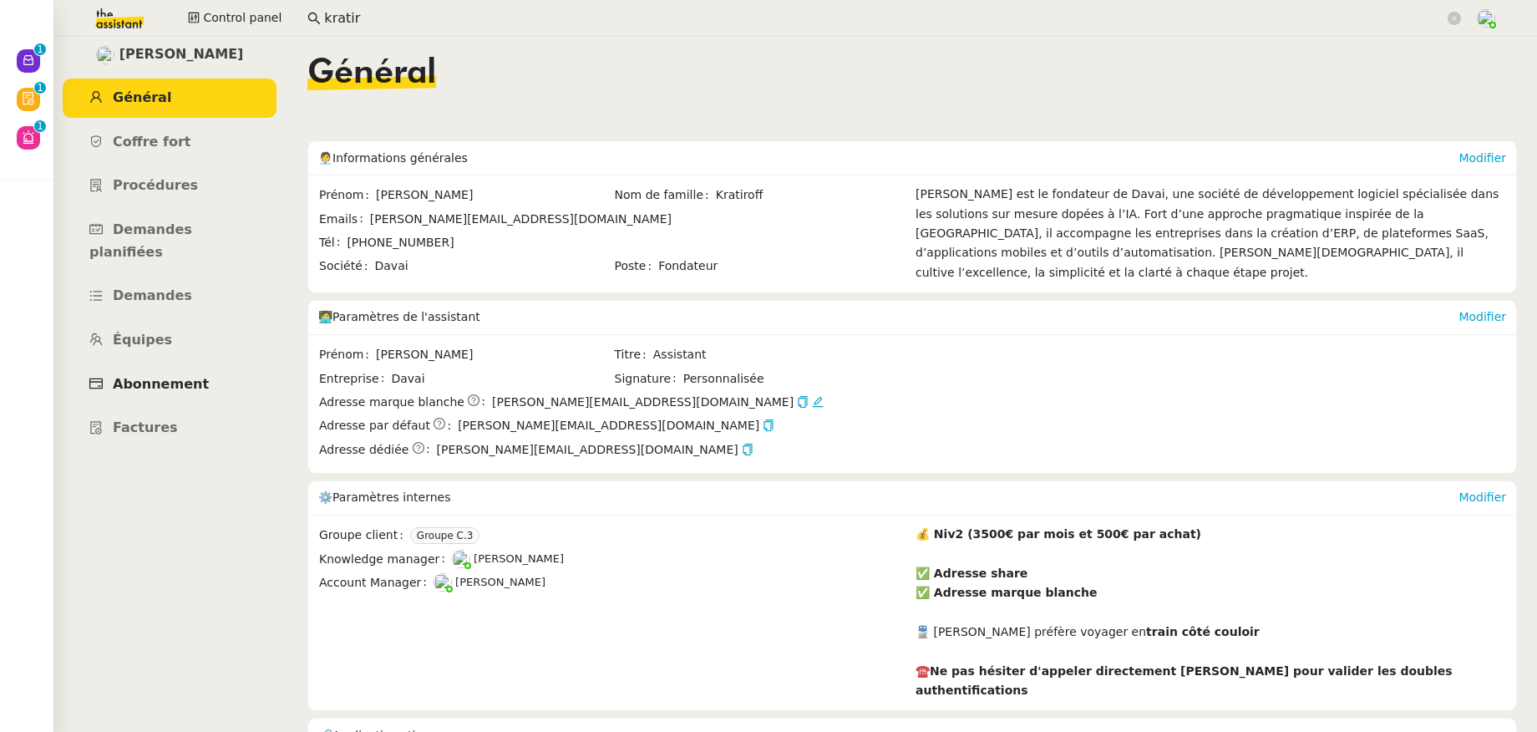
click at [161, 376] on span "Abonnement" at bounding box center [161, 384] width 96 height 16
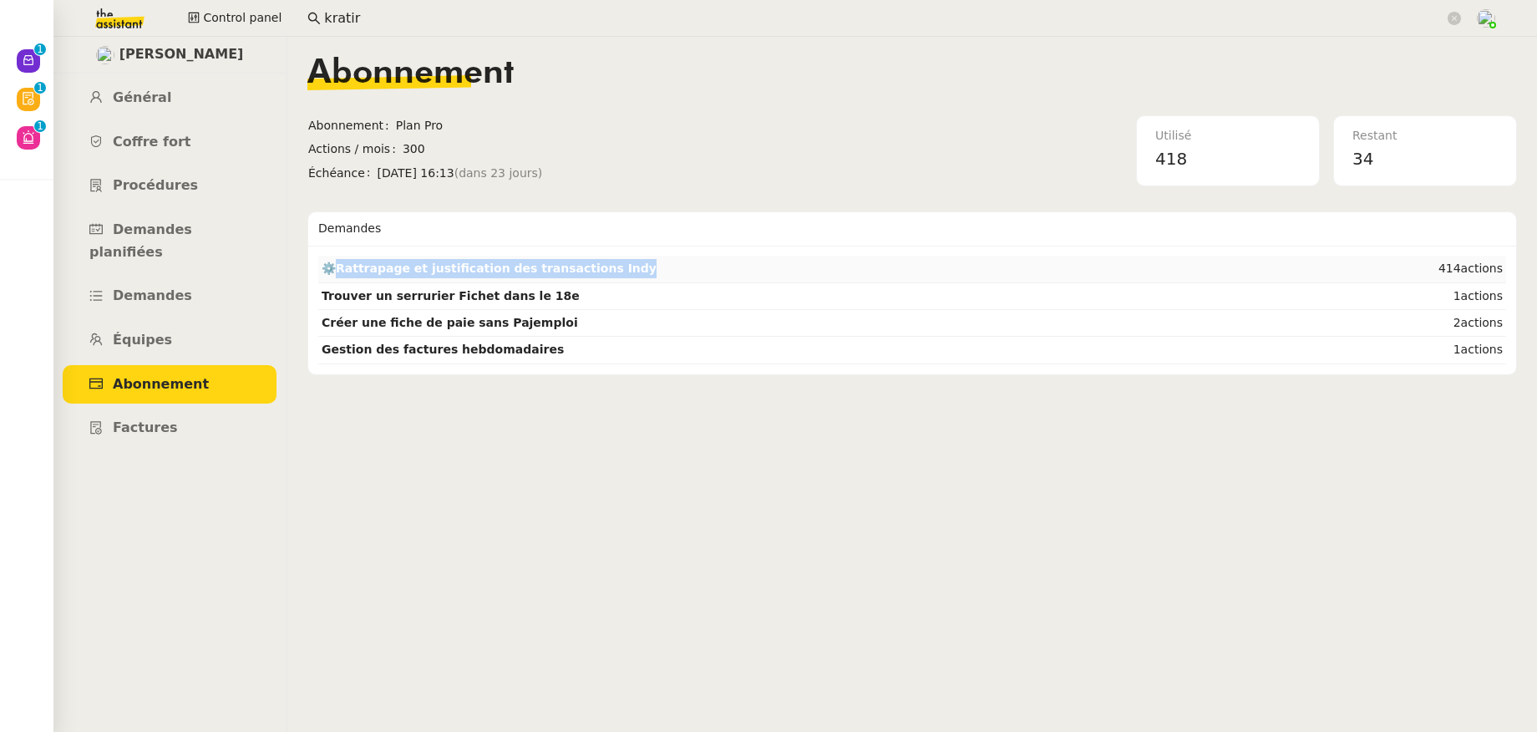
drag, startPoint x: 625, startPoint y: 271, endPoint x: 336, endPoint y: 267, distance: 289.0
click at [336, 267] on td "⚙️Rattrapage et justification des transactions Indy" at bounding box center [809, 269] width 983 height 27
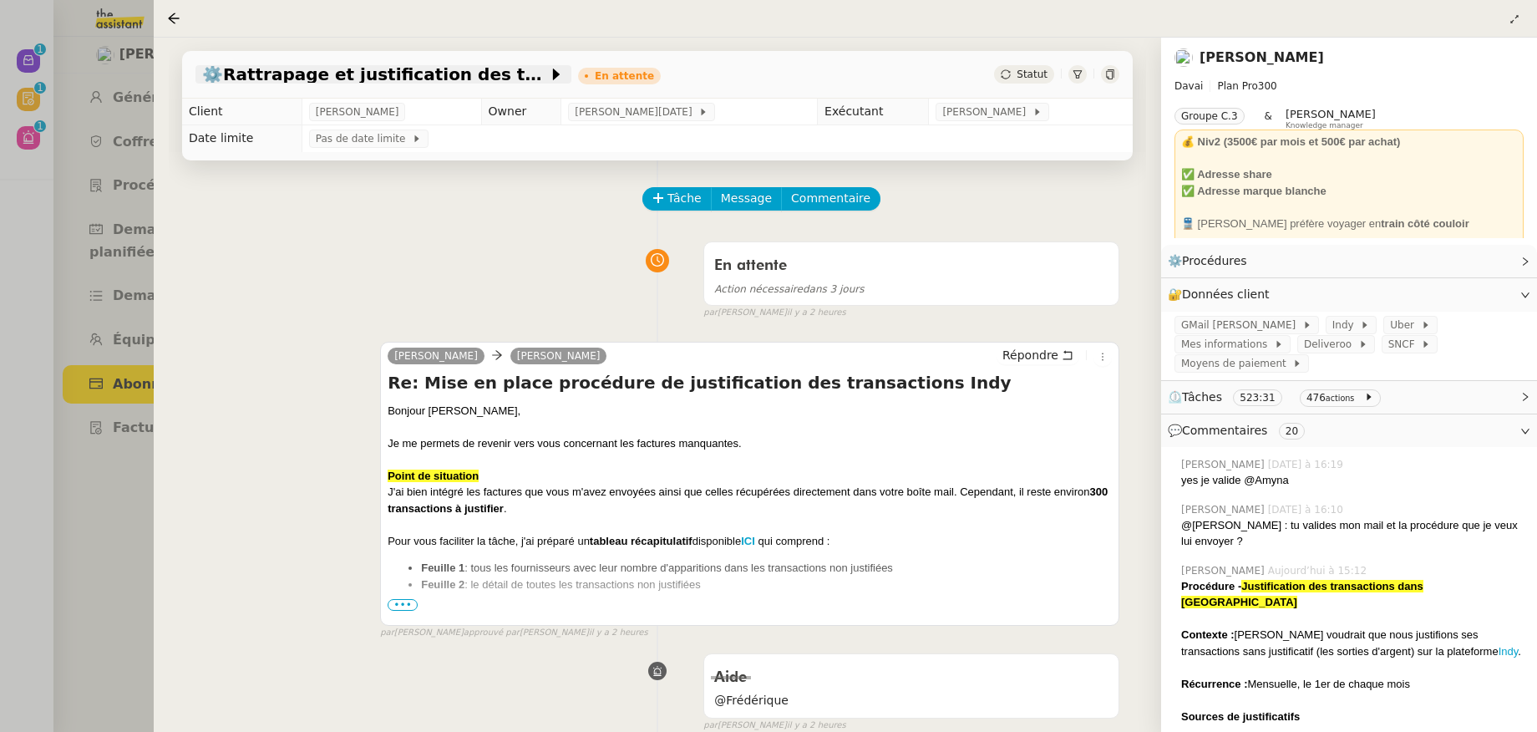
click at [512, 78] on span "⚙️Rattrapage et justification des transactions Indy" at bounding box center [375, 74] width 346 height 17
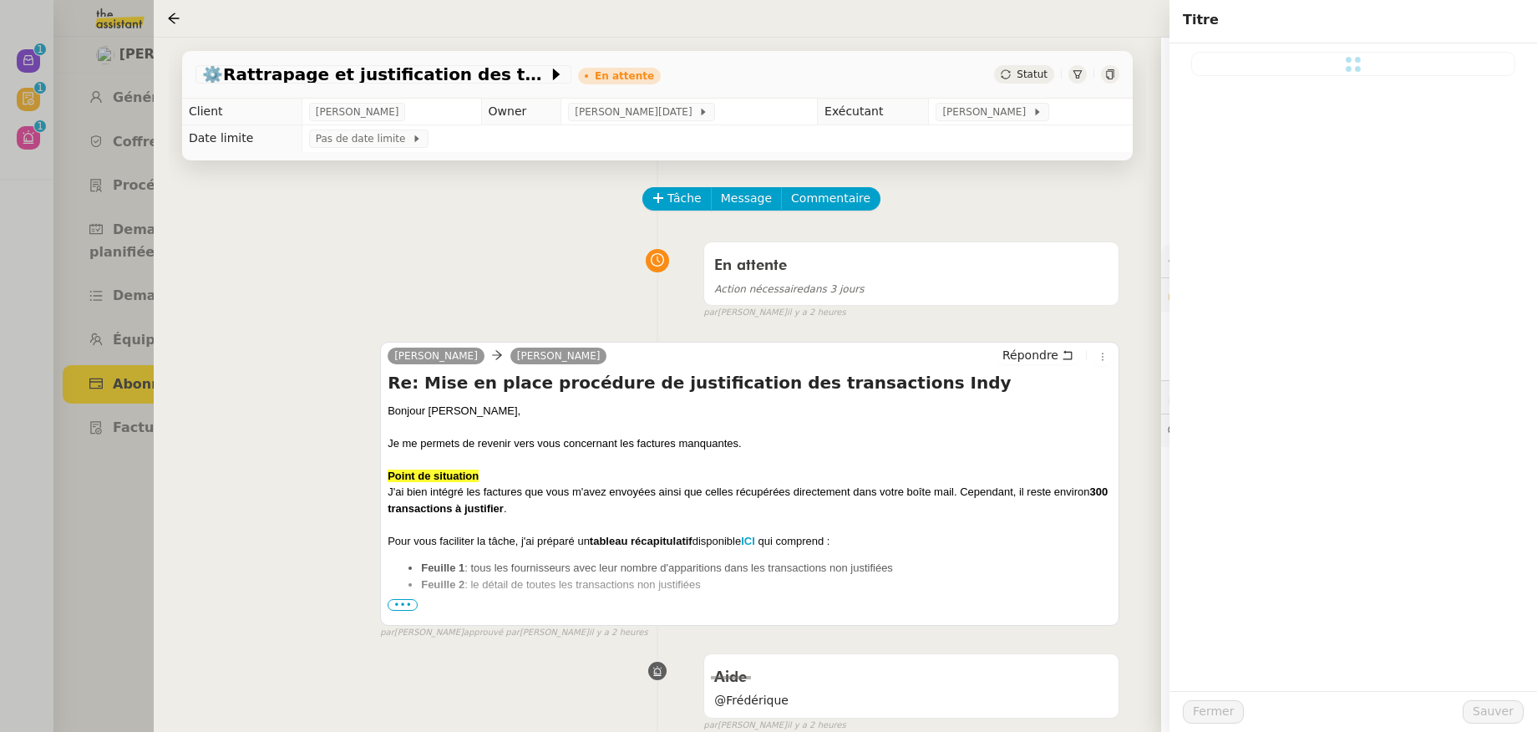
type input "⚙️Rattrapage et justification des transactions Indy"
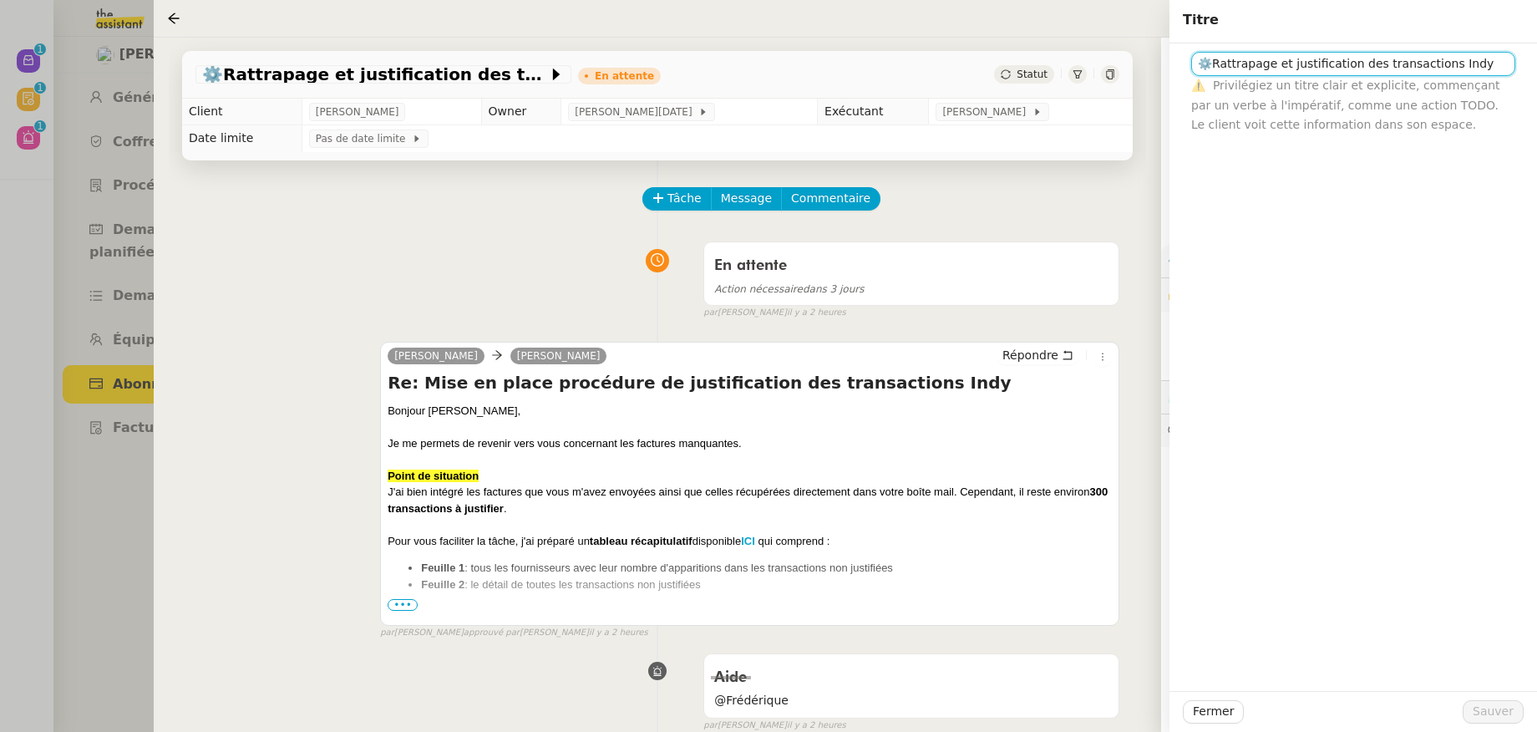
click at [1365, 68] on input "⚙️Rattrapage et justification des transactions Indy" at bounding box center [1353, 64] width 324 height 24
drag, startPoint x: 1487, startPoint y: 63, endPoint x: 1215, endPoint y: 65, distance: 272.3
click at [1215, 65] on input "⚙️Rattrapage et justification des transactions Indy" at bounding box center [1353, 64] width 324 height 24
click at [1202, 706] on span "Fermer" at bounding box center [1213, 710] width 41 height 19
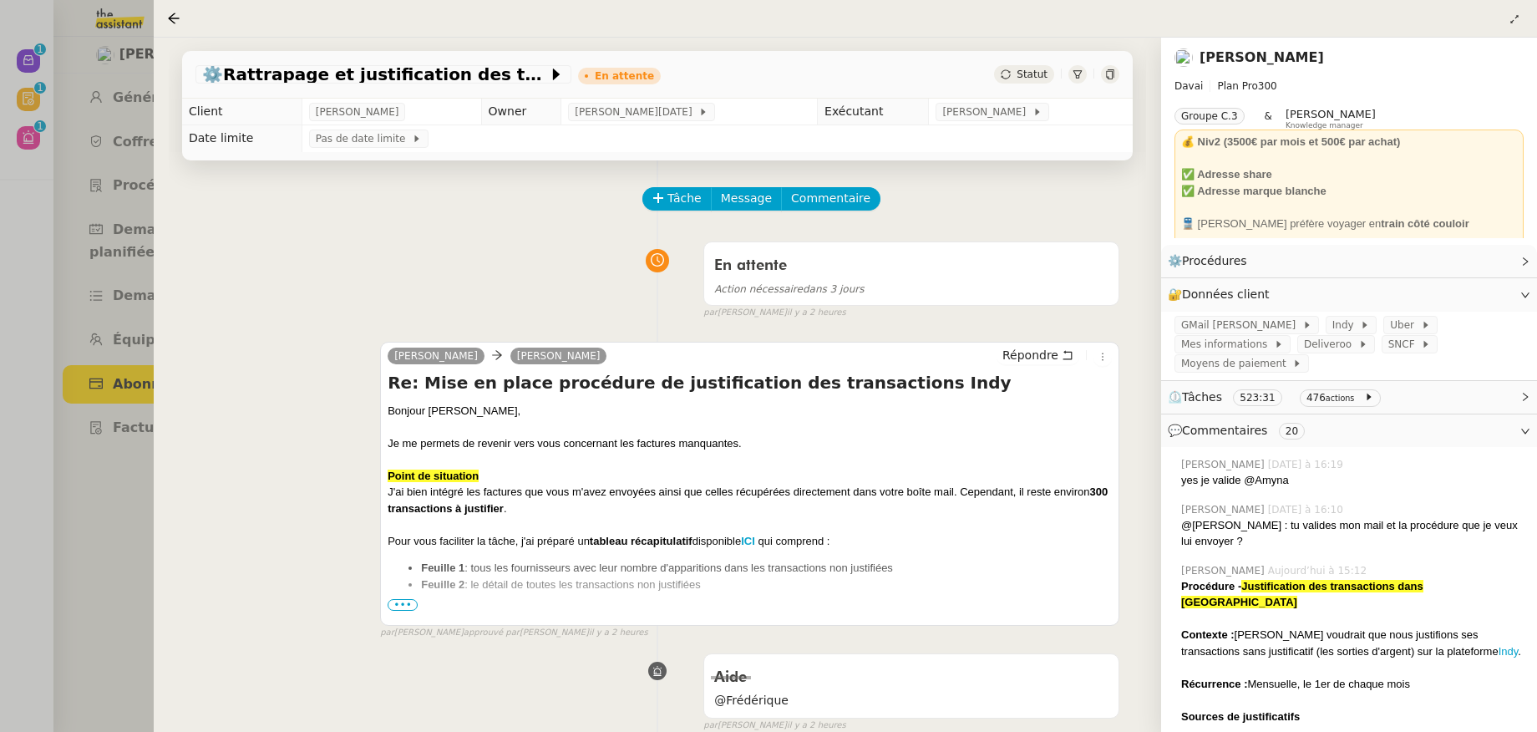
click at [402, 605] on span "•••" at bounding box center [402, 605] width 30 height 12
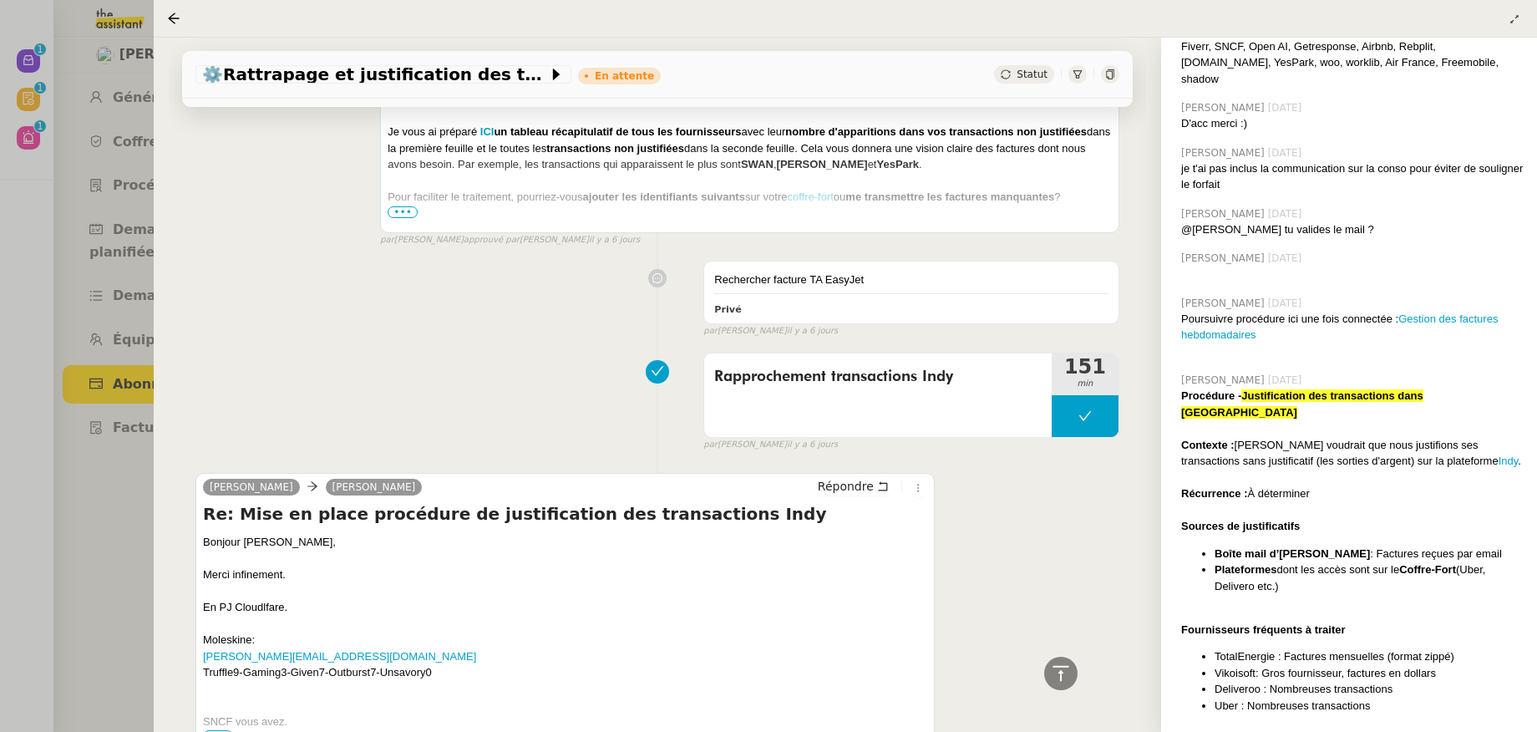
scroll to position [8510, 0]
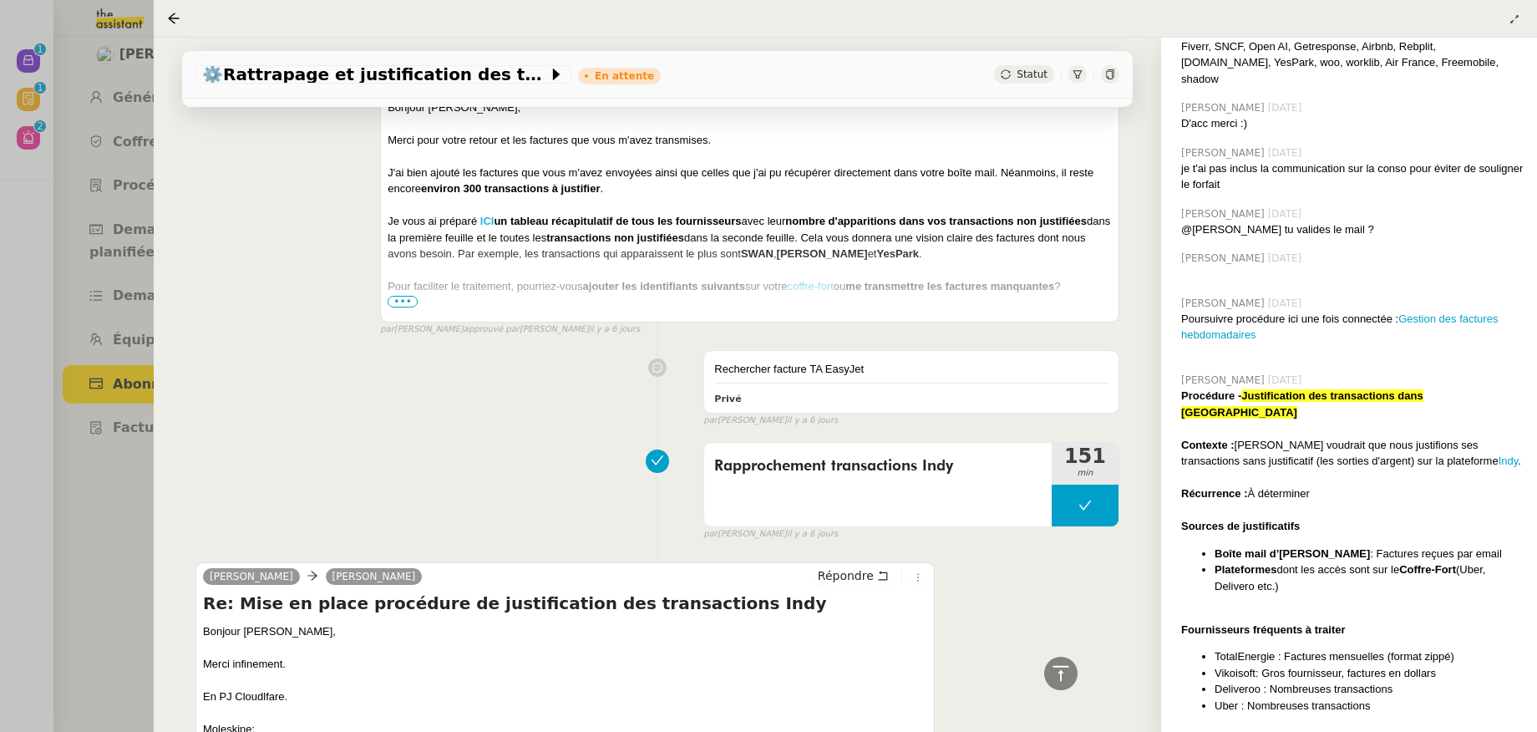
click at [484, 227] on strong "ICI" at bounding box center [487, 221] width 14 height 13
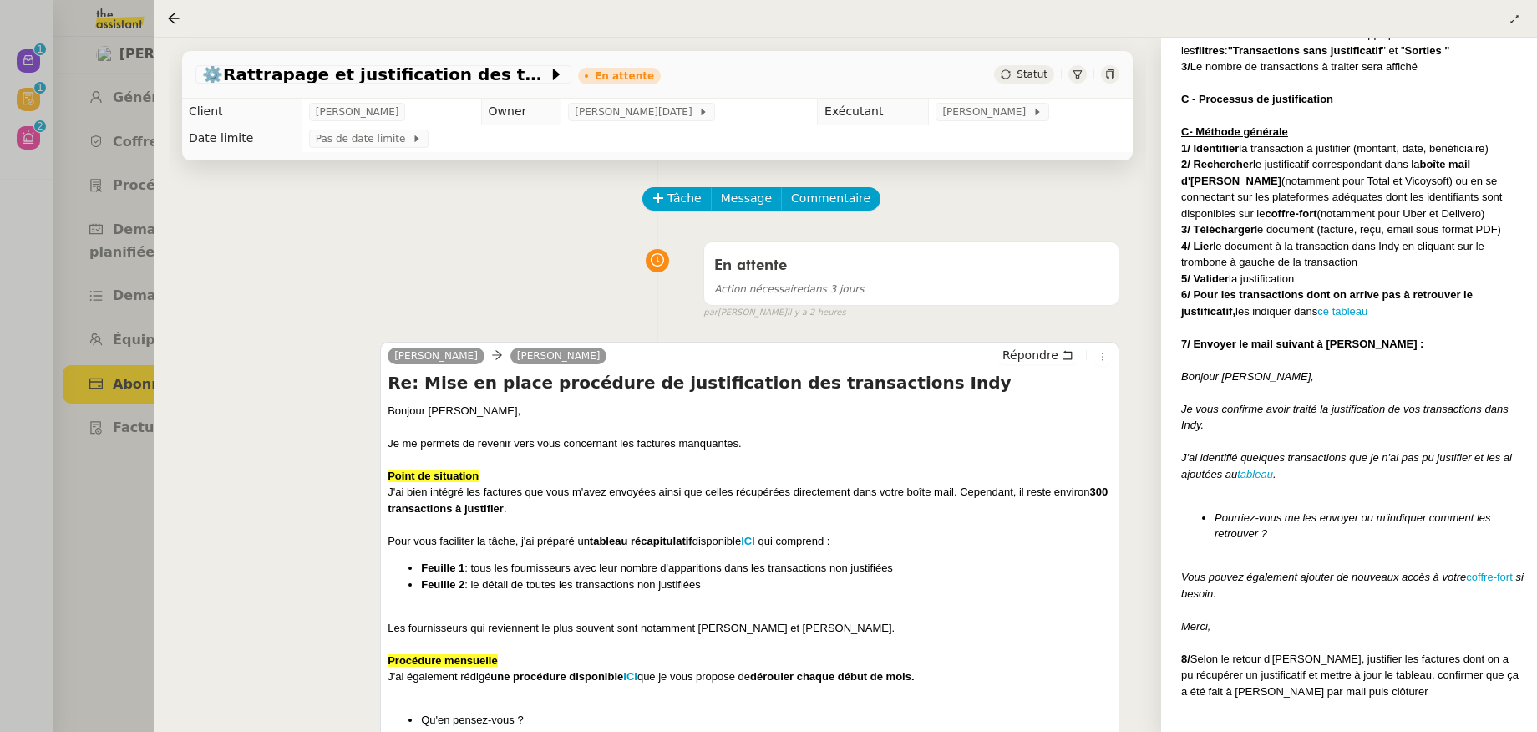
scroll to position [0, 0]
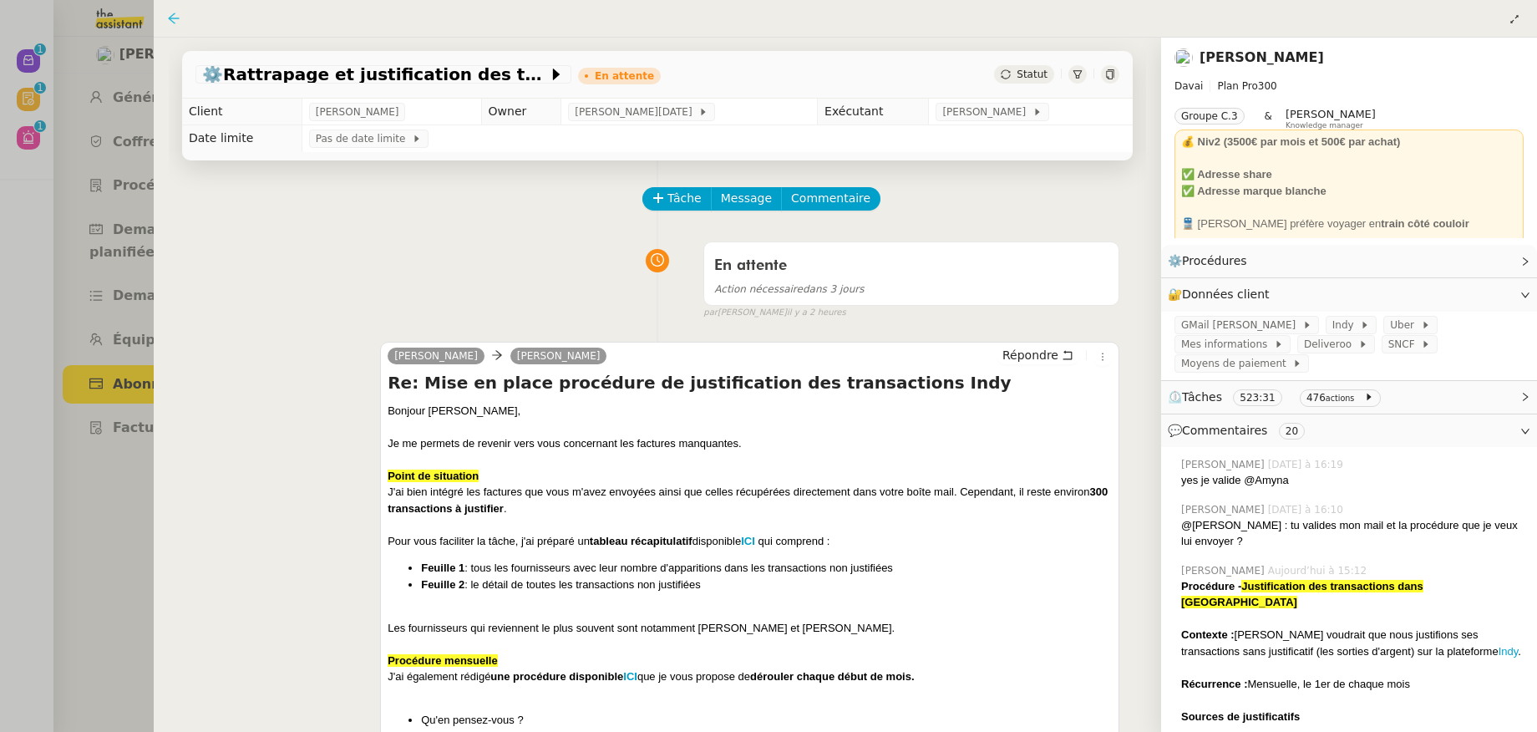
click at [172, 19] on icon at bounding box center [173, 18] width 11 height 11
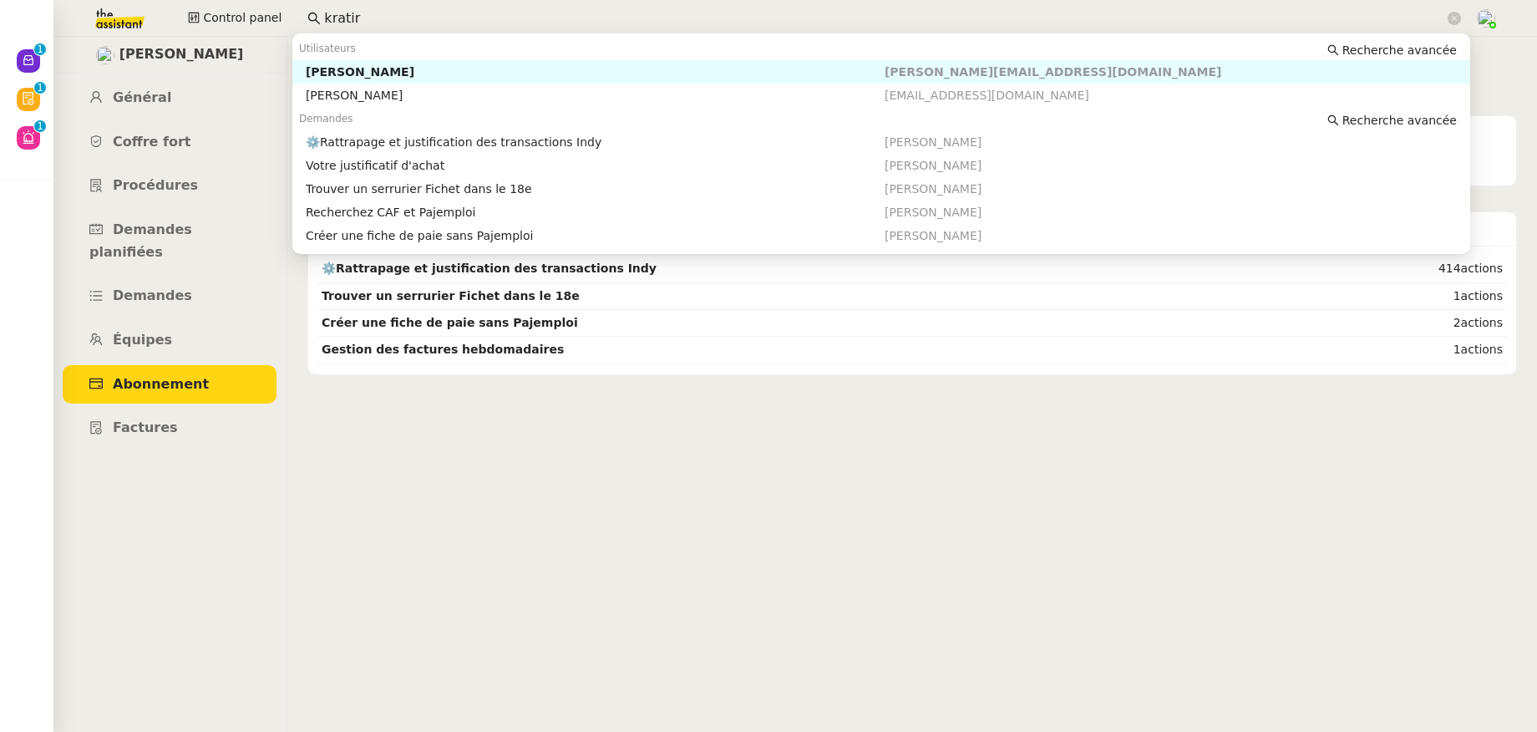
drag, startPoint x: 381, startPoint y: 14, endPoint x: 290, endPoint y: 12, distance: 91.1
click at [290, 12] on div "Control panel kratir" at bounding box center [768, 18] width 1453 height 37
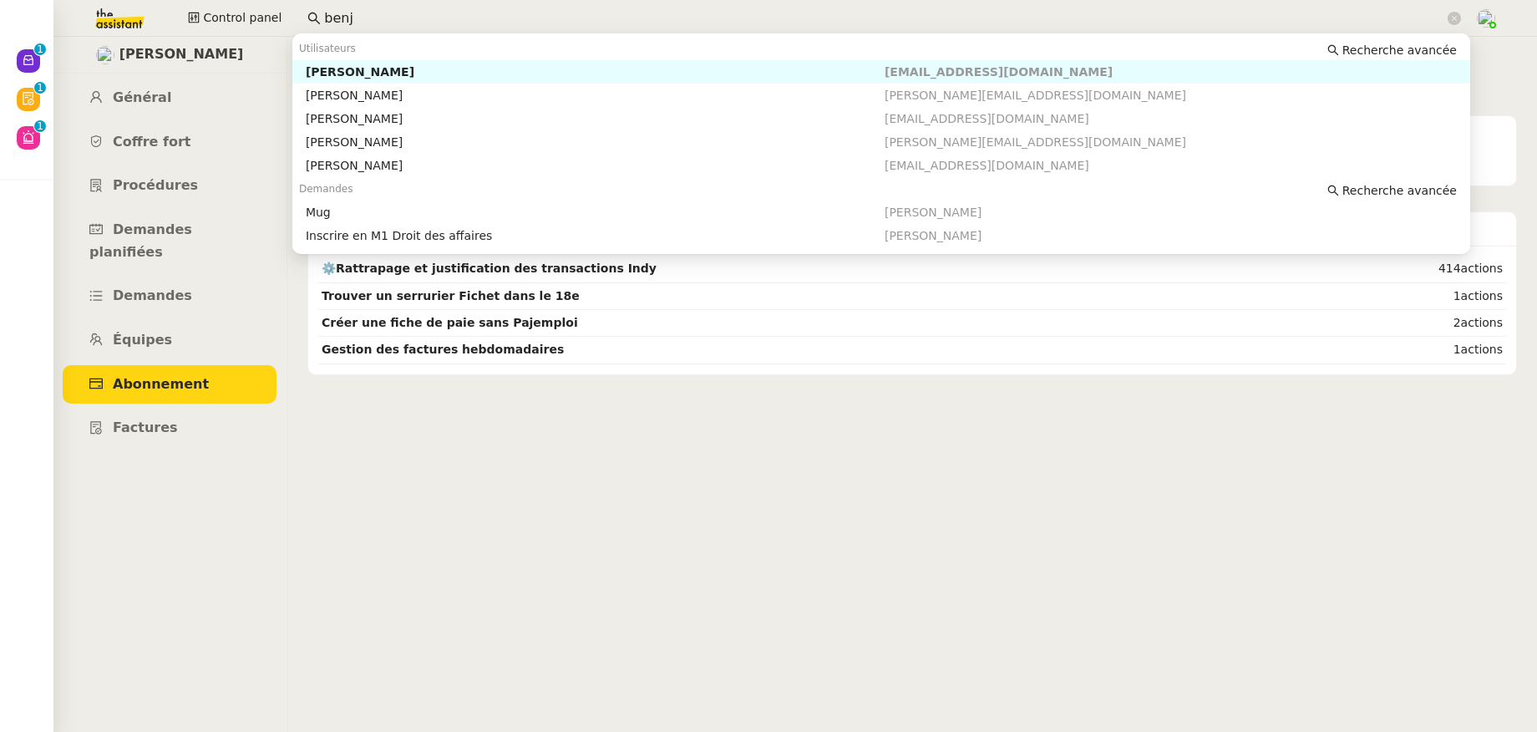
click at [347, 68] on div "Benjamin Delahaye" at bounding box center [595, 71] width 579 height 15
type input "benj"
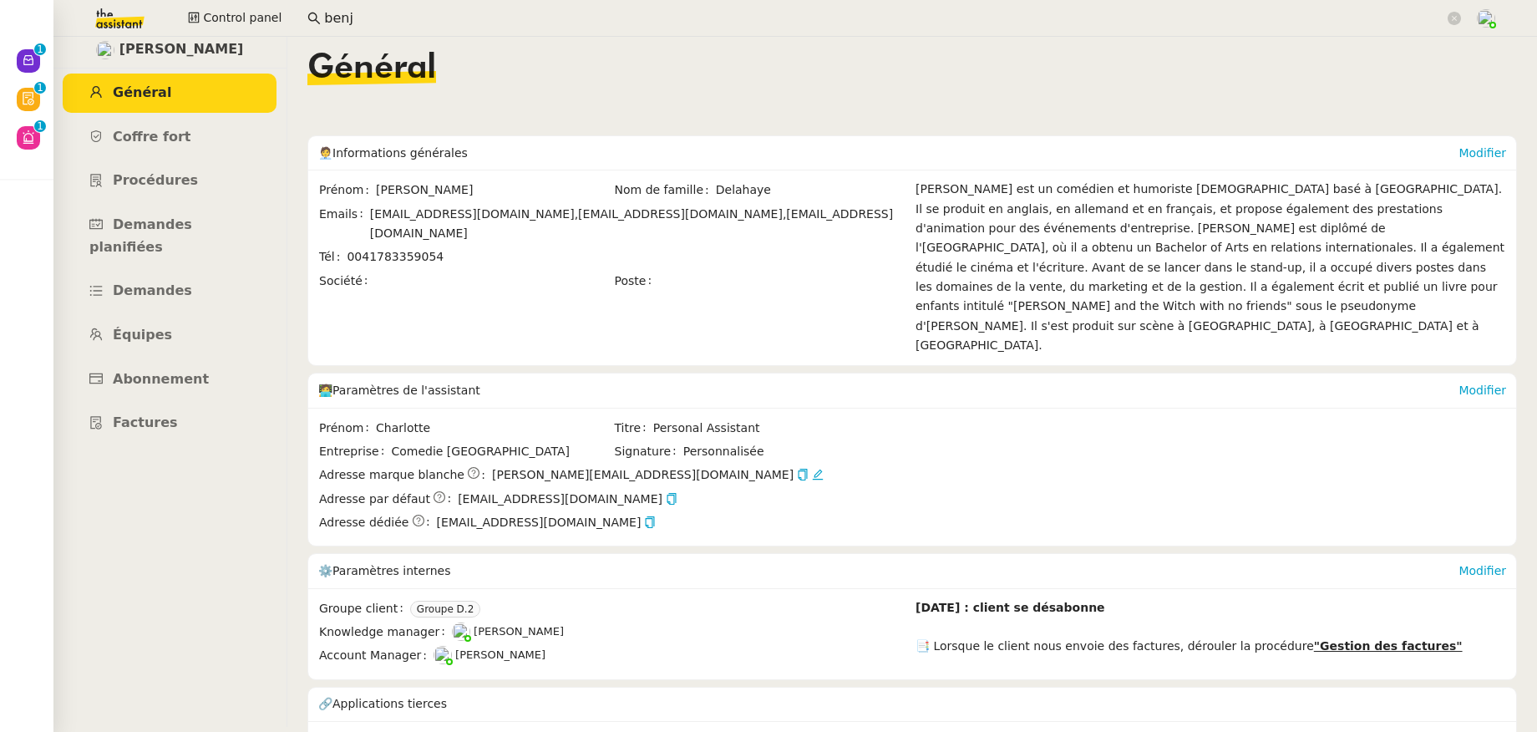
scroll to position [9, 0]
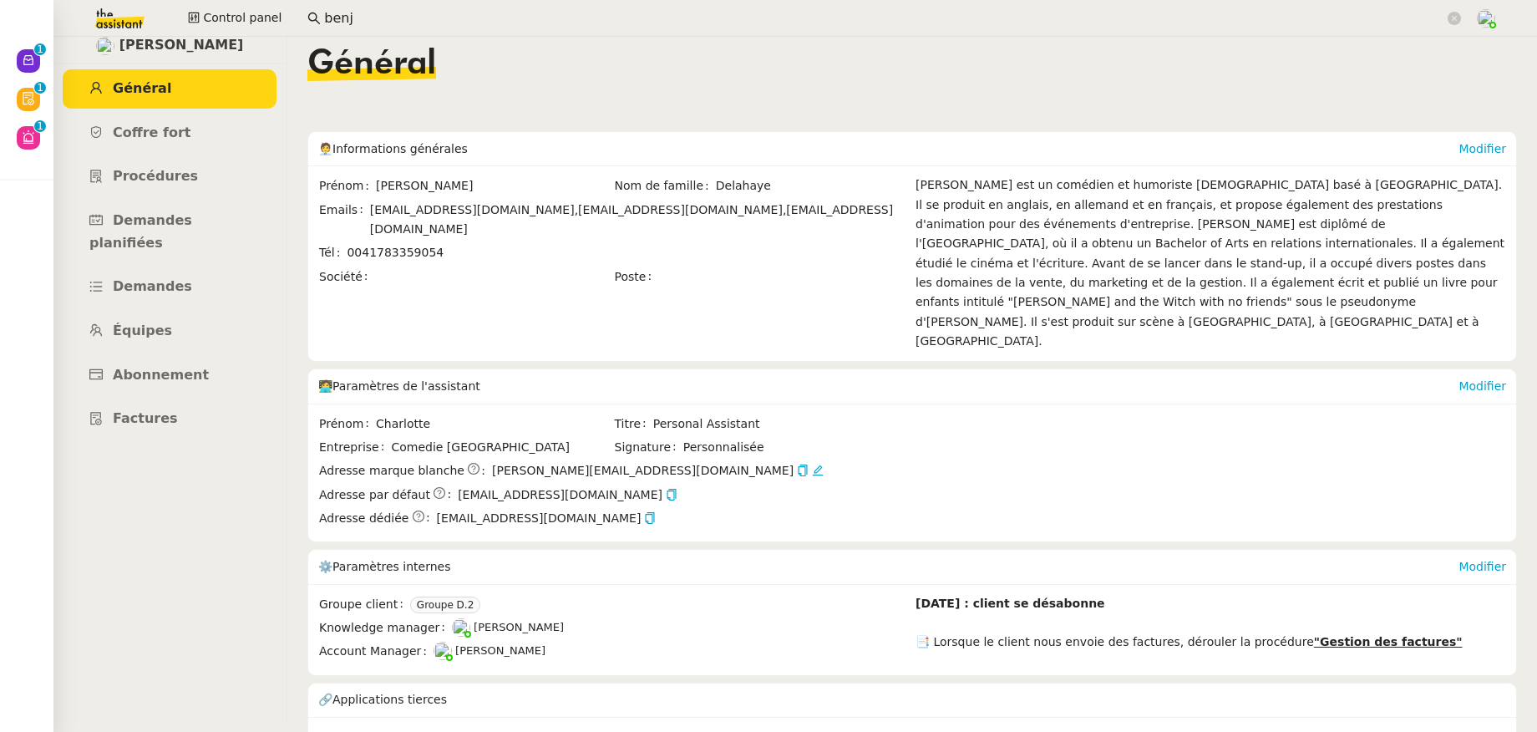
click at [979, 727] on link "cus_SomRD8BXs3jugB" at bounding box center [1026, 736] width 132 height 19
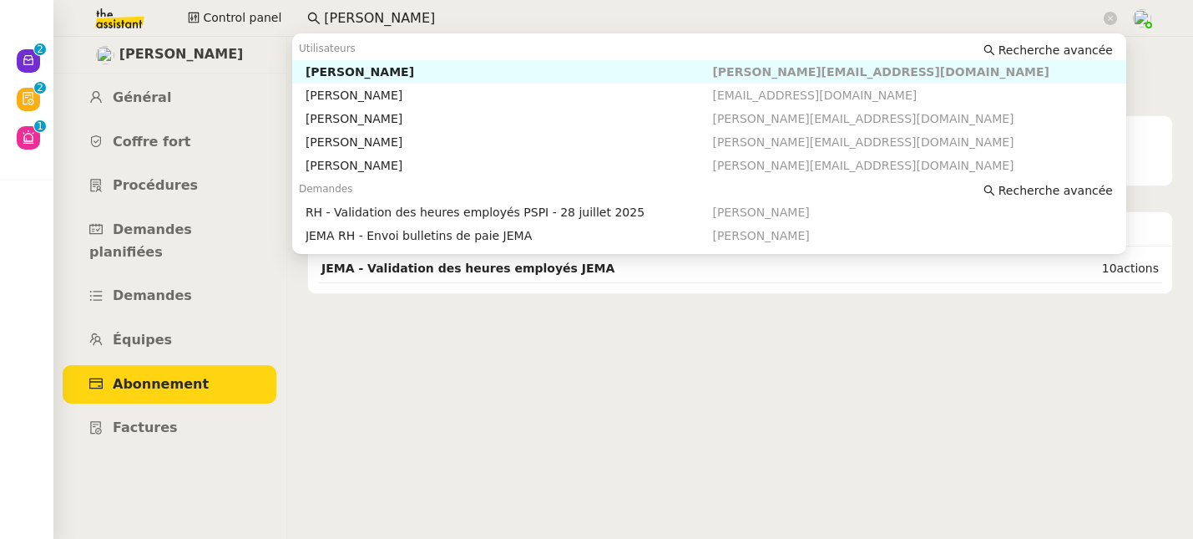
drag, startPoint x: 0, startPoint y: 0, endPoint x: 306, endPoint y: 19, distance: 306.3
click at [306, 19] on nz-input-group "[PERSON_NAME]" at bounding box center [712, 18] width 828 height 25
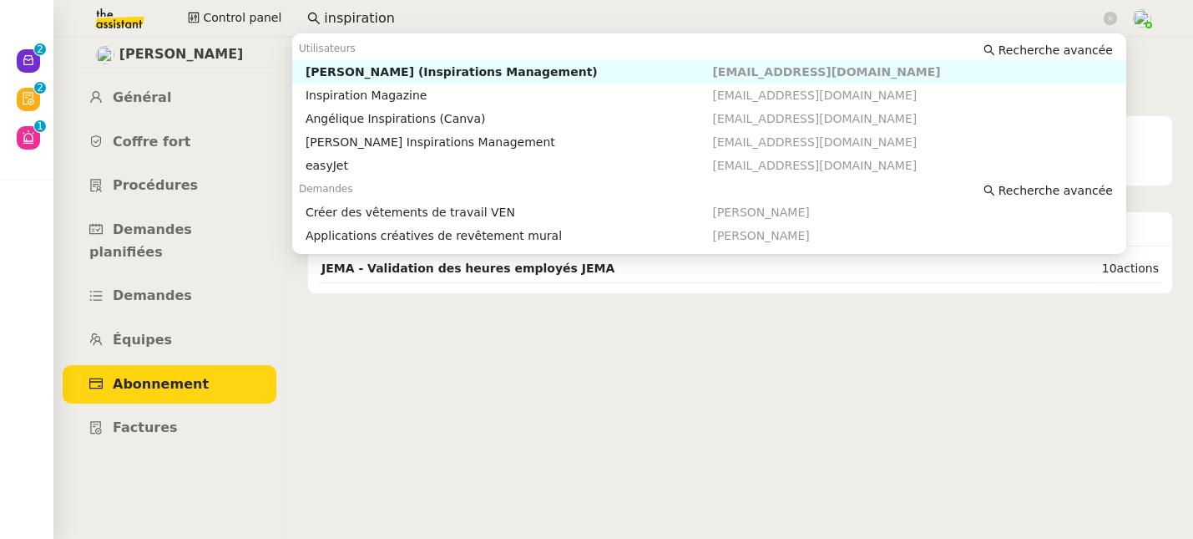
click at [474, 70] on div "[PERSON_NAME] (Inspirations Management)" at bounding box center [510, 71] width 408 height 15
type input "inspiration"
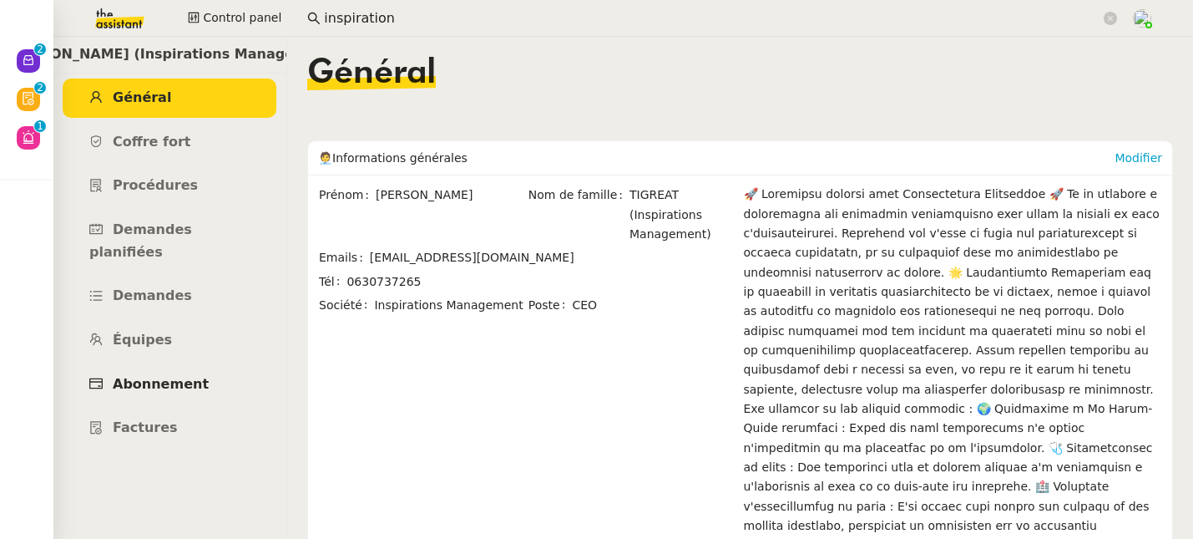
click at [159, 372] on link "Abonnement" at bounding box center [170, 384] width 214 height 39
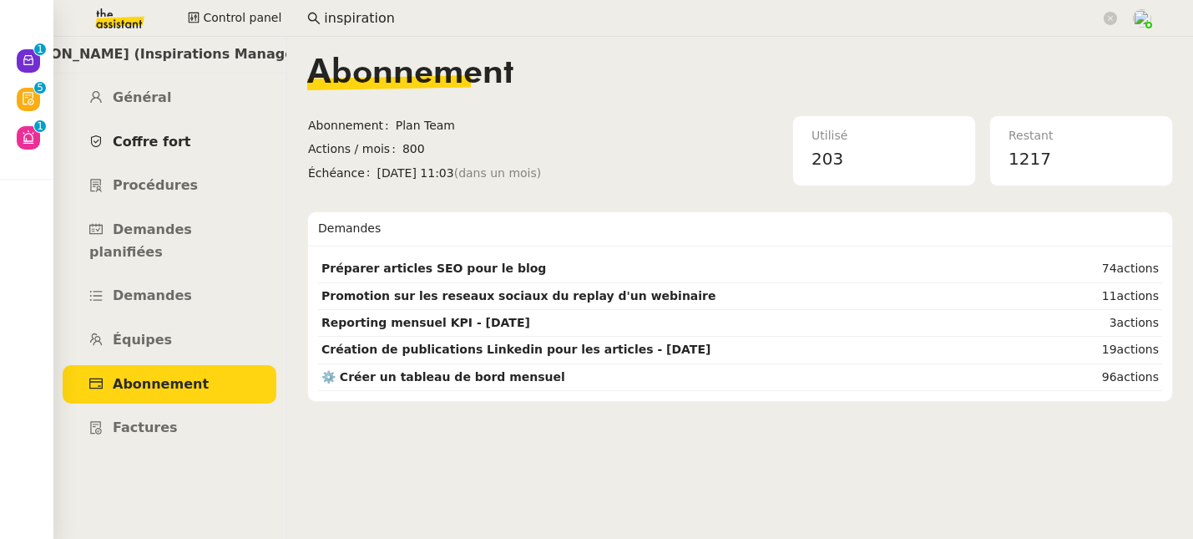
click at [139, 143] on span "Coffre fort" at bounding box center [152, 142] width 78 height 16
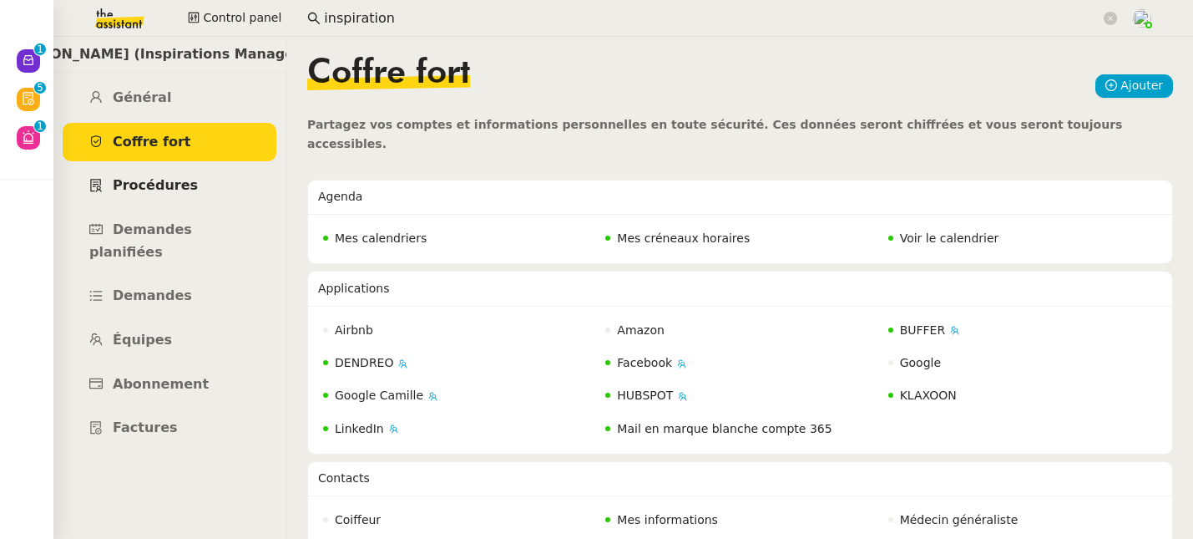
click at [149, 191] on span "Procédures" at bounding box center [155, 185] width 85 height 16
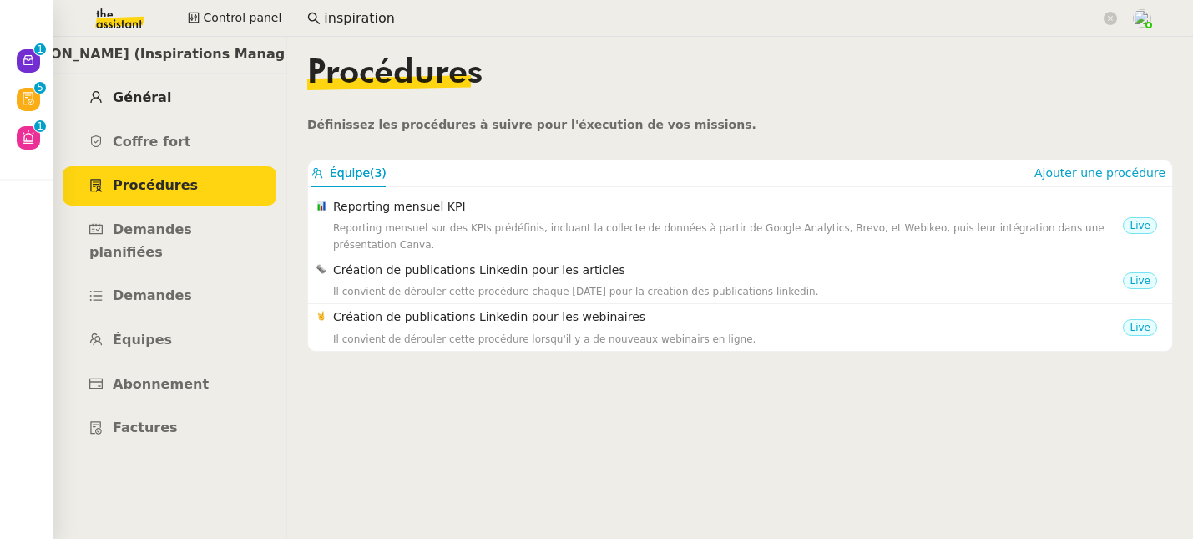
click at [145, 108] on link "Général" at bounding box center [170, 97] width 214 height 39
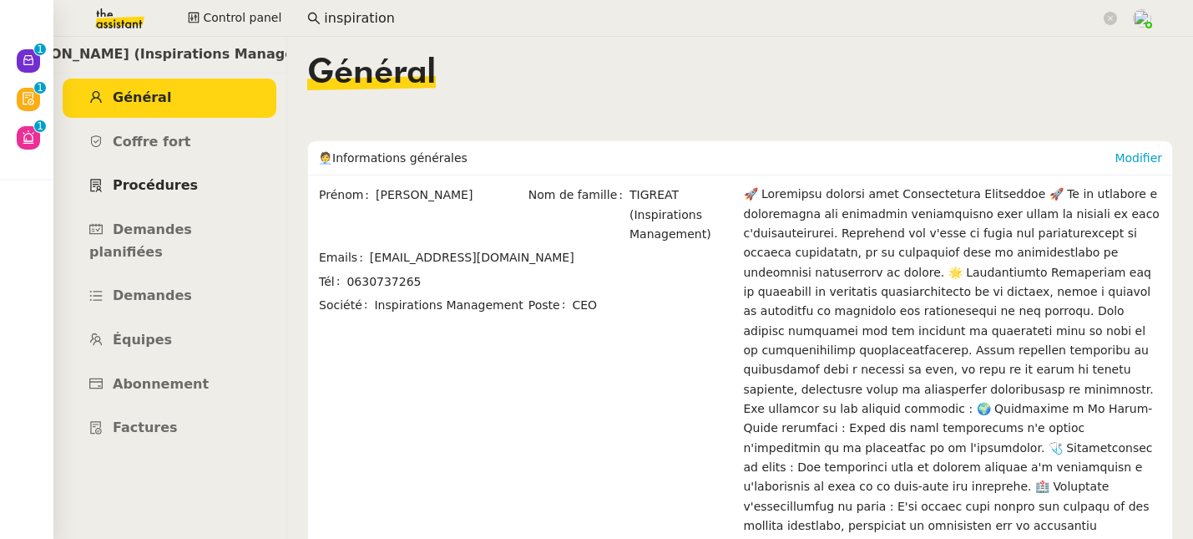
click at [151, 187] on span "Procédures" at bounding box center [155, 185] width 85 height 16
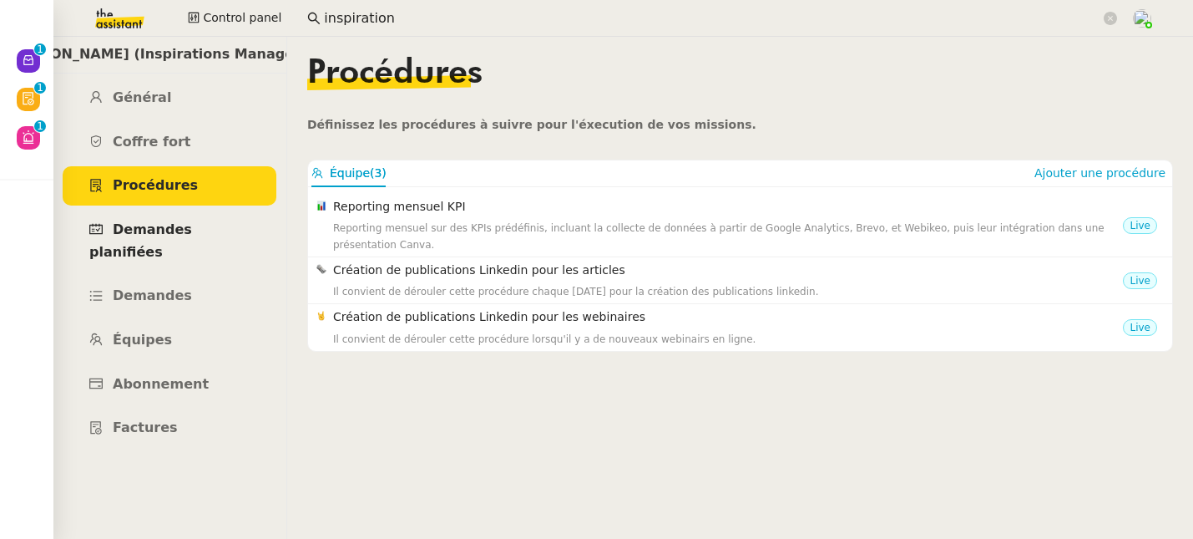
click at [172, 235] on span "Demandes planifiées" at bounding box center [140, 240] width 103 height 38
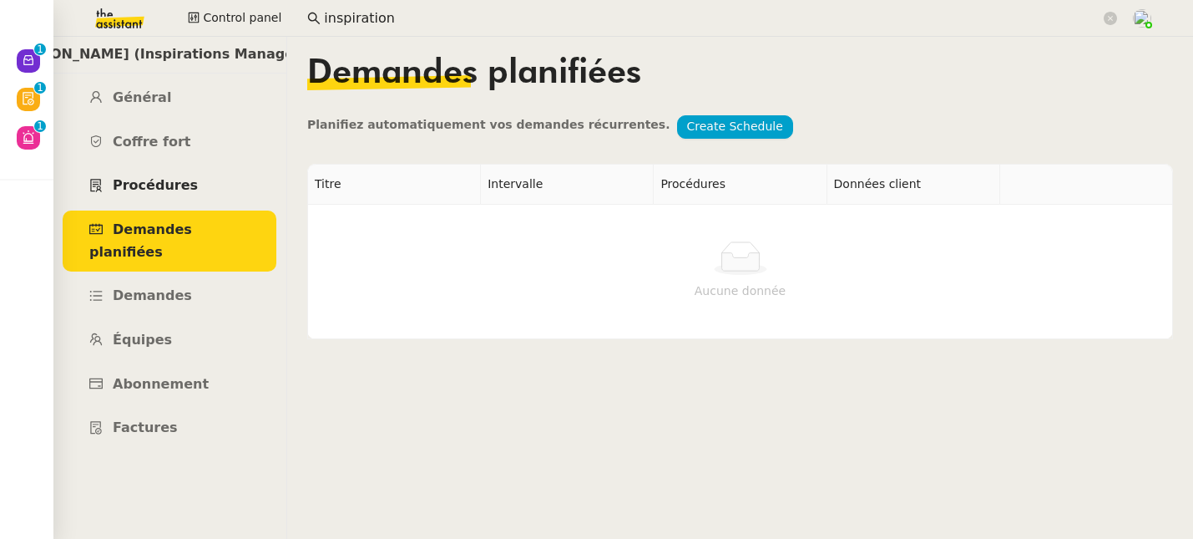
click at [160, 193] on span "Procédures" at bounding box center [155, 185] width 85 height 16
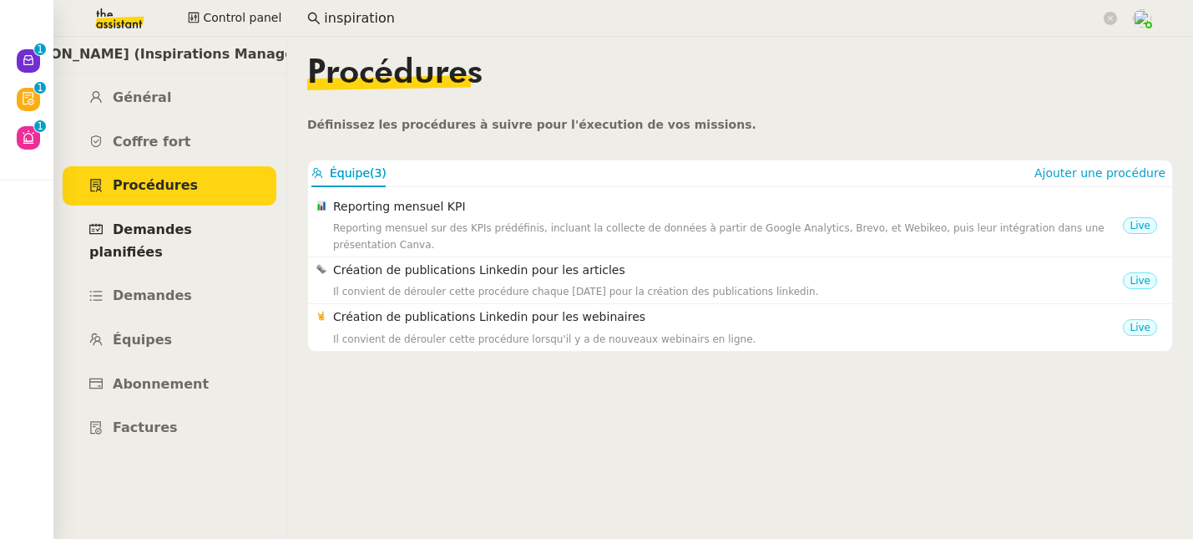
click at [192, 235] on span "Demandes planifiées" at bounding box center [140, 240] width 103 height 38
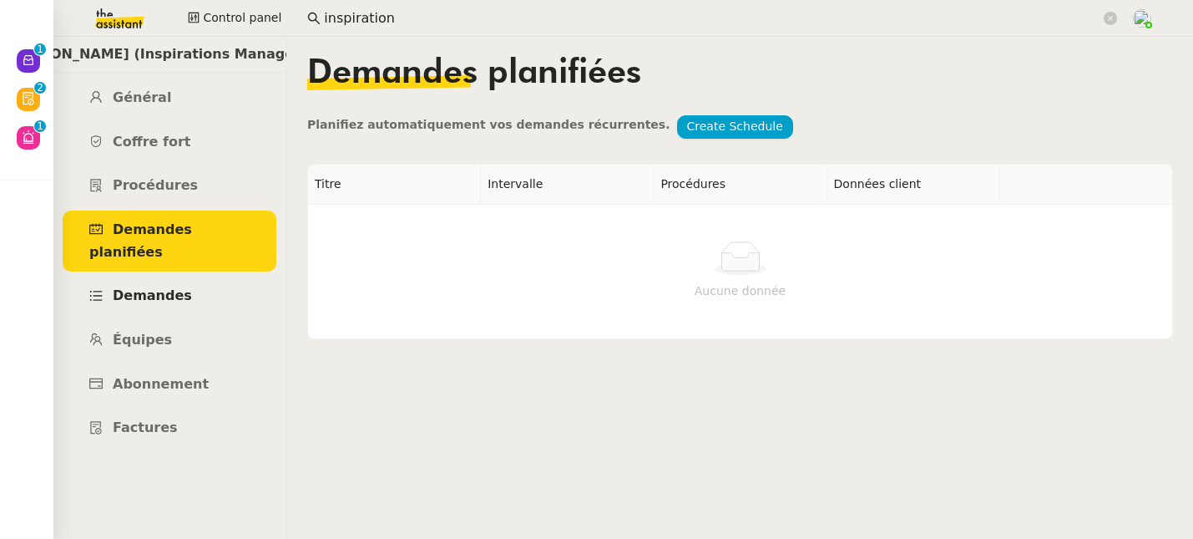
click at [136, 285] on link "Demandes" at bounding box center [170, 295] width 214 height 39
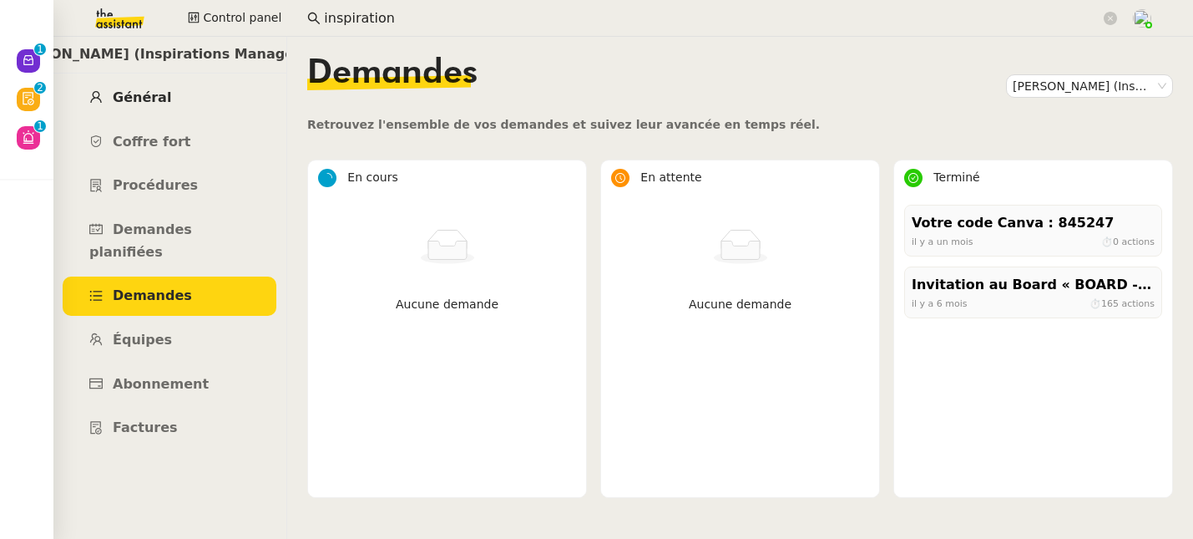
click at [142, 109] on link "Général" at bounding box center [170, 97] width 214 height 39
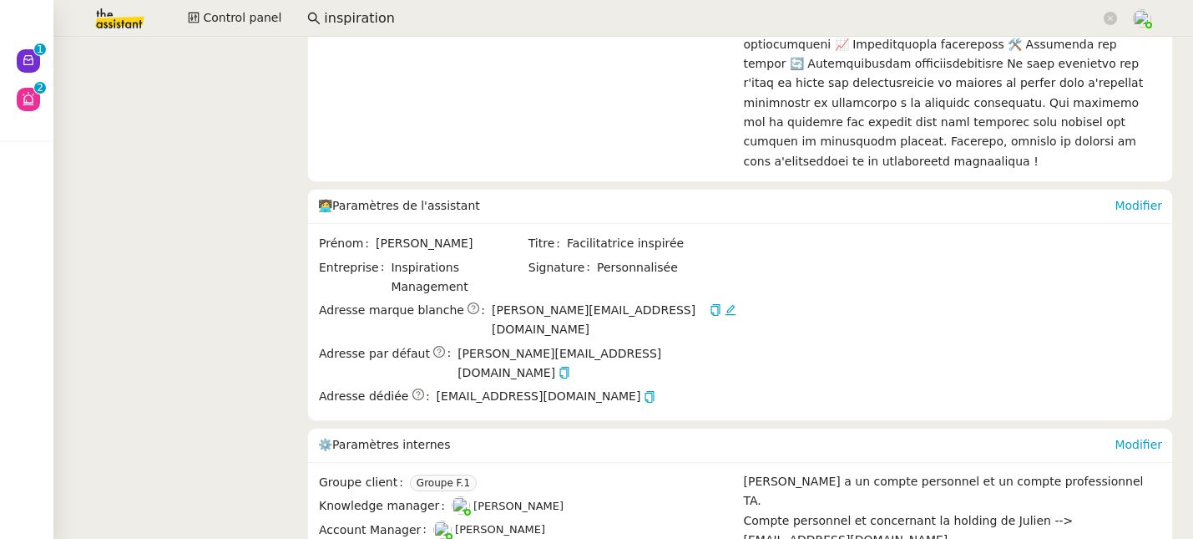
scroll to position [671, 0]
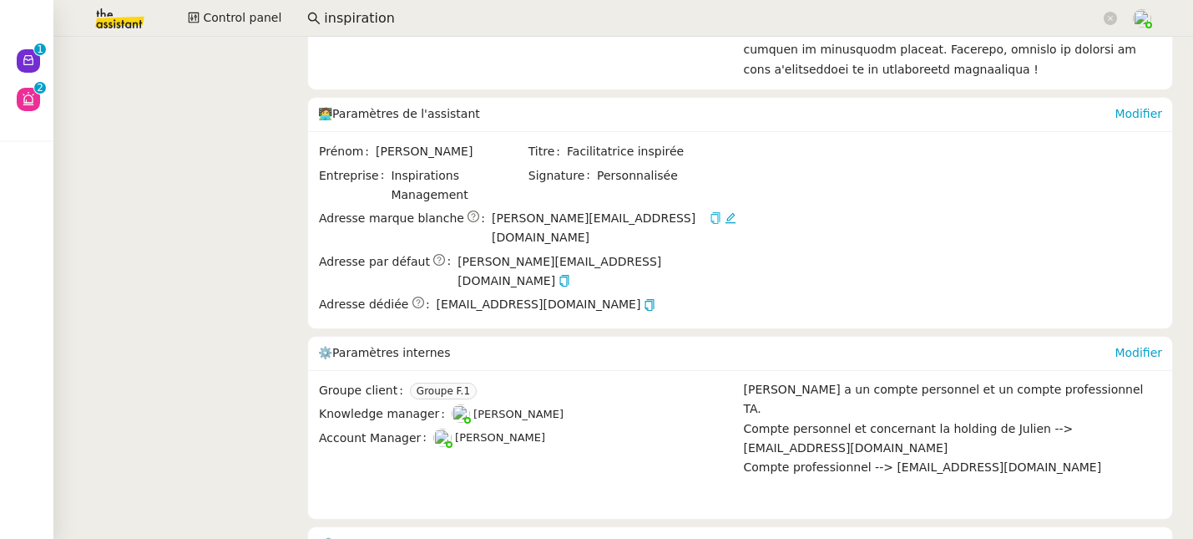
click at [710, 212] on icon "button" at bounding box center [716, 218] width 12 height 12
click at [710, 214] on icon "button" at bounding box center [715, 218] width 11 height 8
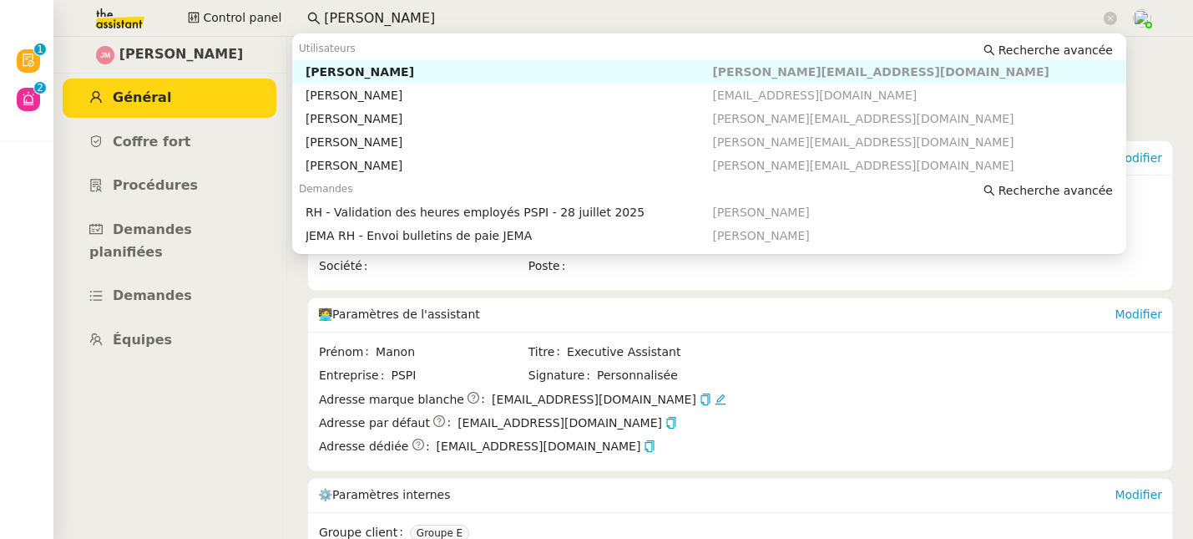
drag, startPoint x: 402, startPoint y: 17, endPoint x: 298, endPoint y: 12, distance: 103.7
click at [298, 12] on nz-input-group "[PERSON_NAME]" at bounding box center [712, 18] width 828 height 25
click at [382, 66] on div "[PERSON_NAME]" at bounding box center [510, 71] width 408 height 15
type input "edw"
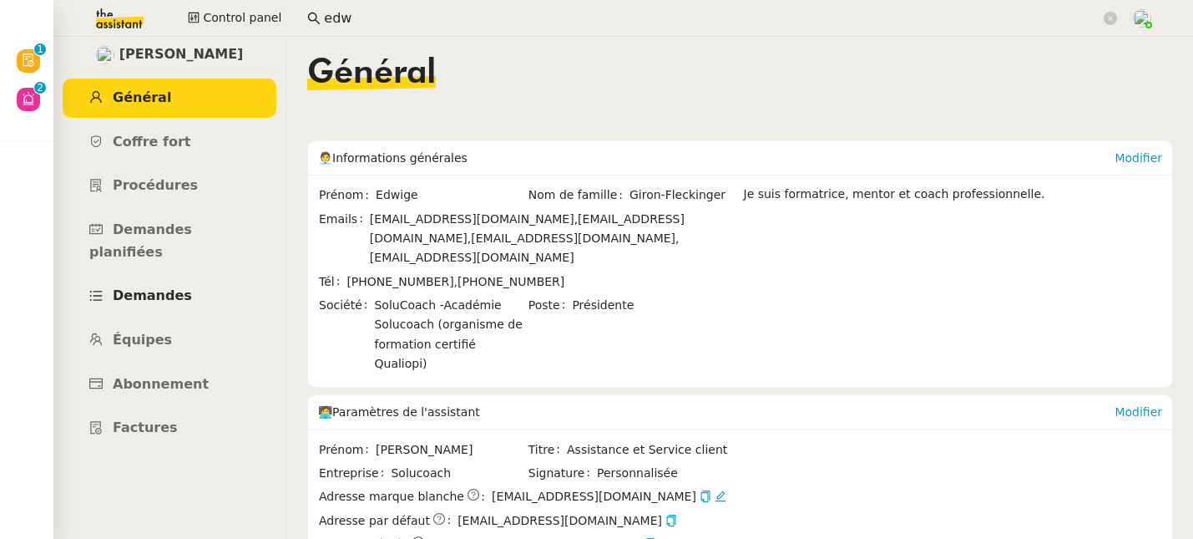
click at [175, 287] on span "Demandes" at bounding box center [152, 295] width 79 height 16
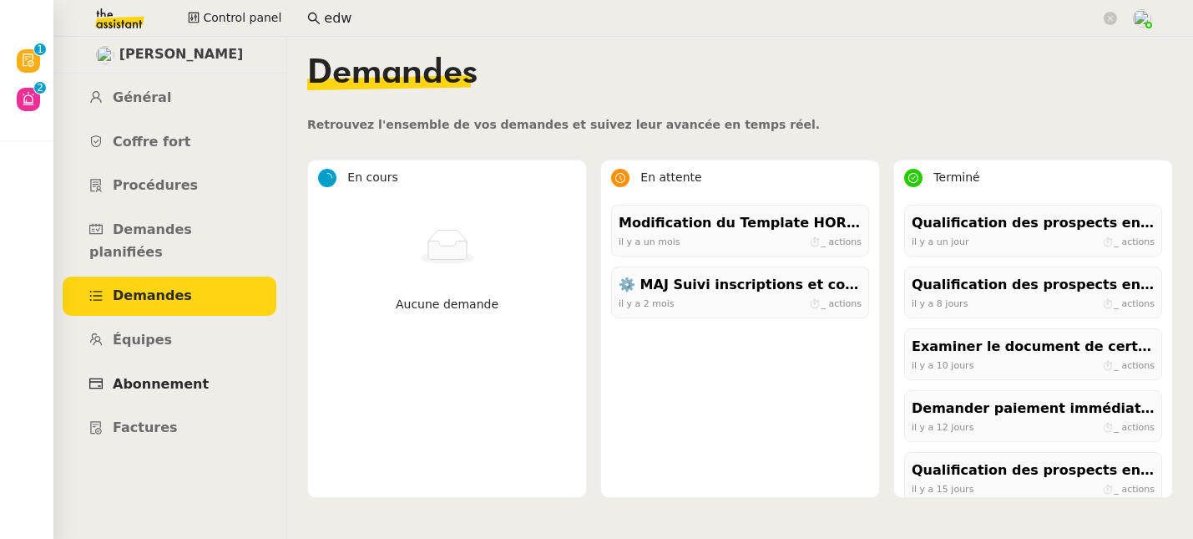
click at [167, 376] on span "Abonnement" at bounding box center [161, 384] width 96 height 16
